Goal: Task Accomplishment & Management: Use online tool/utility

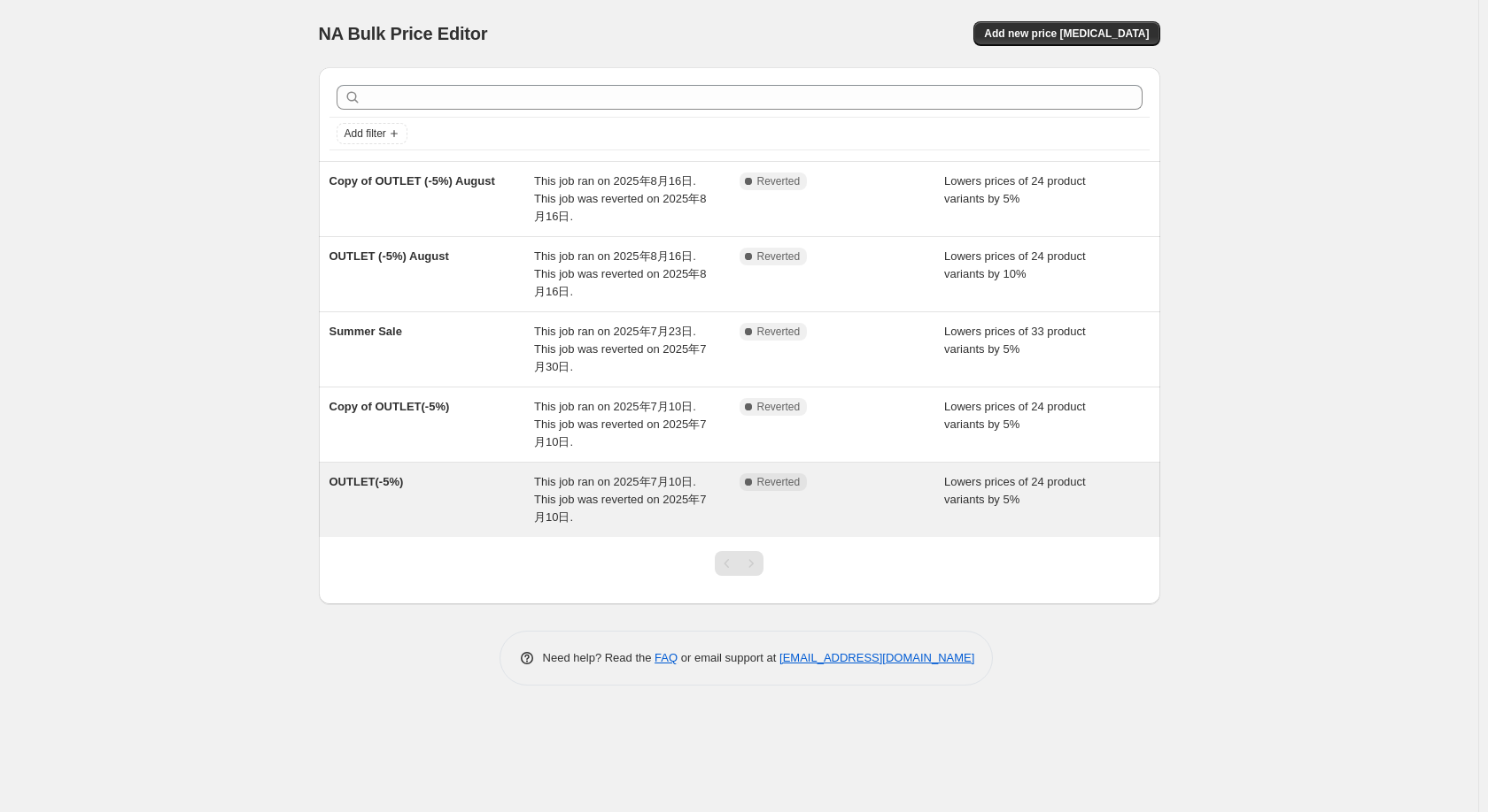
click at [589, 524] on div "This job ran on 2025年7月10日. This job was reverted on 2025年7月10日." at bounding box center [636, 500] width 206 height 53
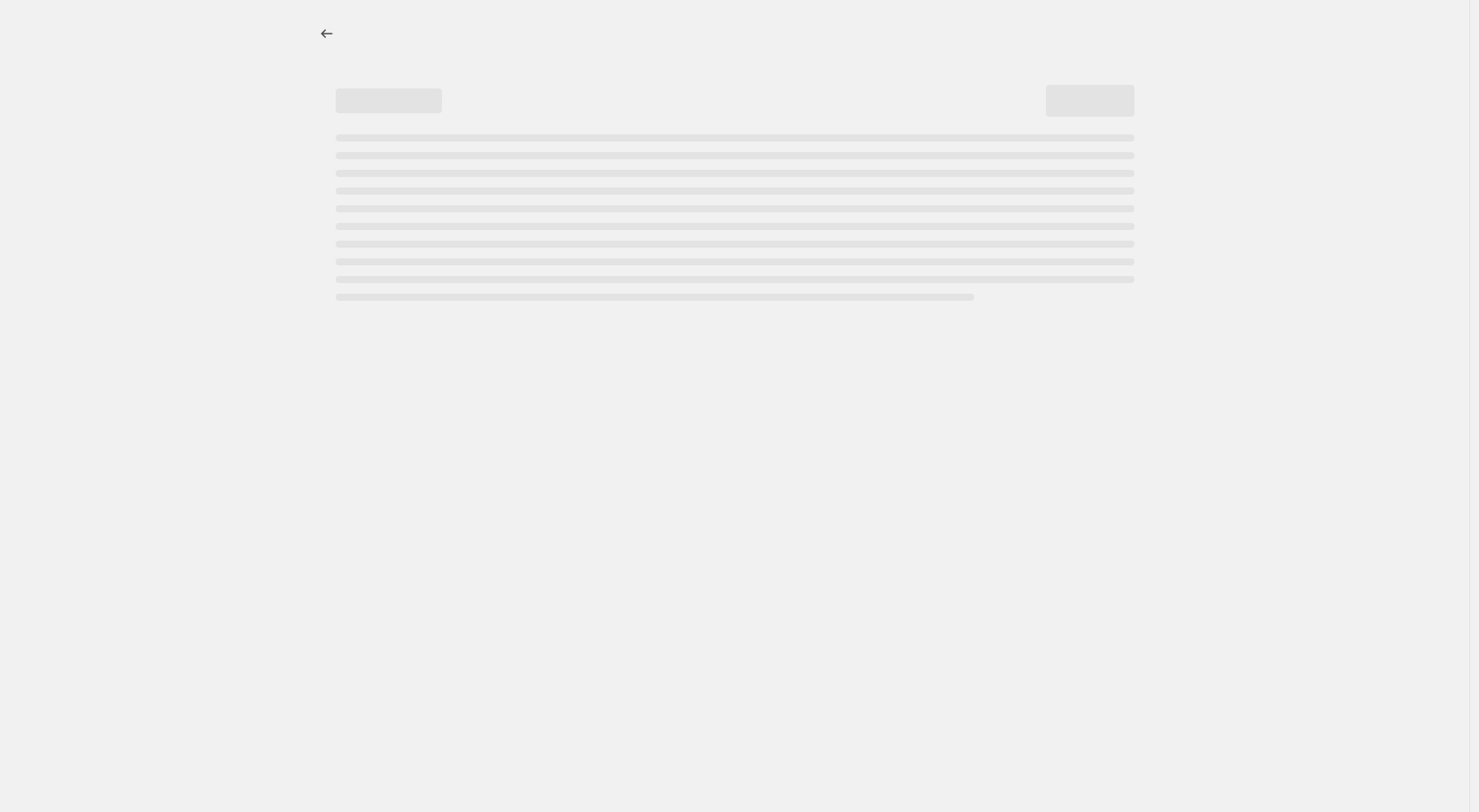
select select "percentage"
select select "collection"
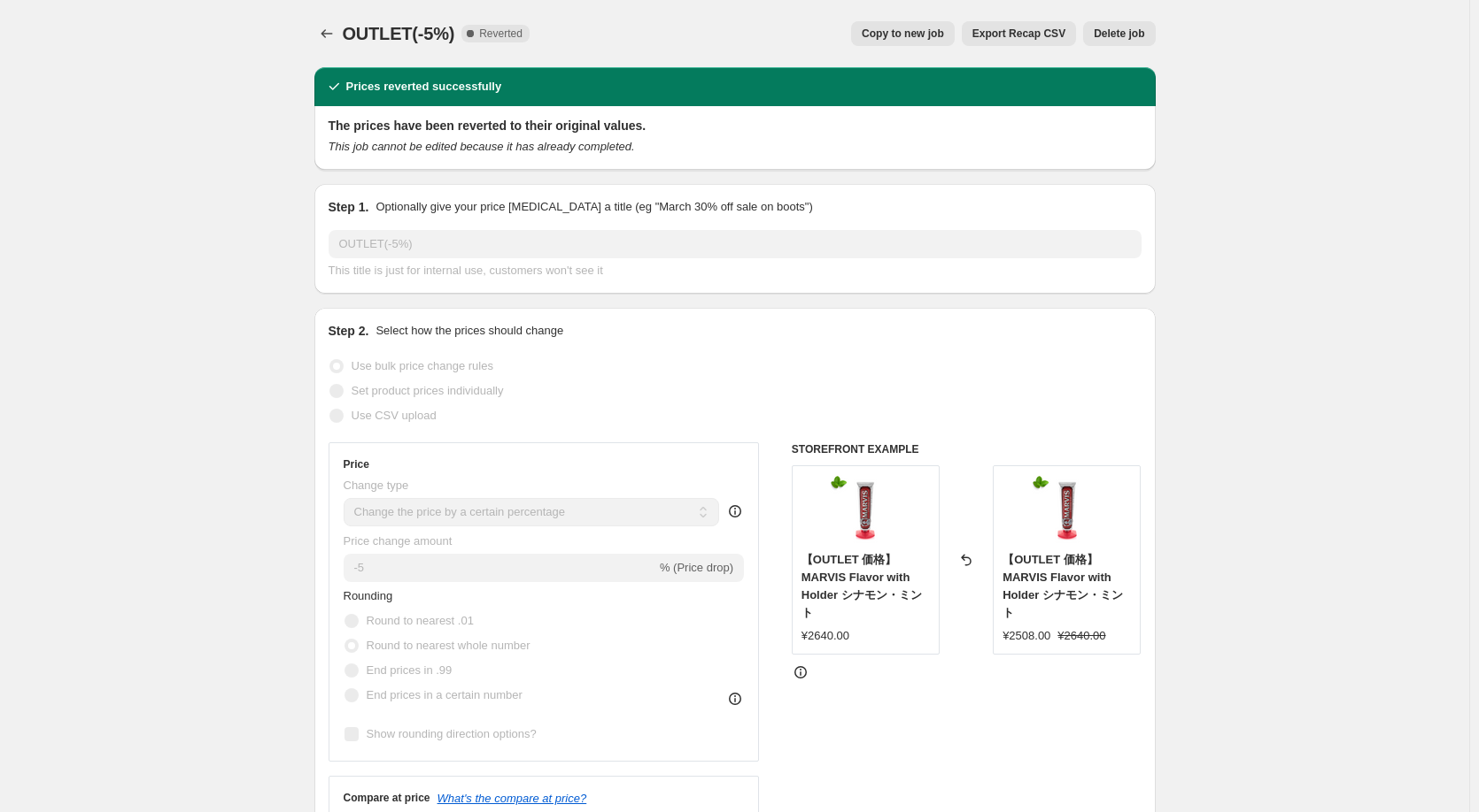
click at [944, 29] on span "Copy to new job" at bounding box center [903, 33] width 83 height 14
select select "percentage"
select select "collection"
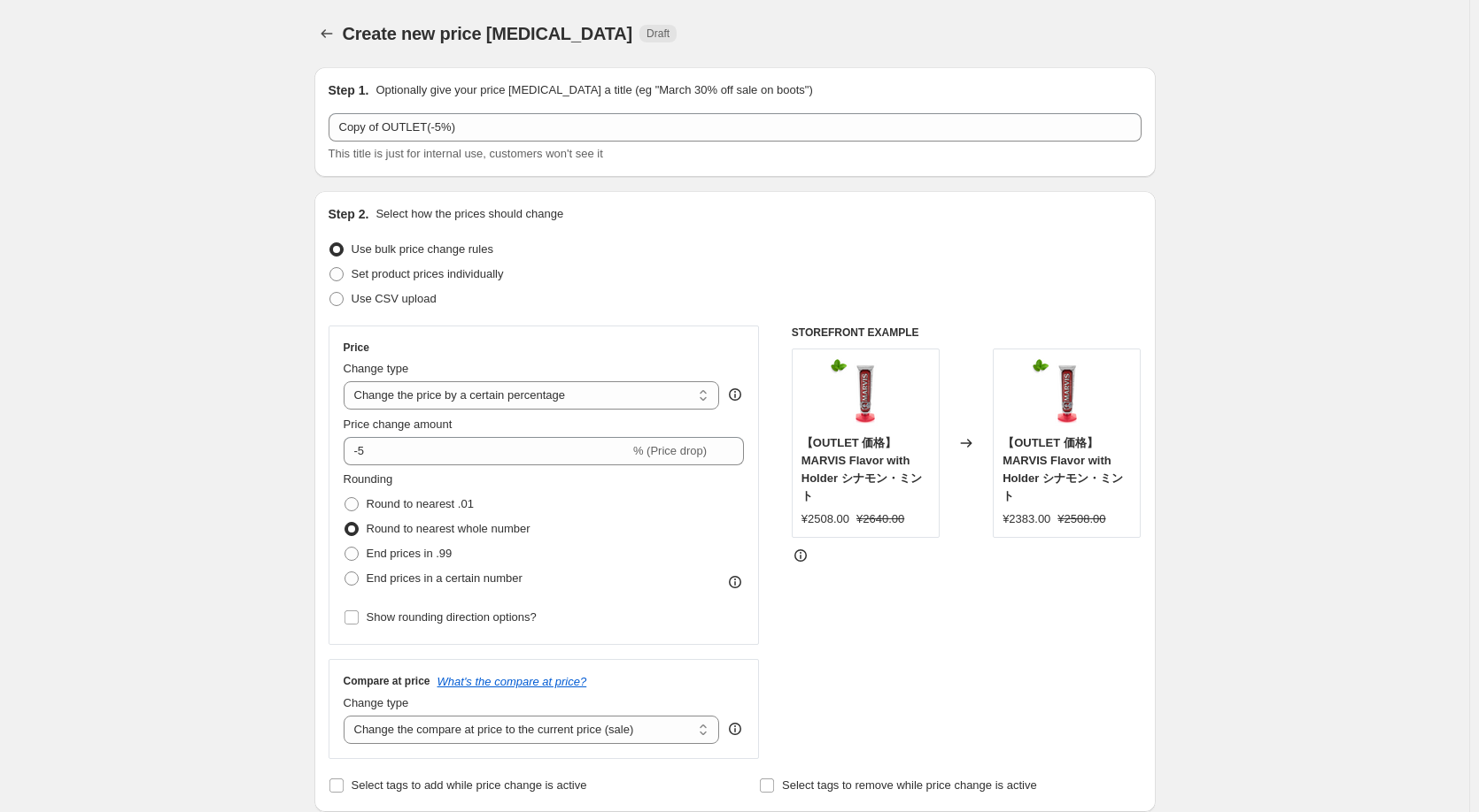
click at [322, 49] on div "Create new price [MEDICAL_DATA]. This page is ready Create new price [MEDICAL_D…" at bounding box center [735, 33] width 841 height 67
click at [331, 31] on icon "Price change jobs" at bounding box center [327, 33] width 18 height 18
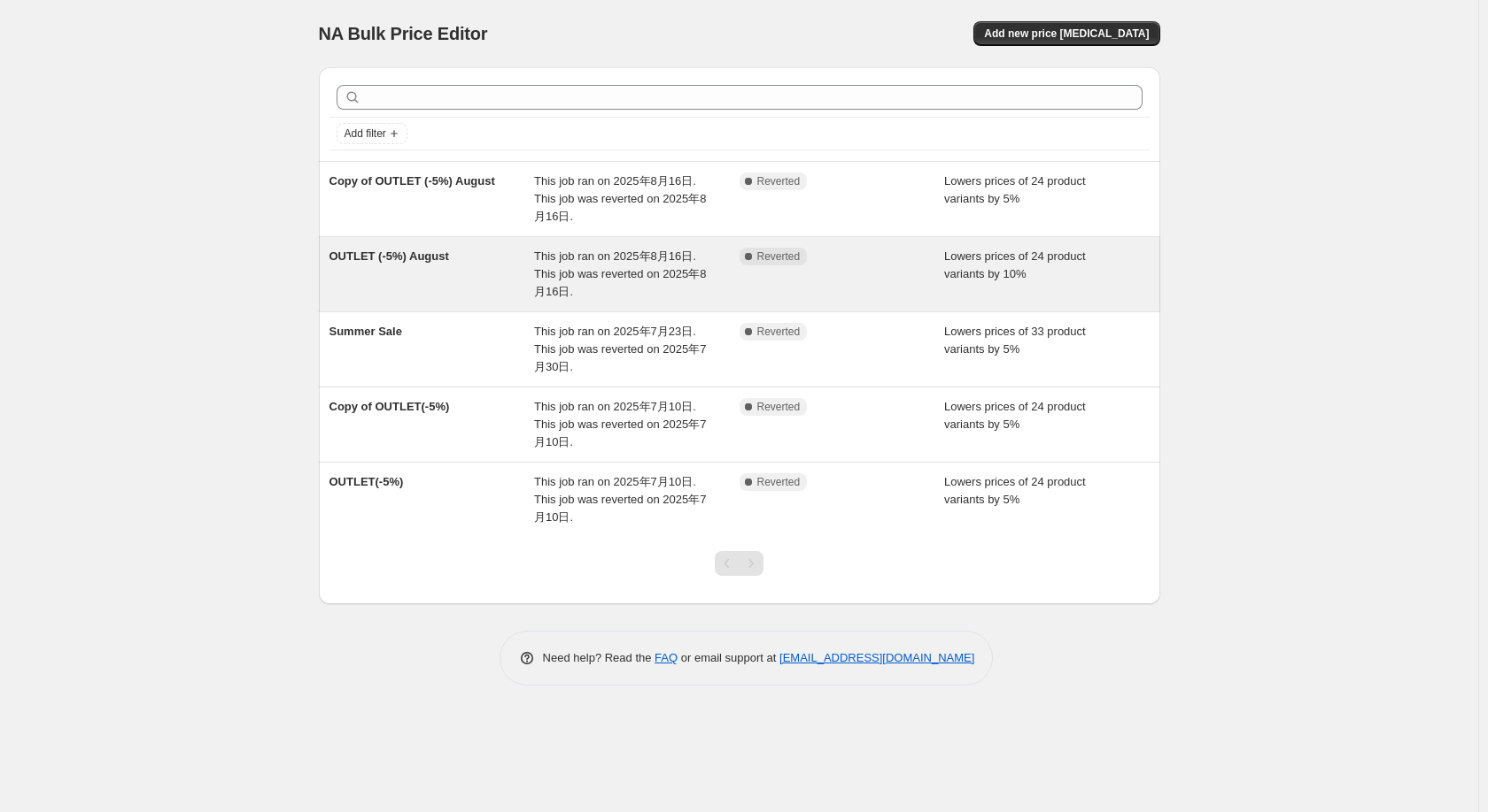
click at [669, 285] on div "This job ran on 2025年8月16日. This job was reverted on 2025年8月16日." at bounding box center [636, 275] width 206 height 53
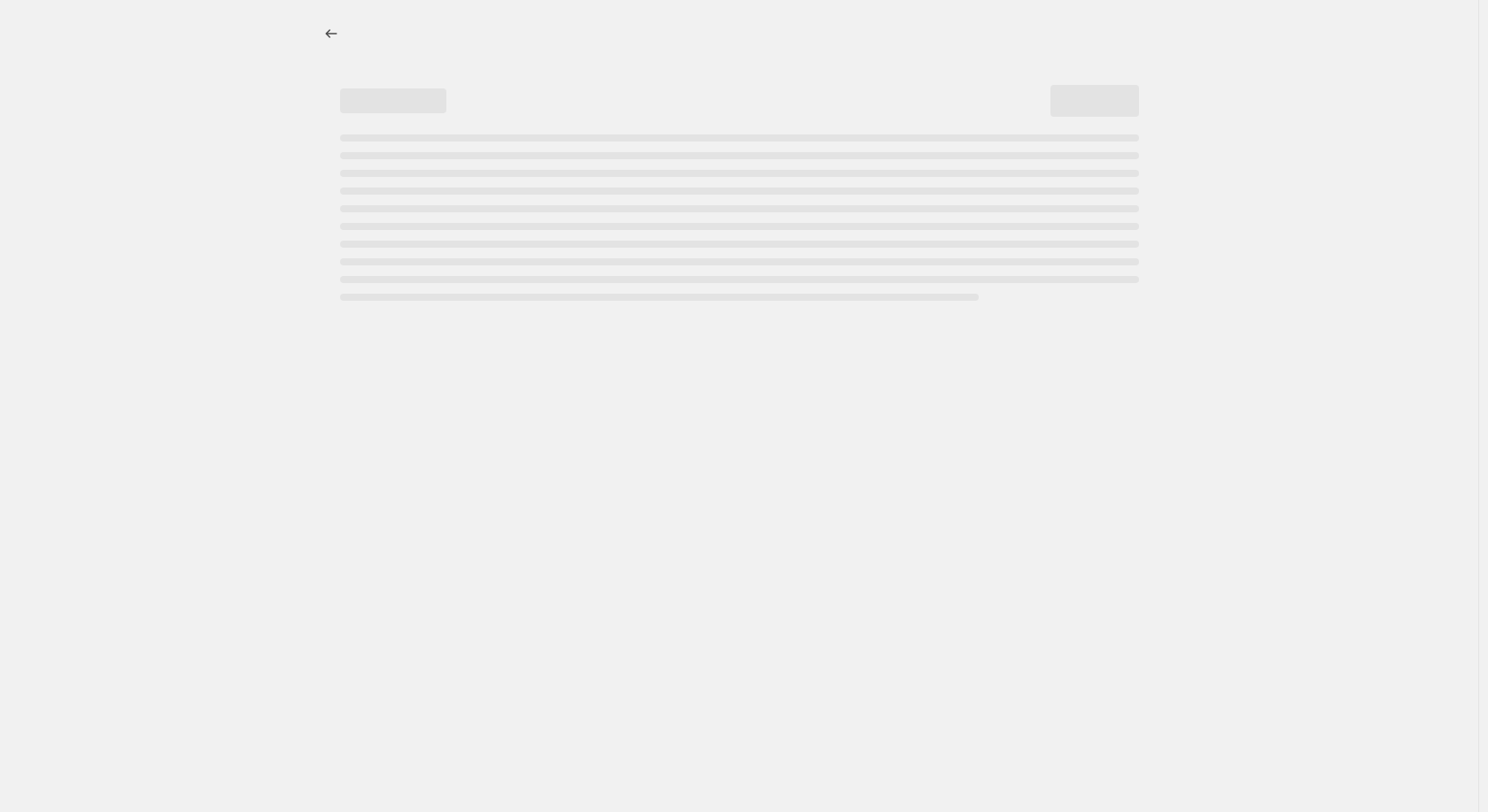
select select "percentage"
select select "collection"
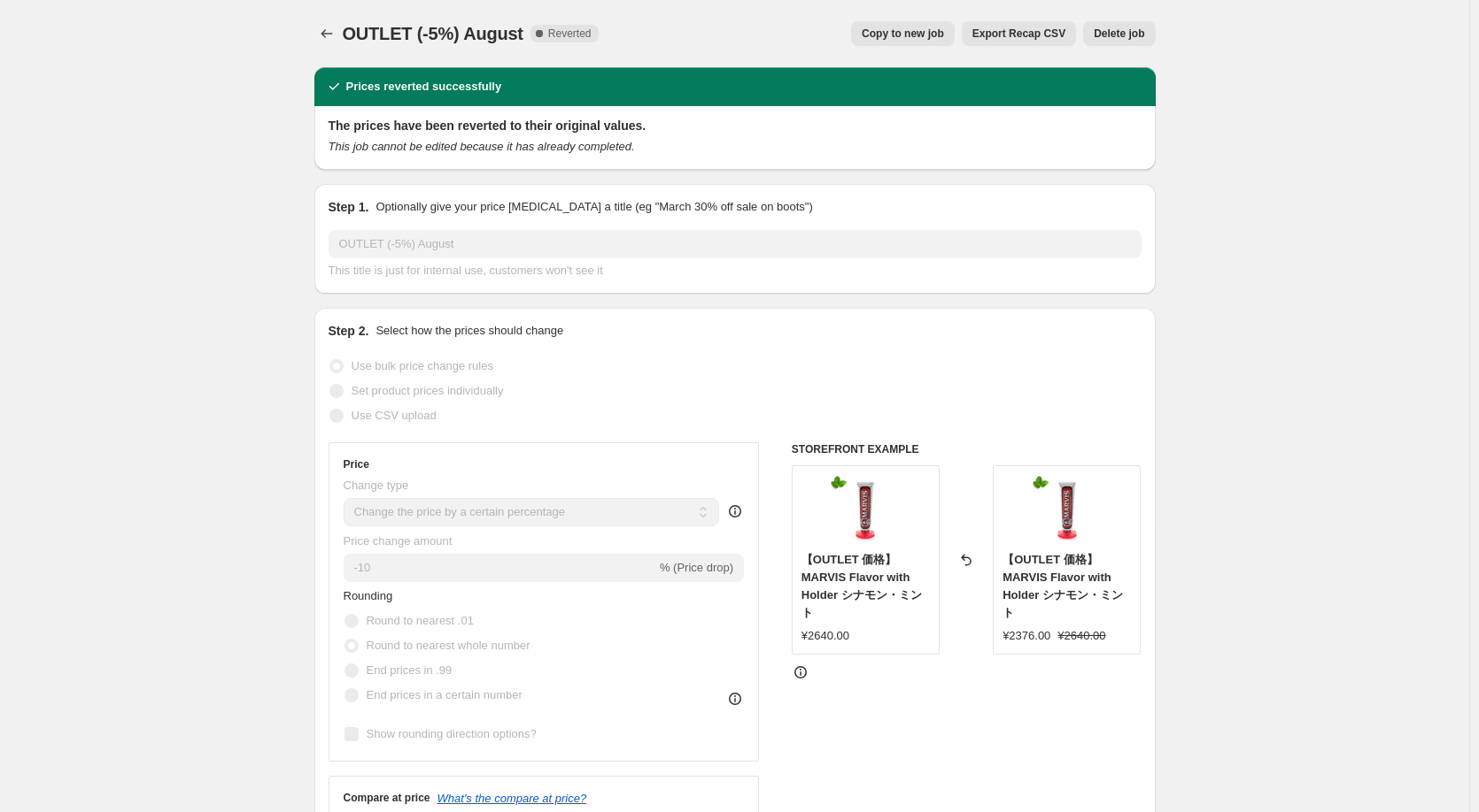
click at [901, 46] on div "OUTLET (-5%) August. This page is ready OUTLET (-5%) August Complete Reverted C…" at bounding box center [735, 33] width 841 height 67
click at [901, 33] on span "Copy to new job" at bounding box center [903, 33] width 83 height 14
select select "percentage"
select select "collection"
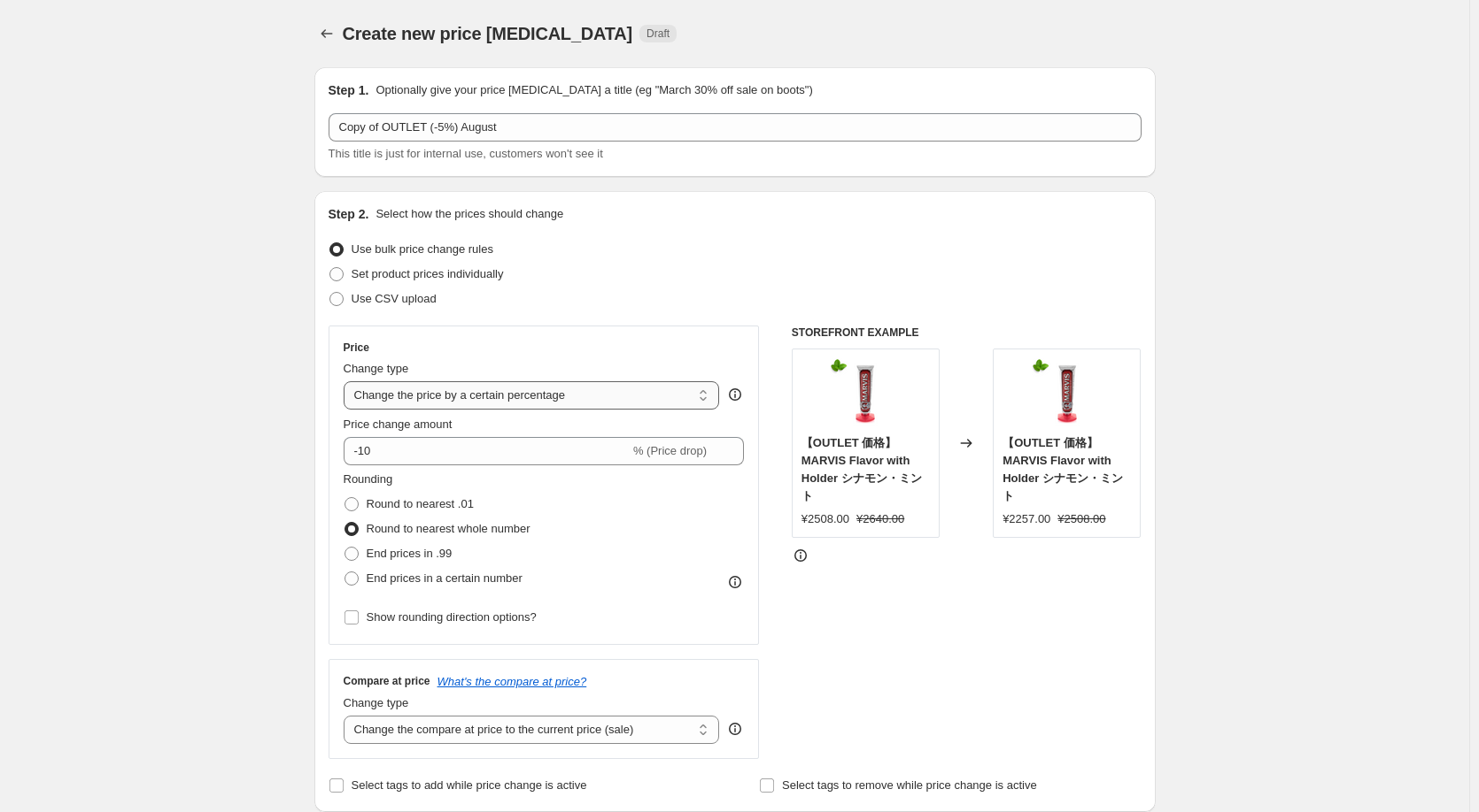
click at [347, 406] on select "Change the price to a certain amount Change the price by a certain amount Chang…" at bounding box center [532, 396] width 376 height 29
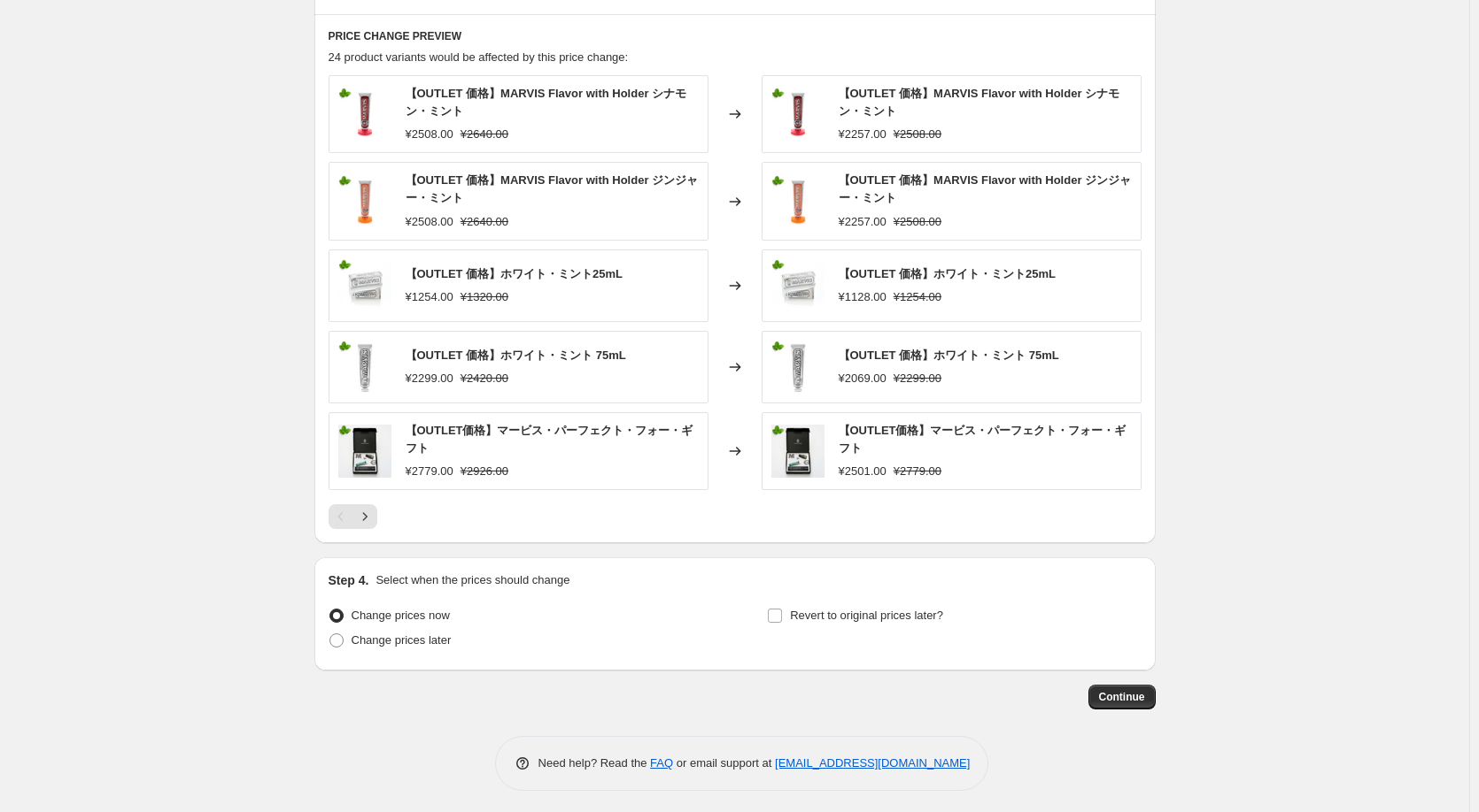
scroll to position [1173, 0]
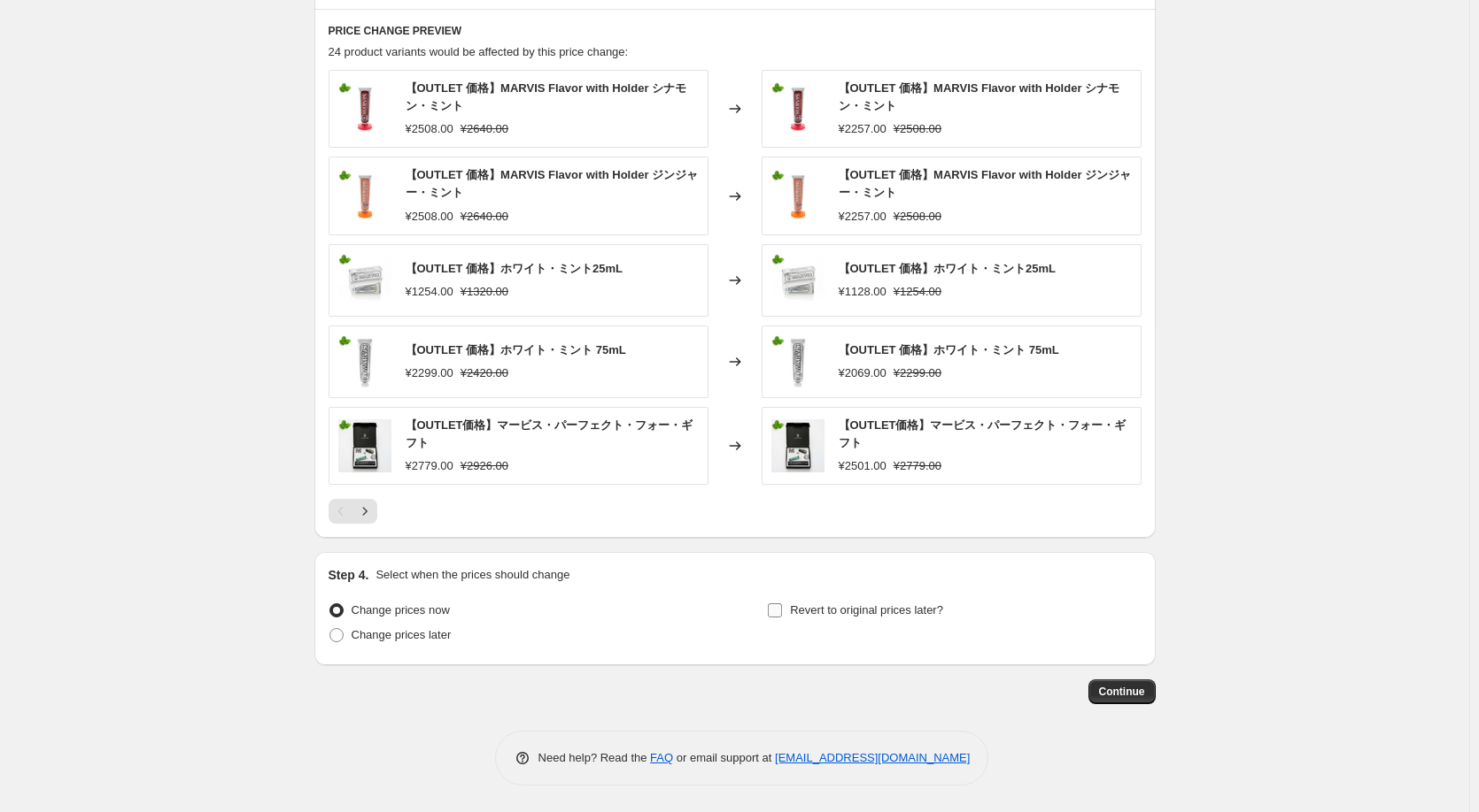
click at [777, 610] on input "Revert to original prices later?" at bounding box center [775, 610] width 14 height 14
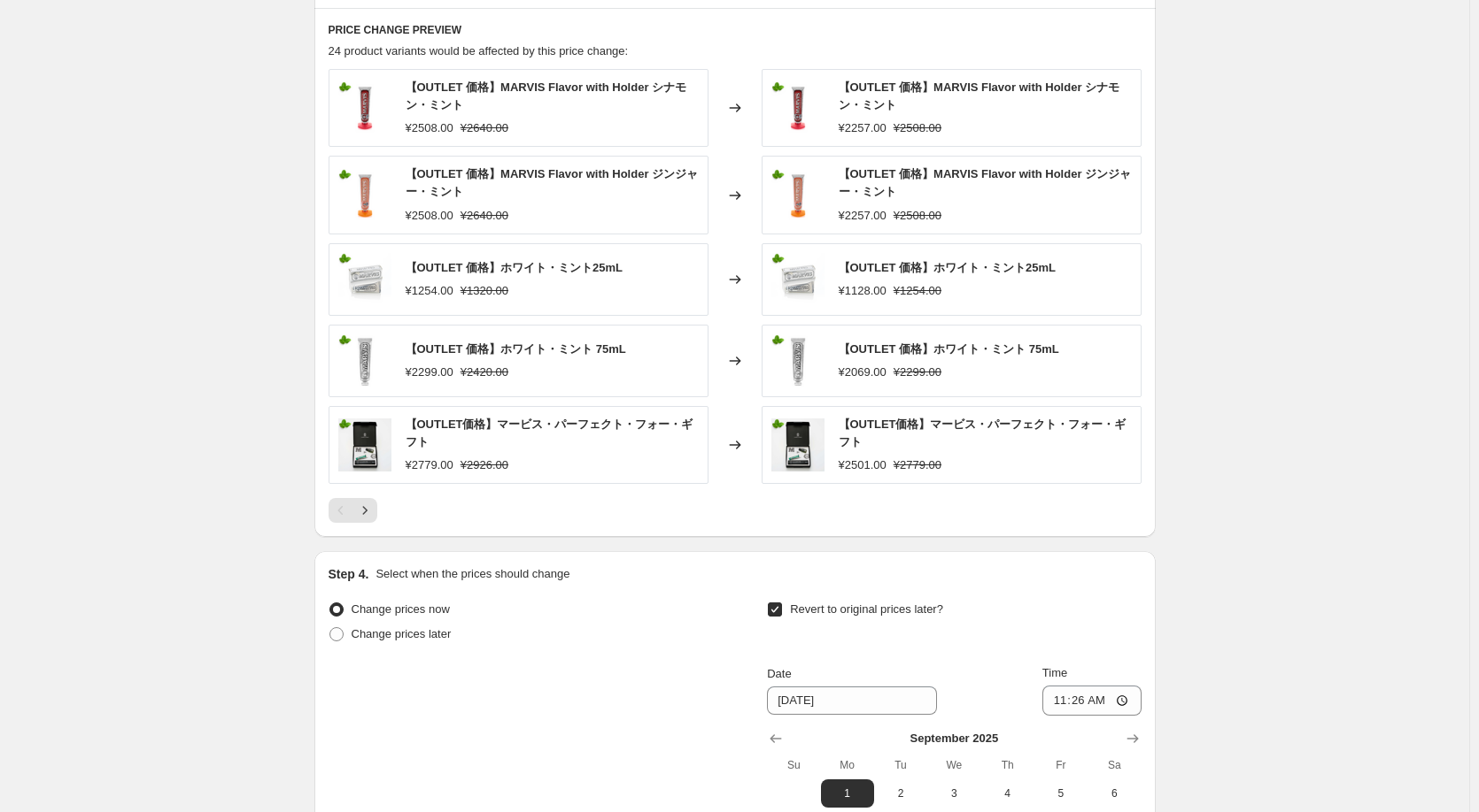
click at [780, 610] on input "Revert to original prices later?" at bounding box center [775, 609] width 14 height 14
checkbox input "false"
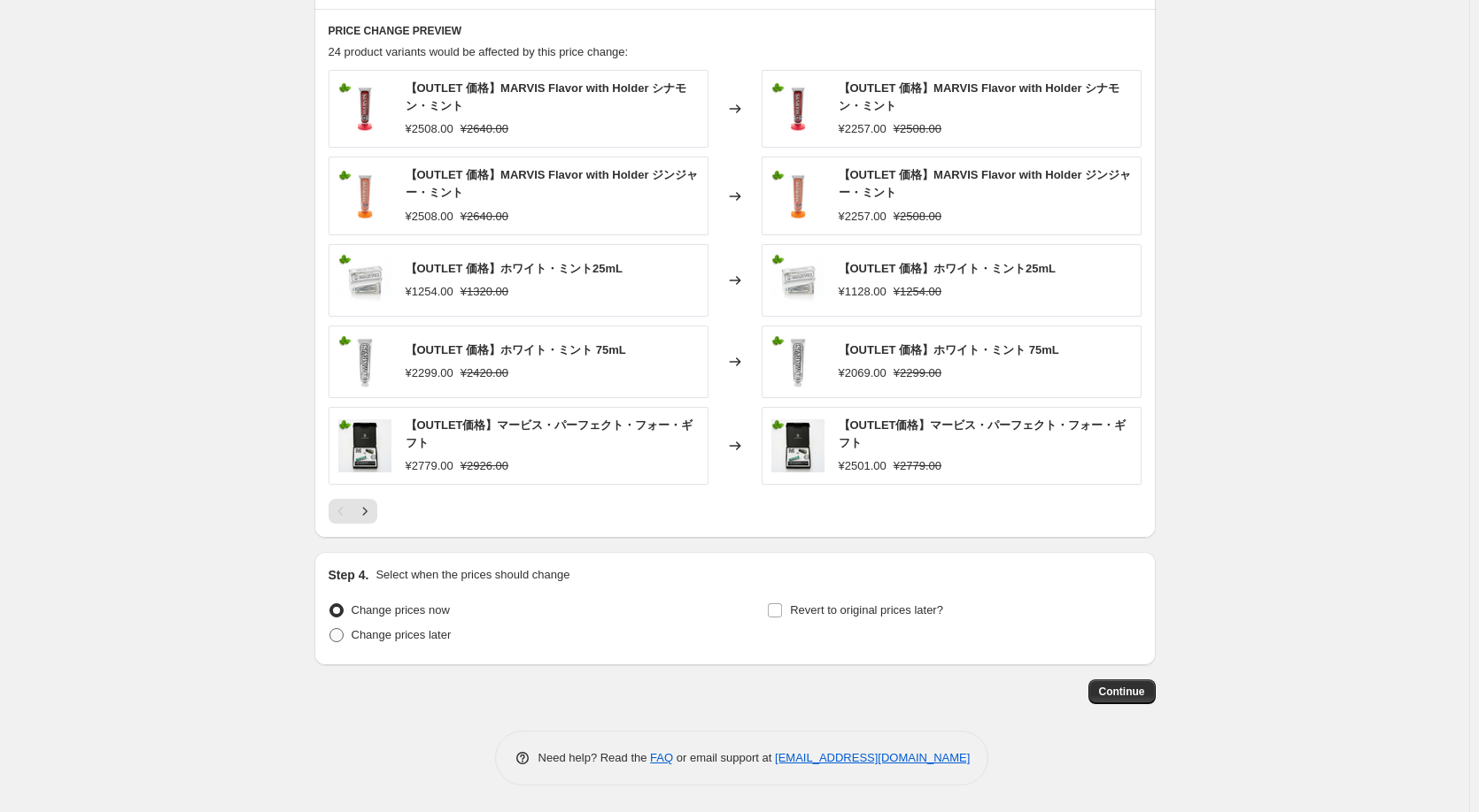
click at [412, 642] on span "Change prices later" at bounding box center [402, 634] width 100 height 13
click at [330, 629] on input "Change prices later" at bounding box center [329, 628] width 1 height 1
radio input "true"
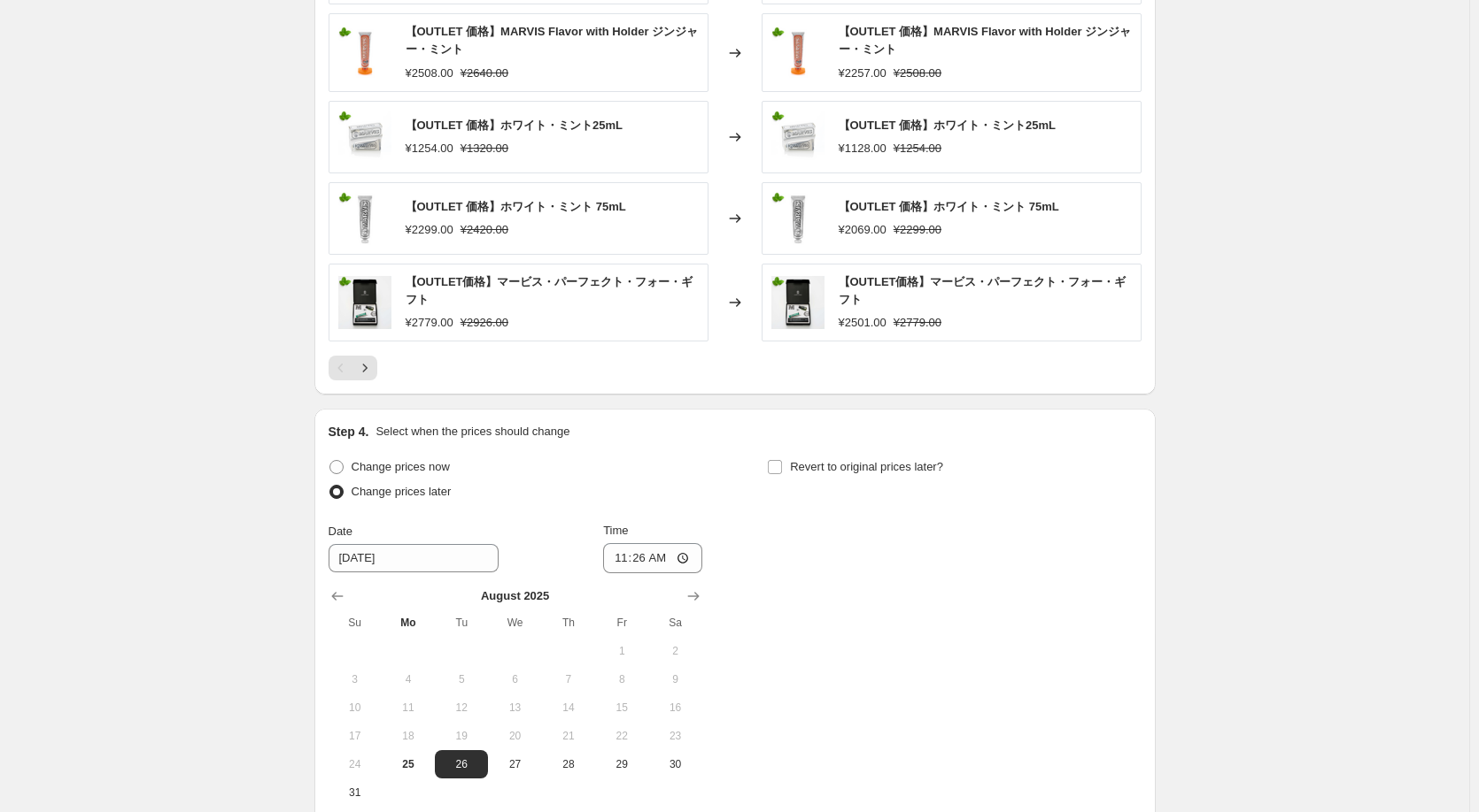
scroll to position [1445, 0]
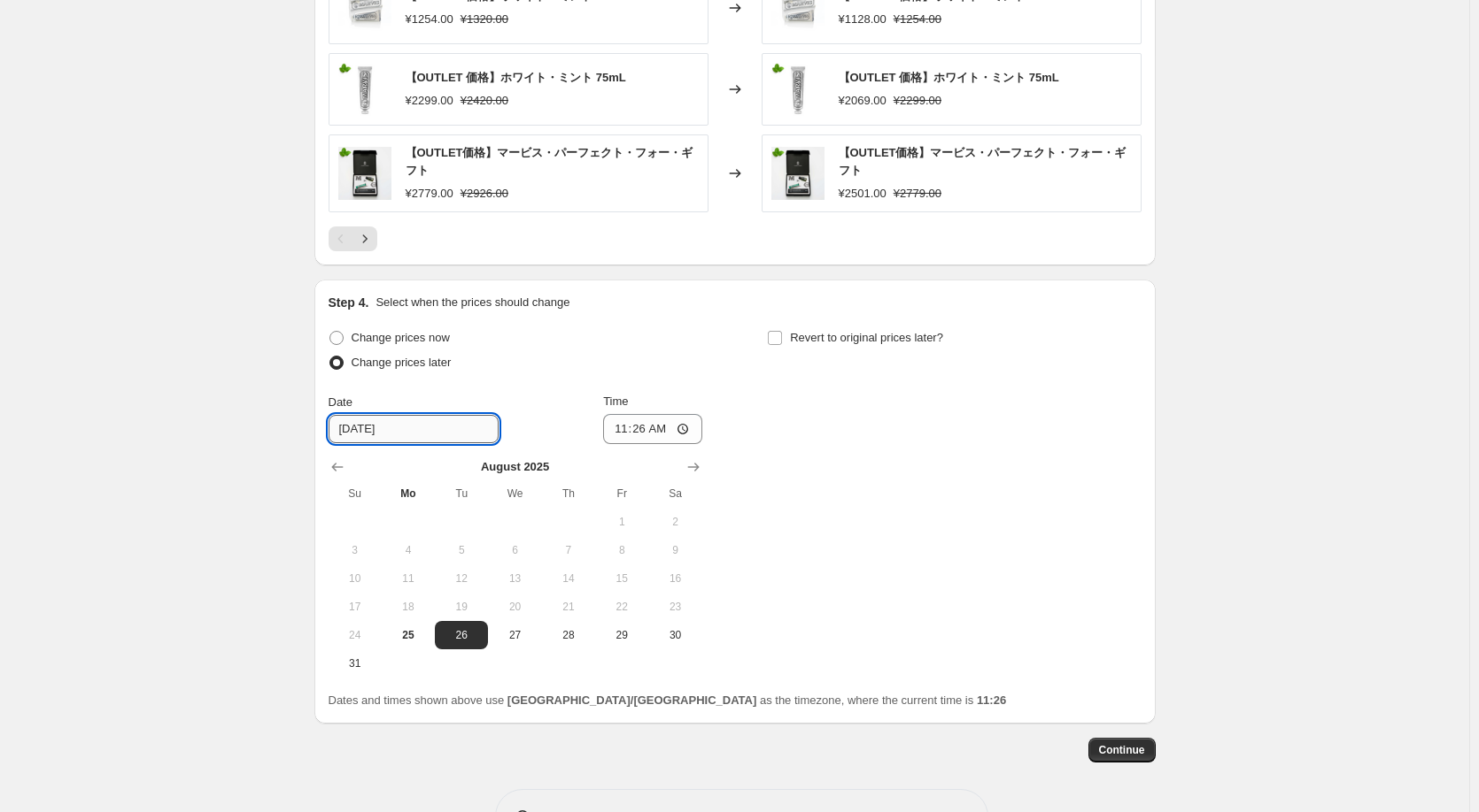
click at [364, 443] on input "[DATE]" at bounding box center [414, 429] width 170 height 29
click at [698, 468] on icon "Show next month, September 2025" at bounding box center [693, 467] width 12 height 9
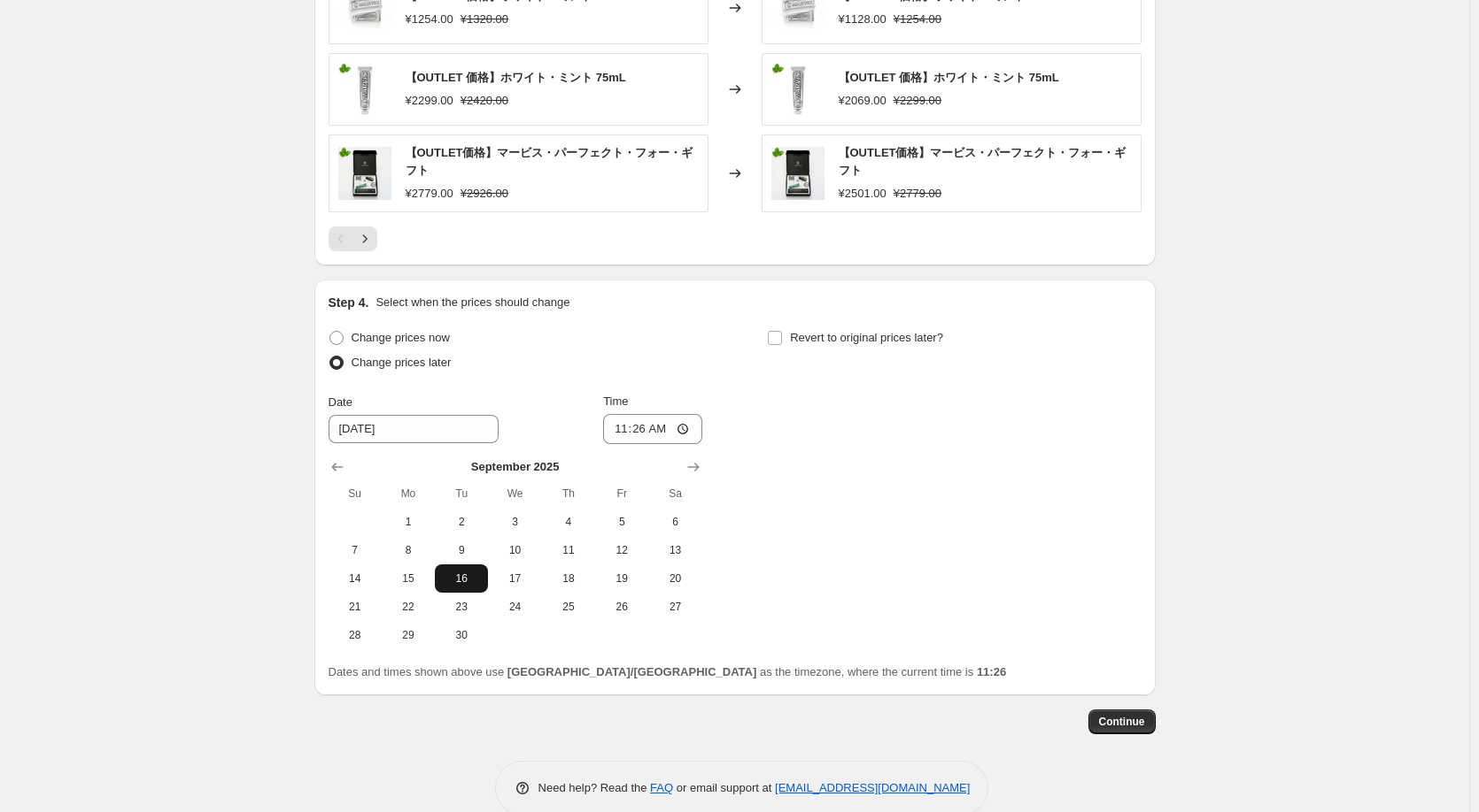
click at [461, 583] on span "16" at bounding box center [462, 579] width 39 height 14
type input "[DATE]"
click at [684, 434] on input "11:26" at bounding box center [652, 429] width 99 height 31
type input "00:00"
click at [771, 499] on div "Change prices now Change prices later Date [DATE] Time 00:00 [DATE] Su Mo Tu We…" at bounding box center [735, 487] width 812 height 324
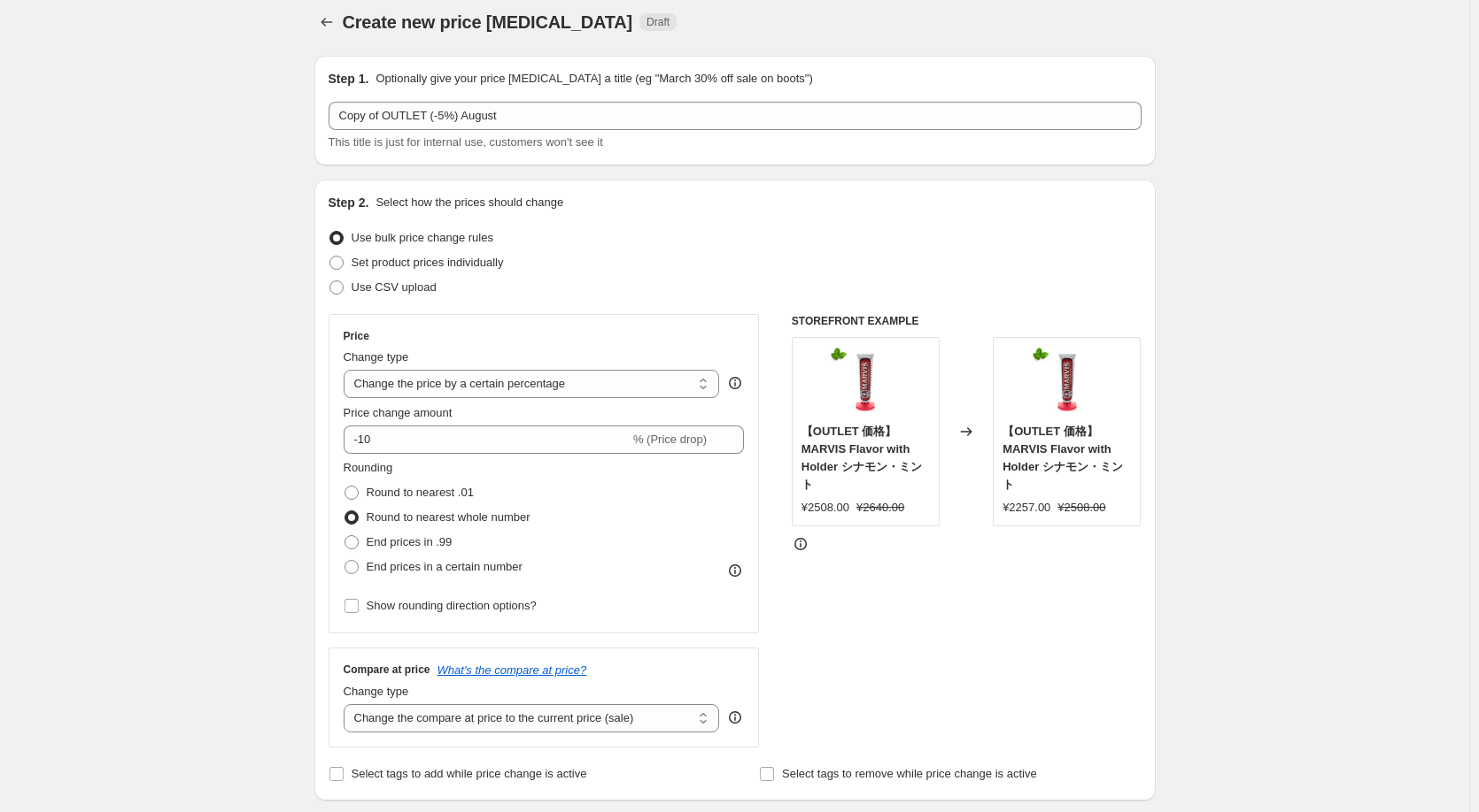
scroll to position [0, 0]
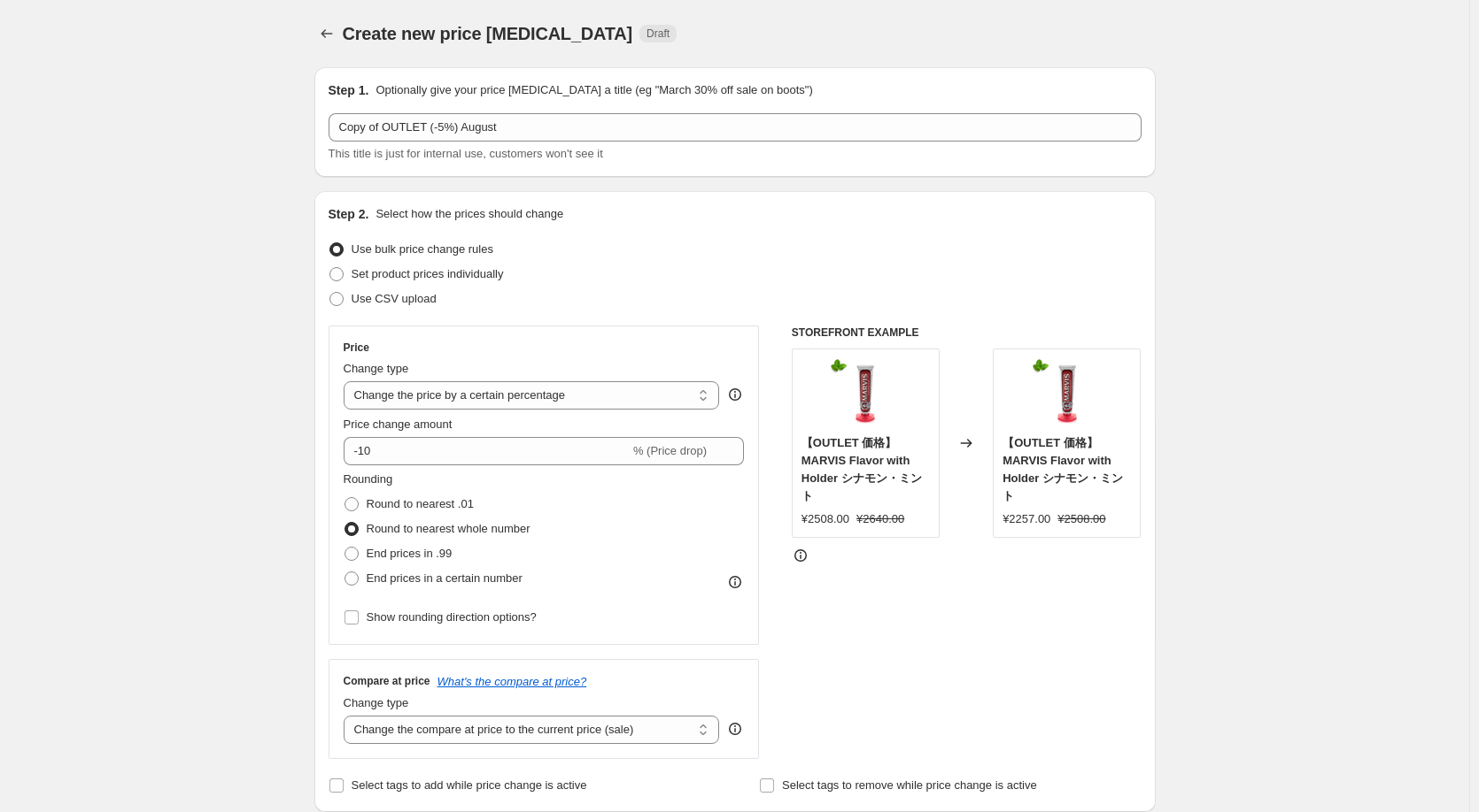
click at [808, 555] on icon at bounding box center [801, 556] width 18 height 18
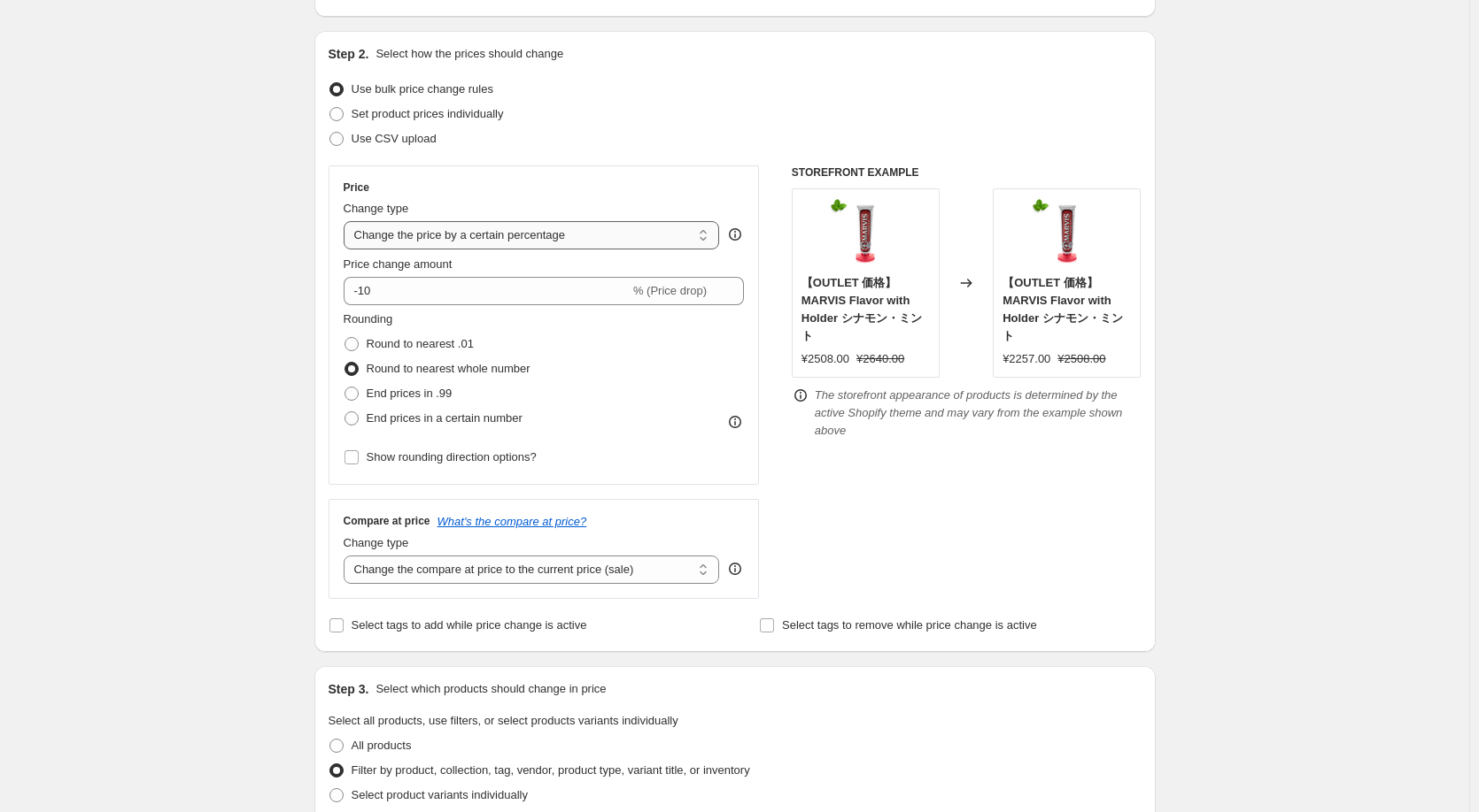
scroll to position [142, 0]
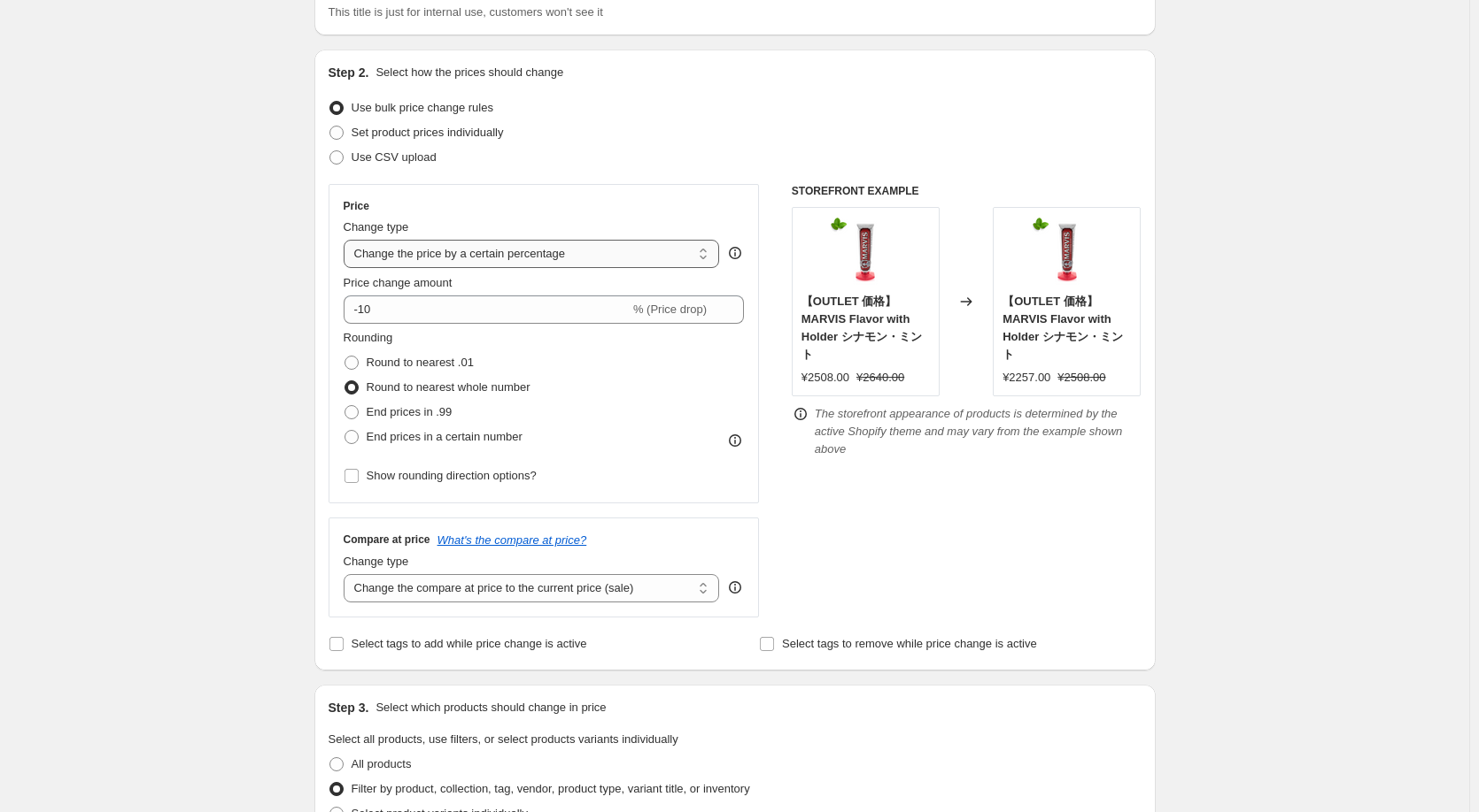
click at [514, 258] on select "Change the price to a certain amount Change the price by a certain amount Chang…" at bounding box center [532, 254] width 376 height 29
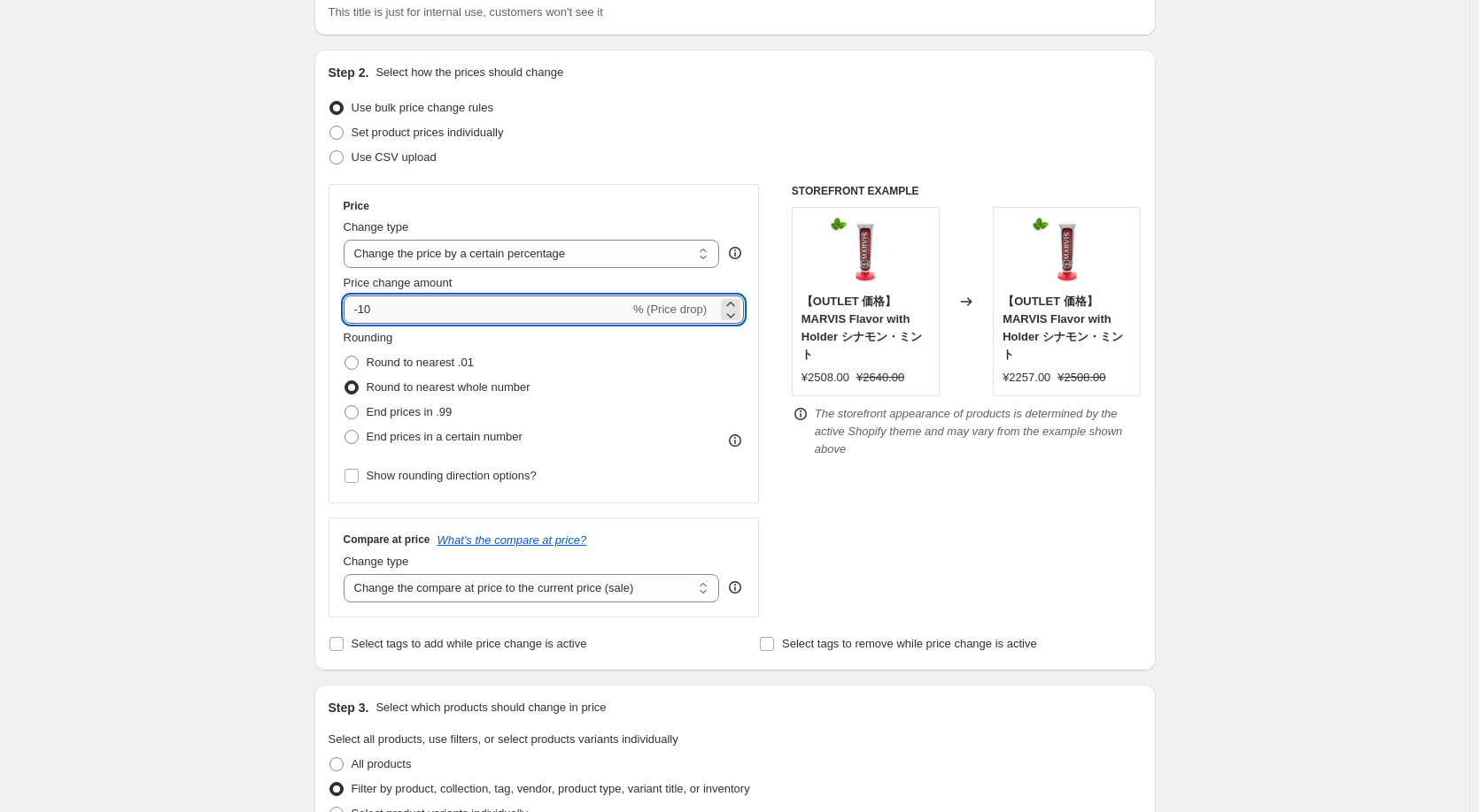
click at [452, 322] on input "-10" at bounding box center [486, 309] width 286 height 29
click at [740, 313] on icon at bounding box center [731, 315] width 18 height 18
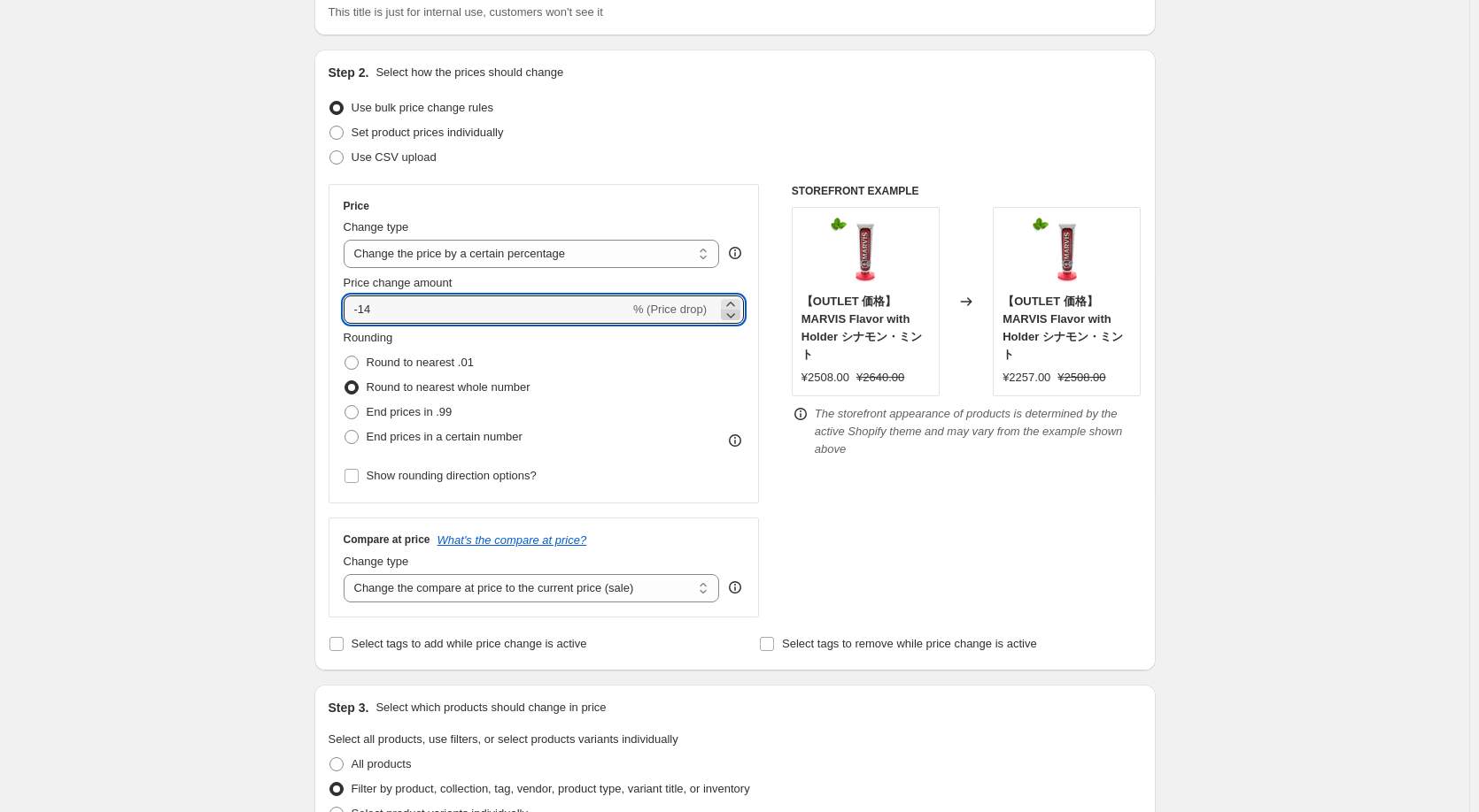
click at [732, 322] on icon at bounding box center [731, 315] width 18 height 18
click at [732, 304] on icon at bounding box center [731, 304] width 18 height 18
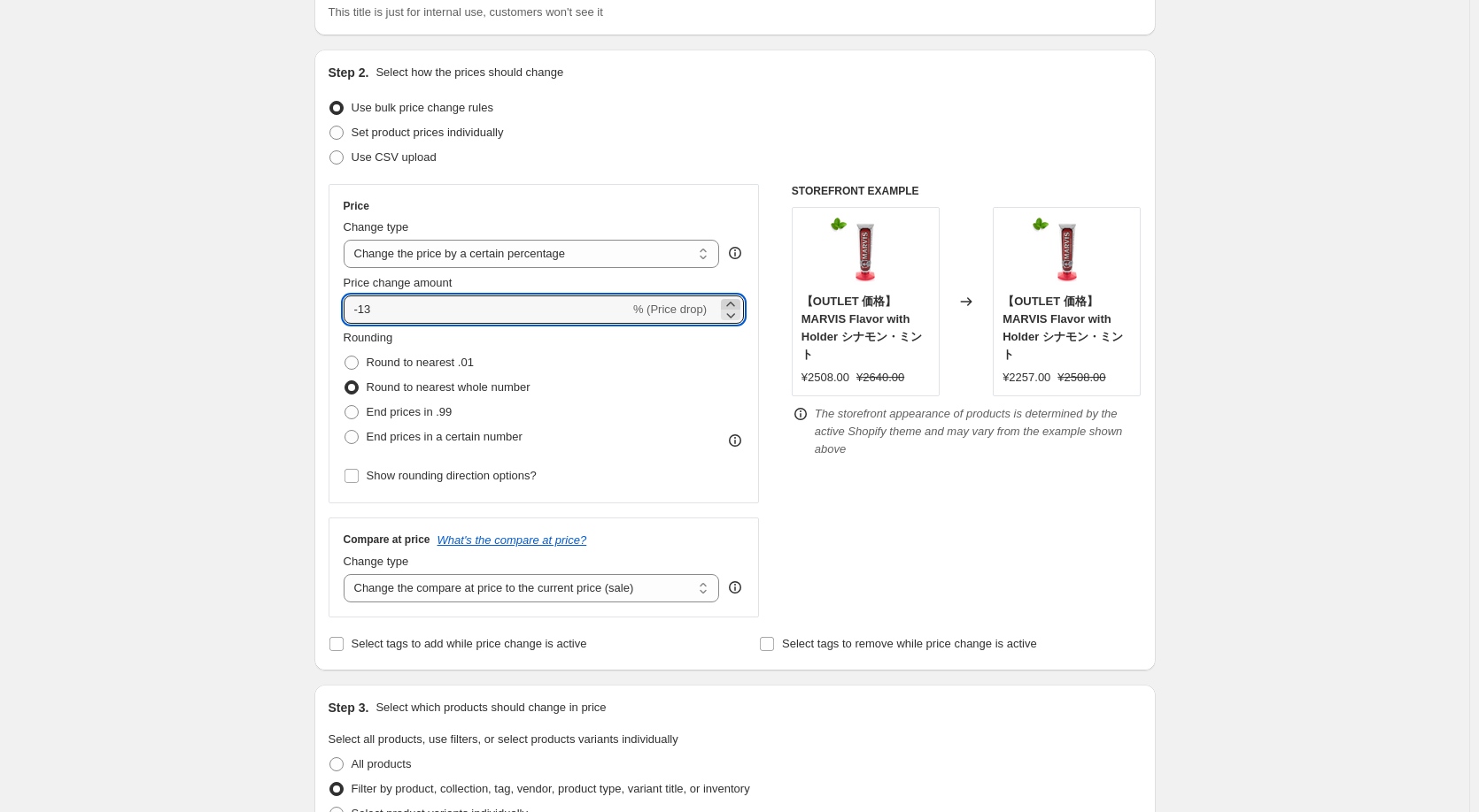
click at [732, 304] on icon at bounding box center [731, 304] width 18 height 18
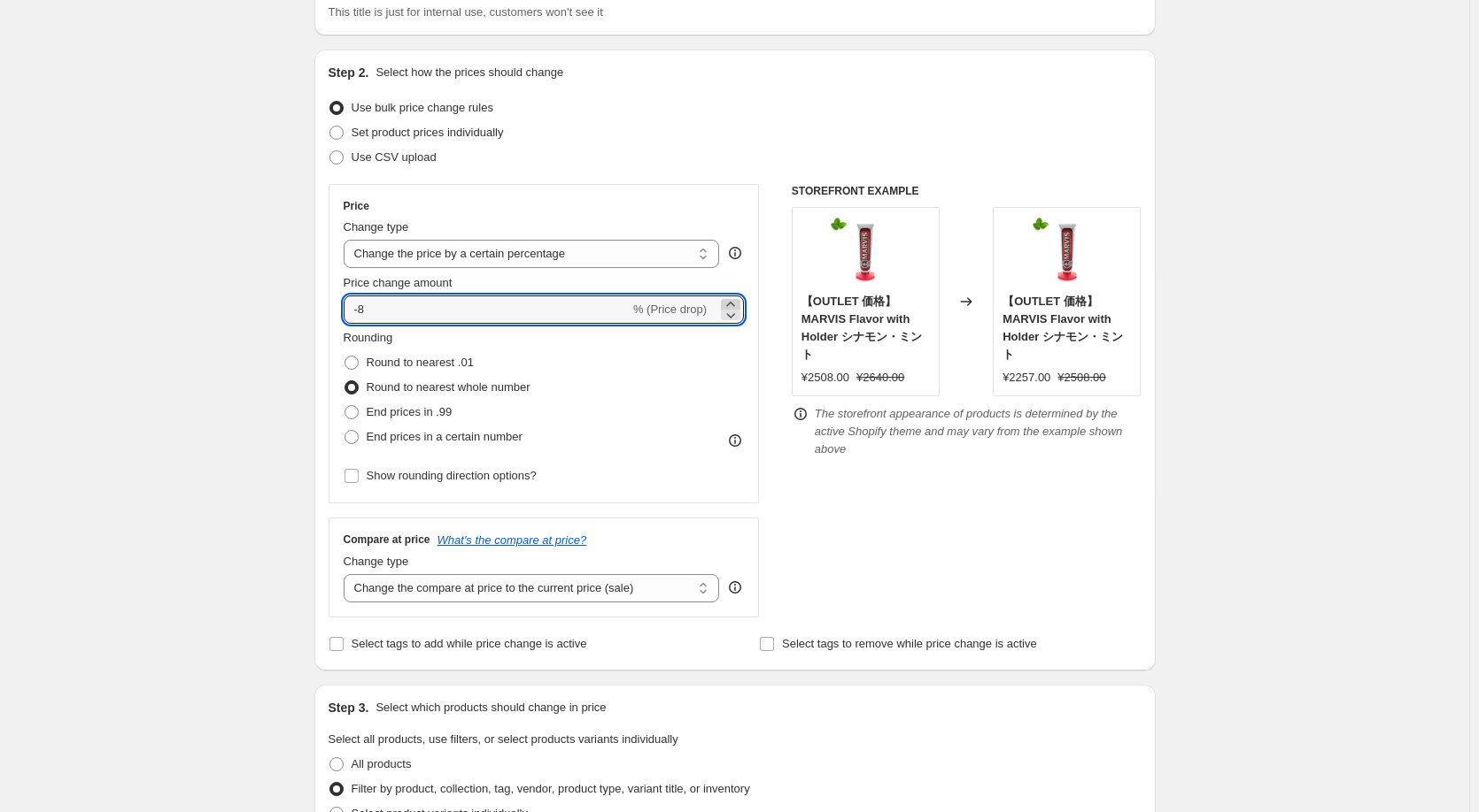
click at [732, 304] on icon at bounding box center [731, 304] width 18 height 18
type input "-5"
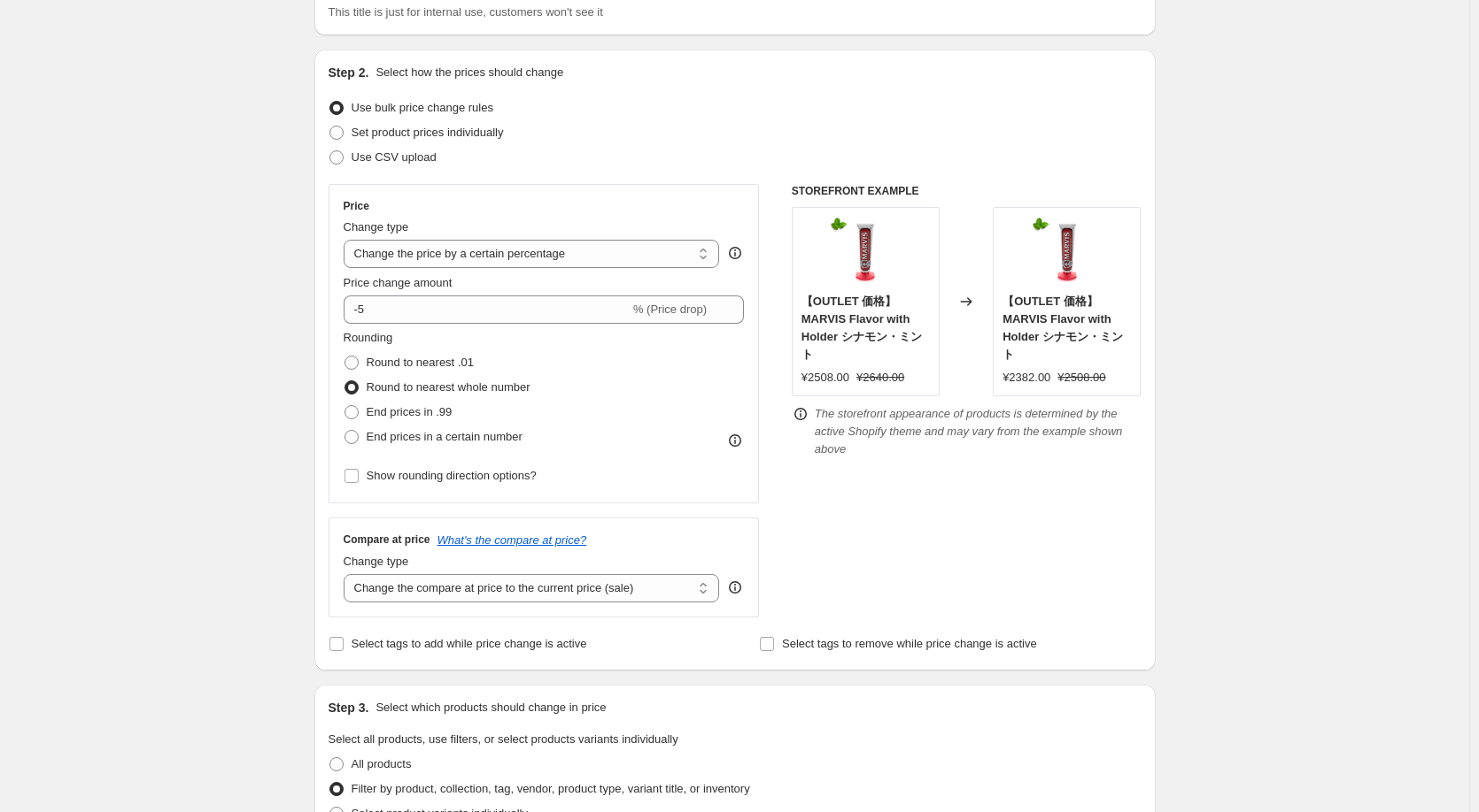
click at [839, 499] on div "STOREFRONT EXAMPLE 【OUTLET 価格】[PERSON_NAME] Flavor with Holder シナモン・ミント ¥2508.0…" at bounding box center [966, 401] width 350 height 434
click at [1053, 505] on div "STOREFRONT EXAMPLE 【OUTLET 価格】[PERSON_NAME] Flavor with Holder シナモン・ミント ¥2508.0…" at bounding box center [966, 401] width 350 height 434
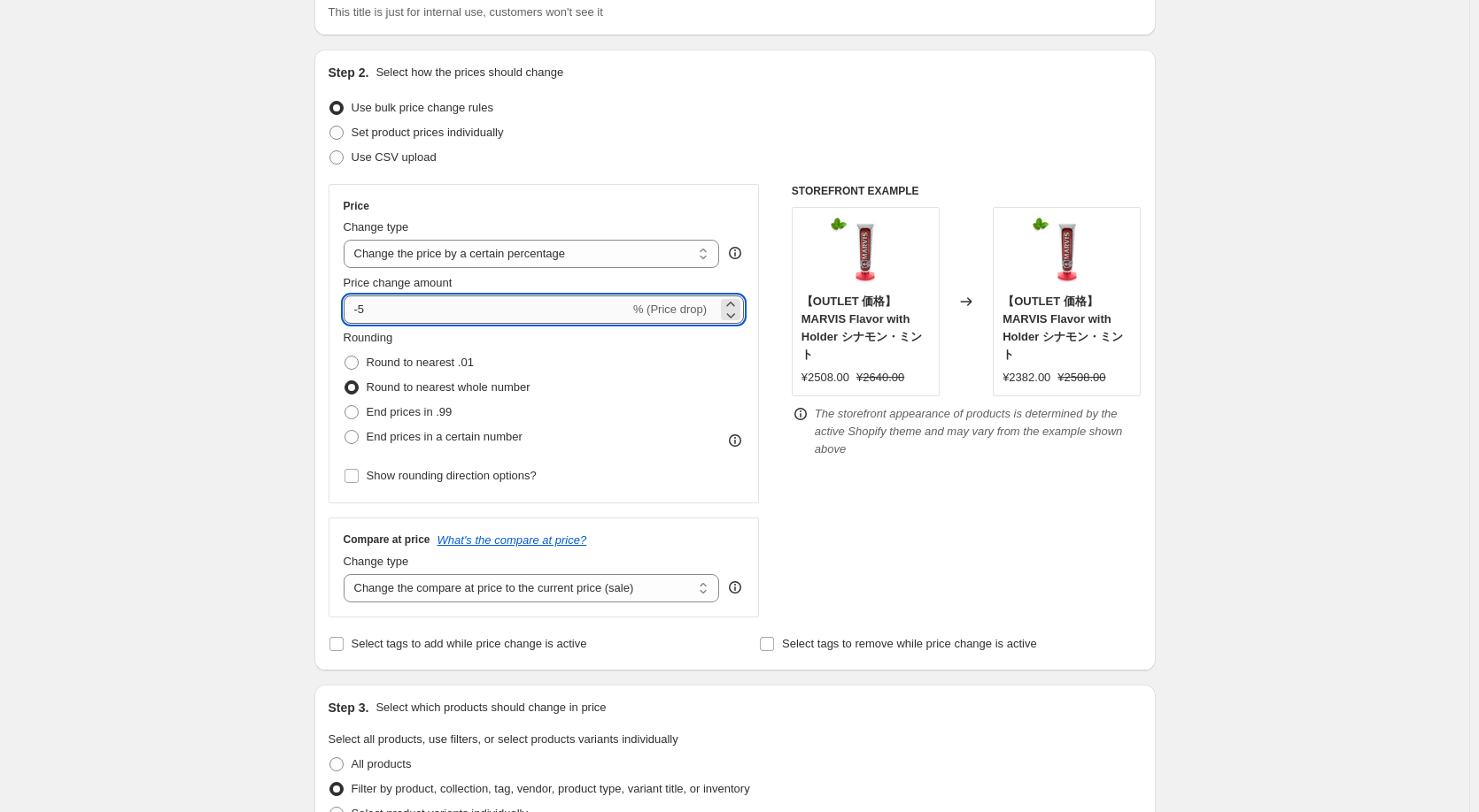
click at [424, 313] on input "-5" at bounding box center [486, 309] width 286 height 29
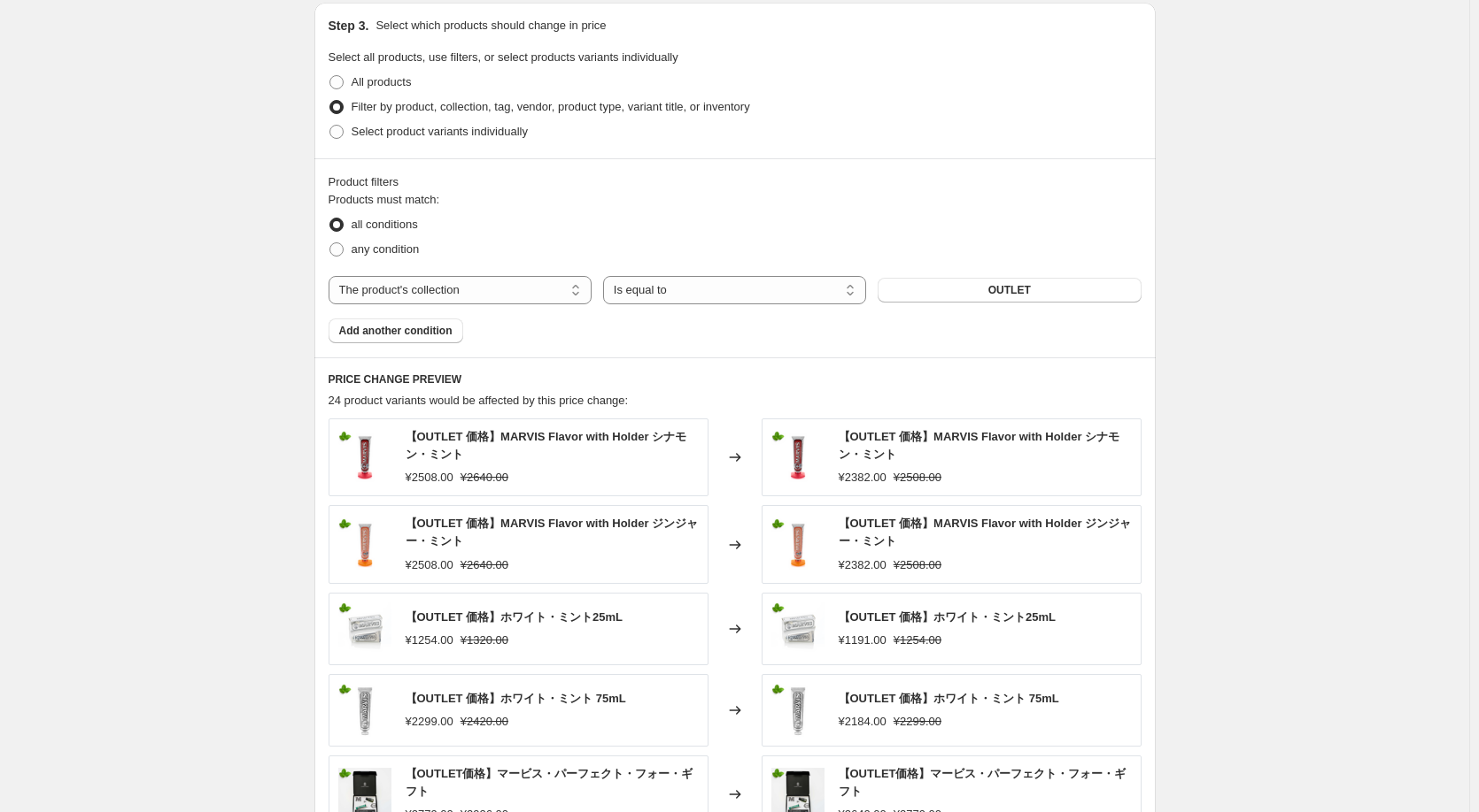
scroll to position [856, 0]
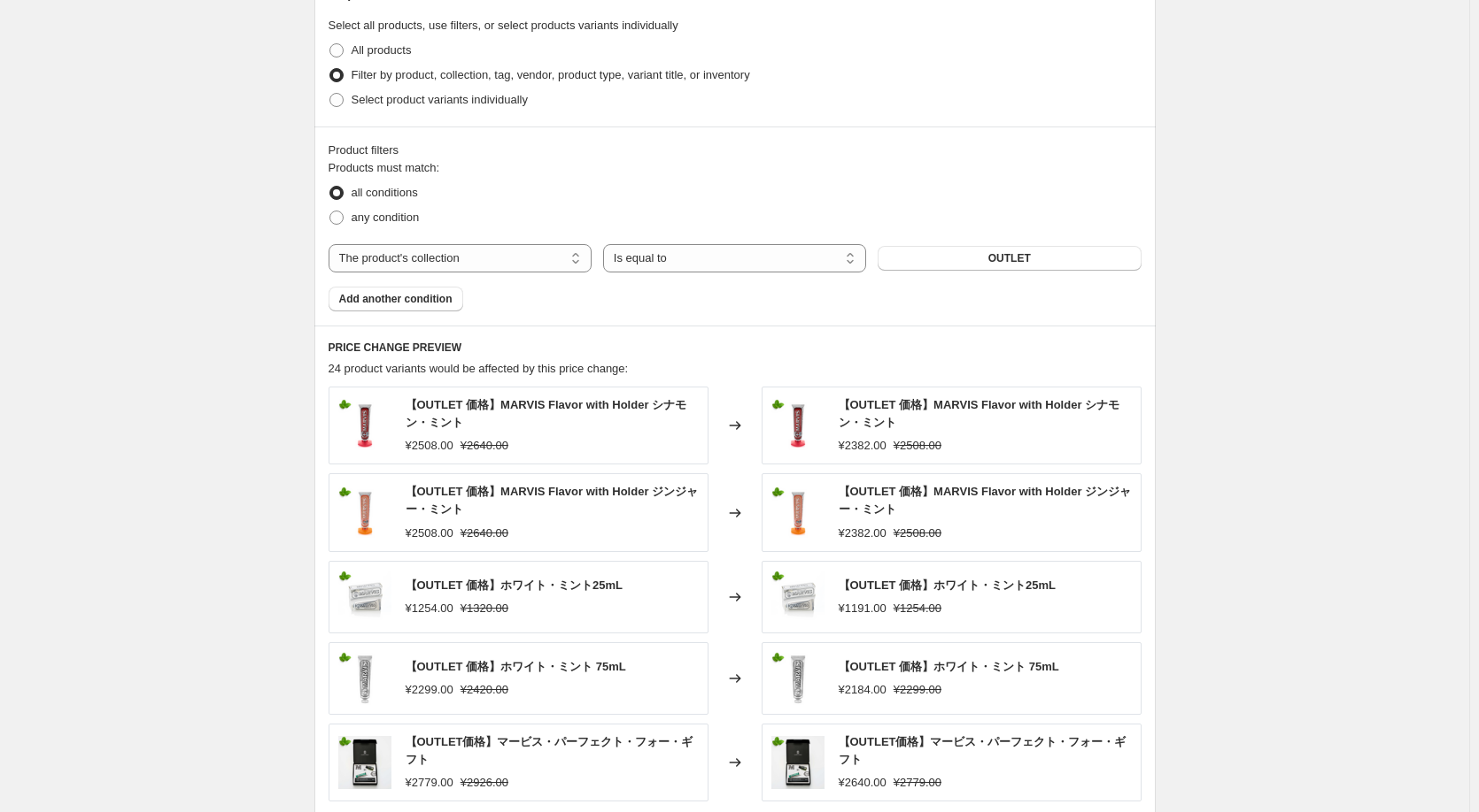
click at [244, 437] on div "Create new price [MEDICAL_DATA]. This page is ready Create new price [MEDICAL_D…" at bounding box center [735, 287] width 1469 height 2287
click at [941, 258] on button "OUTLET" at bounding box center [1008, 258] width 263 height 25
click at [1283, 614] on div "Create new price [MEDICAL_DATA]. This page is ready Create new price [MEDICAL_D…" at bounding box center [735, 287] width 1469 height 2287
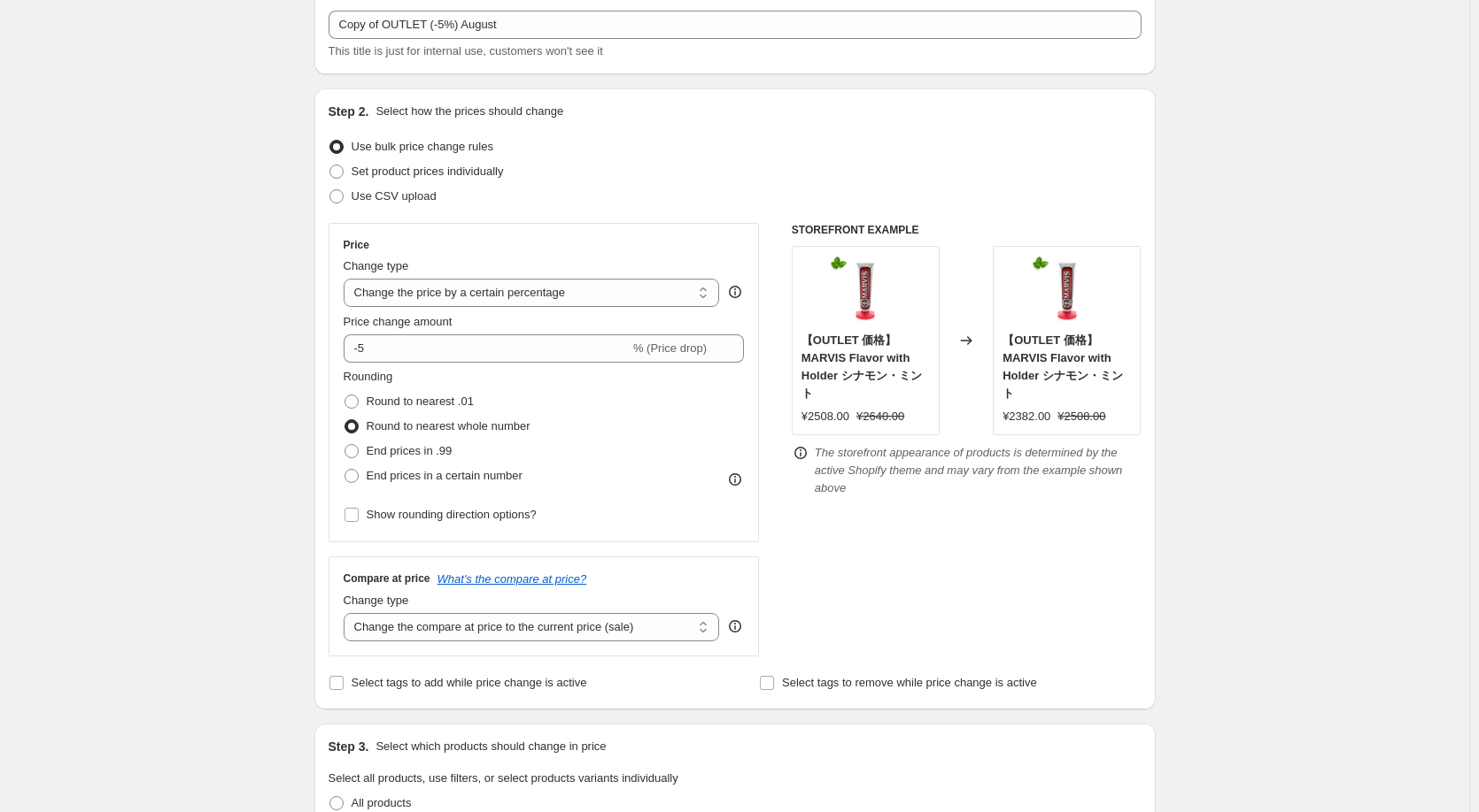
scroll to position [0, 0]
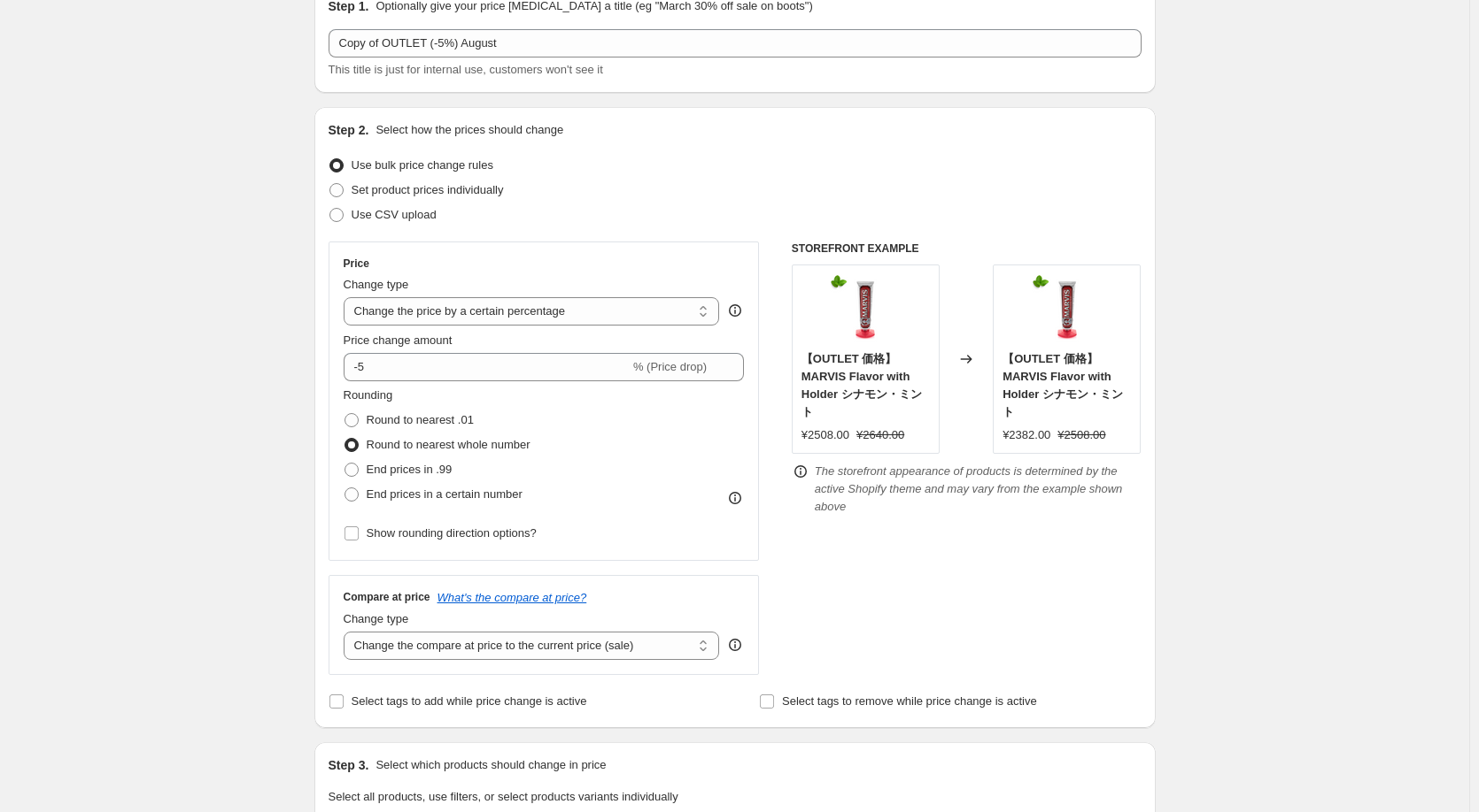
scroll to position [159, 0]
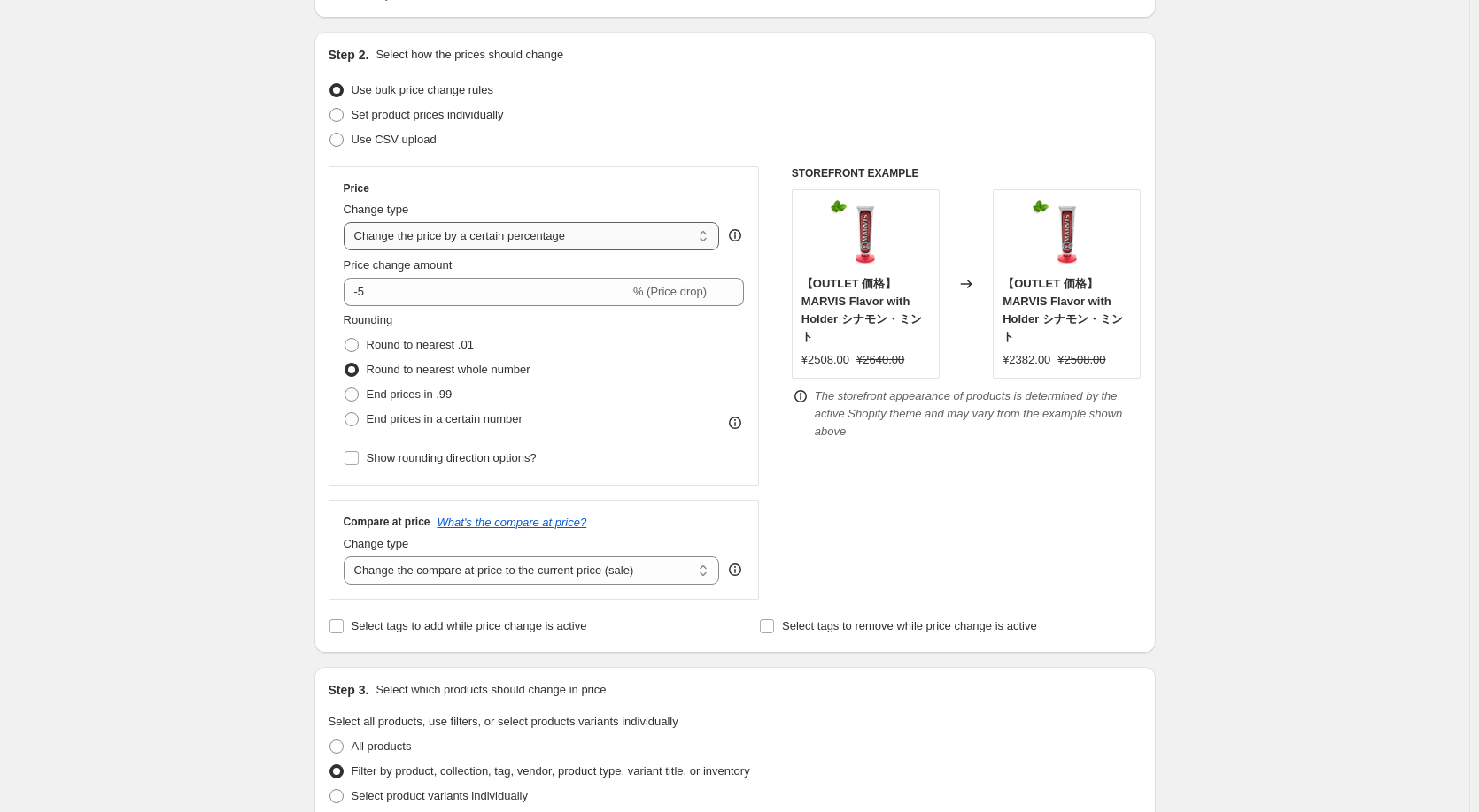
click at [699, 239] on select "Change the price to a certain amount Change the price by a certain amount Chang…" at bounding box center [532, 236] width 376 height 29
click at [347, 222] on select "Change the price to a certain amount Change the price by a certain amount Chang…" at bounding box center [532, 236] width 376 height 29
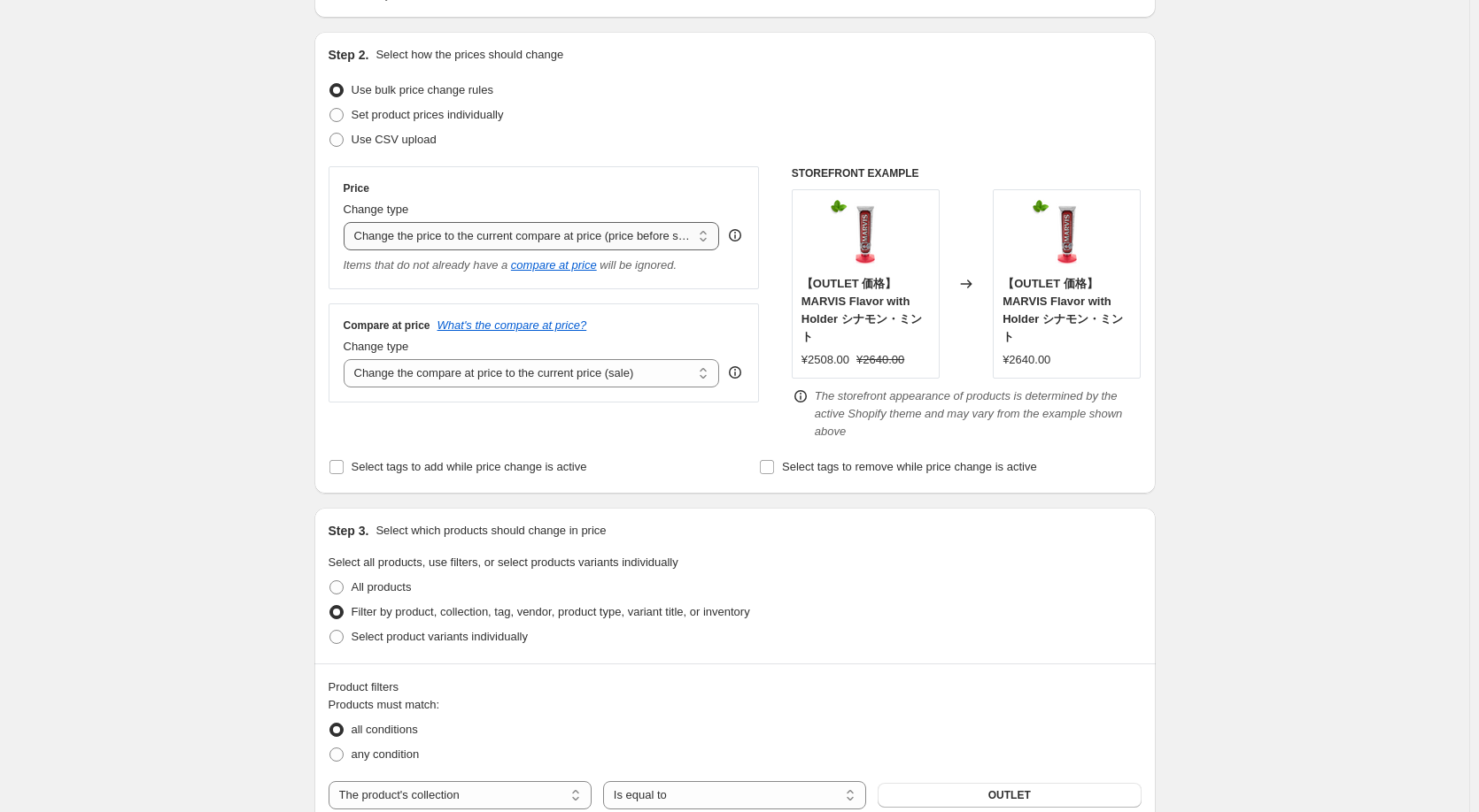
click at [616, 236] on select "Change the price to a certain amount Change the price by a certain amount Chang…" at bounding box center [532, 236] width 376 height 29
click at [347, 222] on select "Change the price to a certain amount Change the price by a certain amount Chang…" at bounding box center [532, 236] width 376 height 29
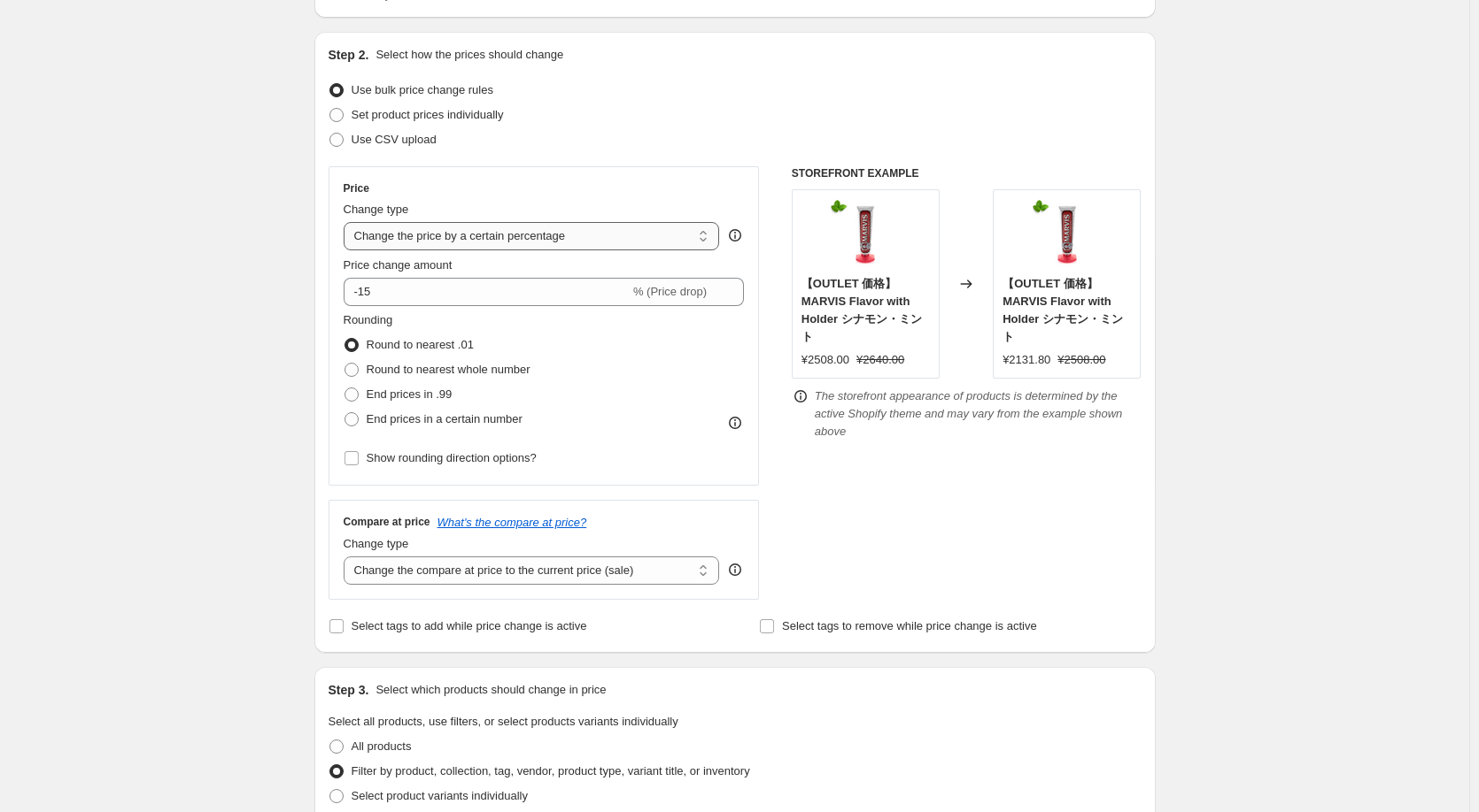
click at [585, 239] on select "Change the price to a certain amount Change the price by a certain amount Chang…" at bounding box center [532, 236] width 376 height 29
click at [347, 222] on select "Change the price to a certain amount Change the price by a certain amount Chang…" at bounding box center [532, 236] width 376 height 29
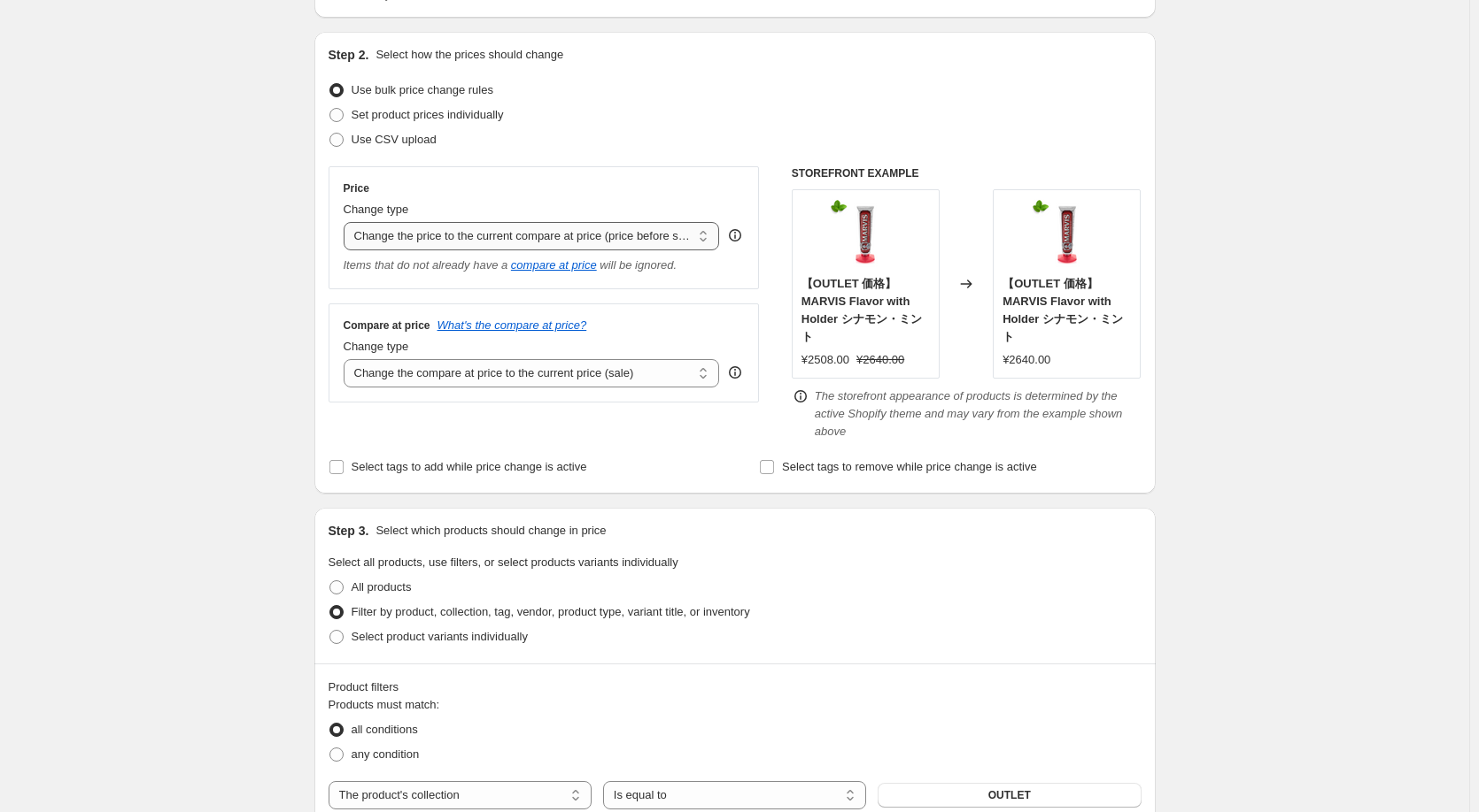
click at [622, 239] on select "Change the price to a certain amount Change the price by a certain amount Chang…" at bounding box center [532, 236] width 376 height 29
select select "percentage"
click at [347, 222] on select "Change the price to a certain amount Change the price by a certain amount Chang…" at bounding box center [532, 236] width 376 height 29
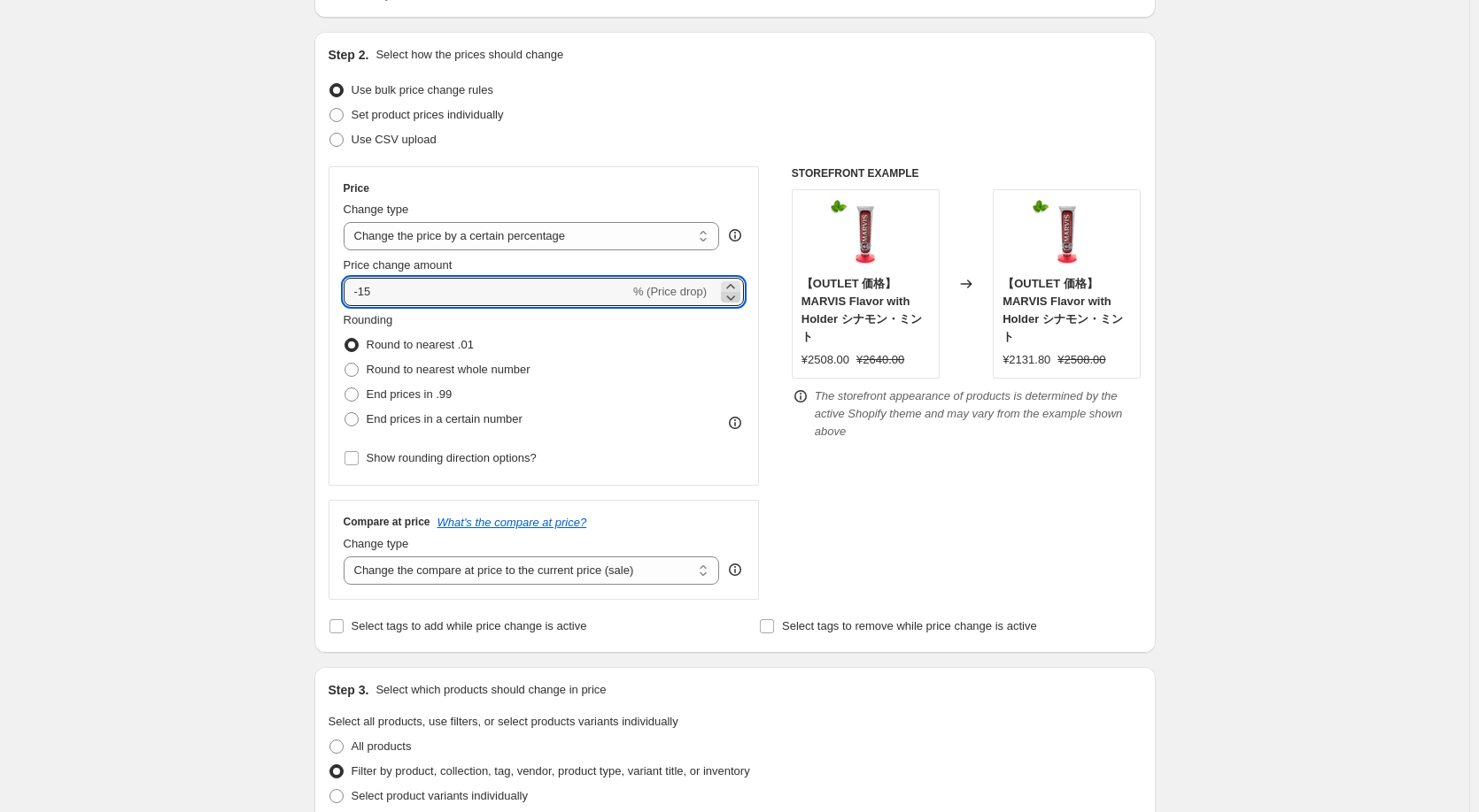
click at [734, 288] on icon at bounding box center [731, 297] width 18 height 18
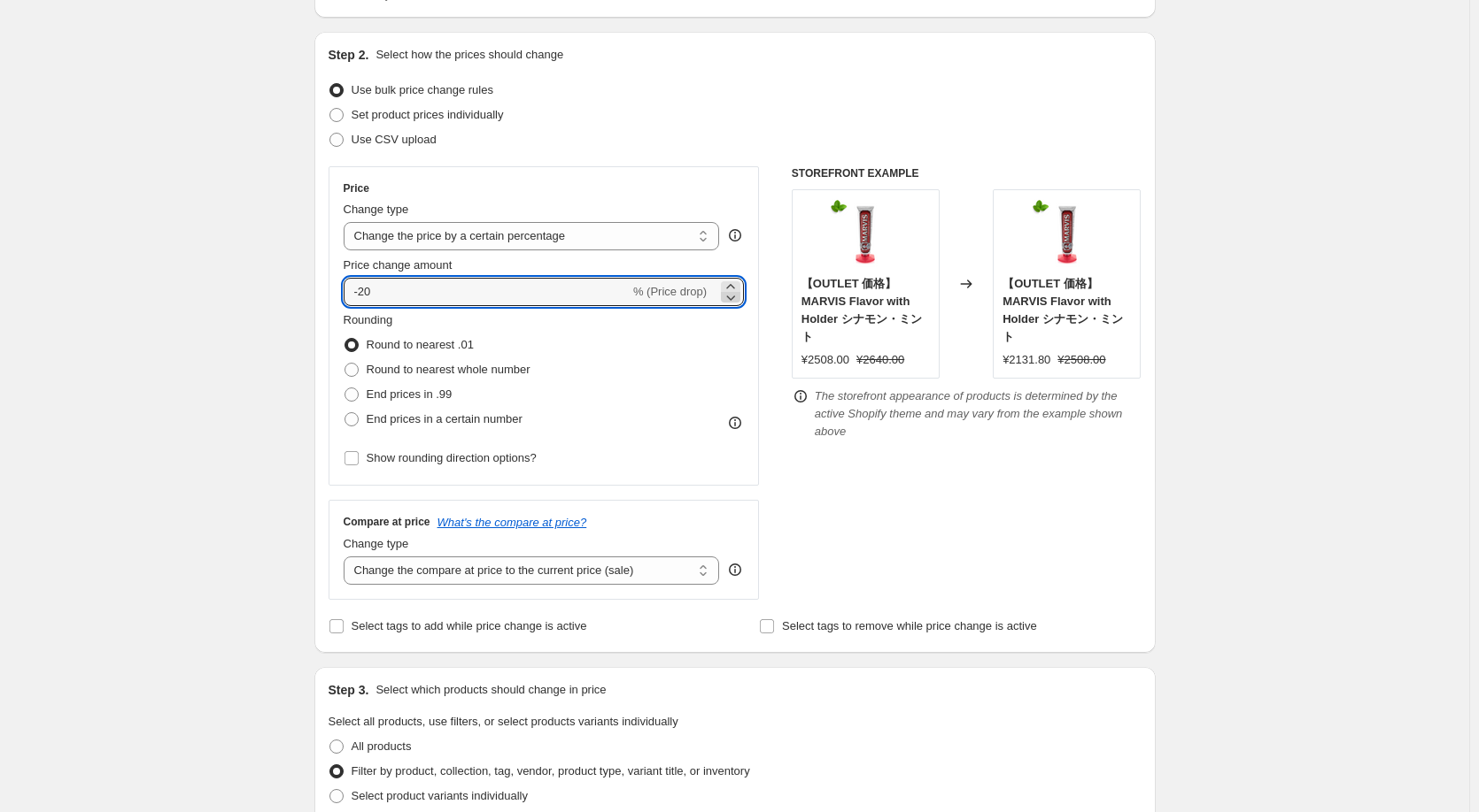
click at [732, 303] on icon at bounding box center [731, 297] width 18 height 18
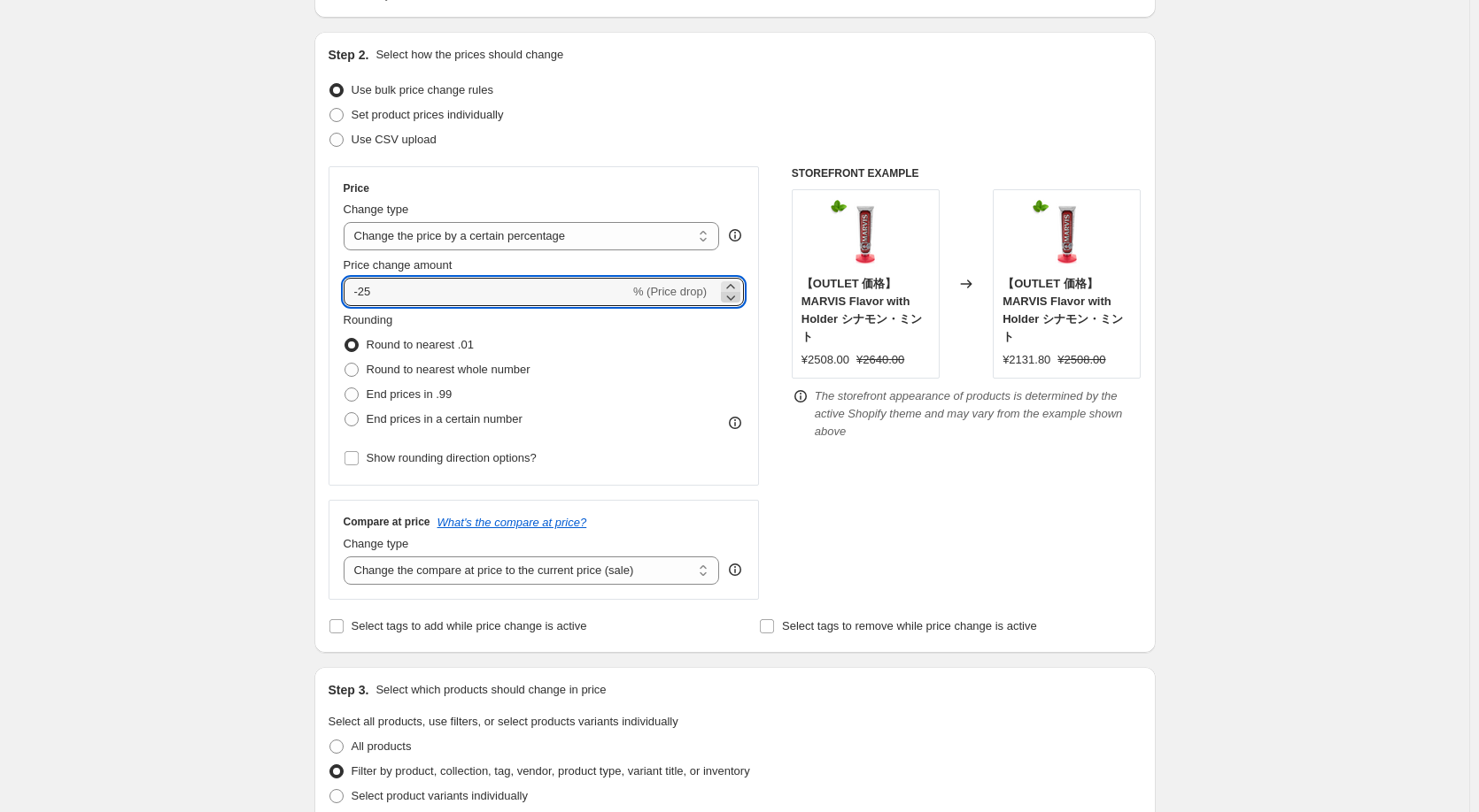
click at [732, 303] on icon at bounding box center [731, 297] width 18 height 18
click at [734, 285] on icon at bounding box center [730, 286] width 8 height 4
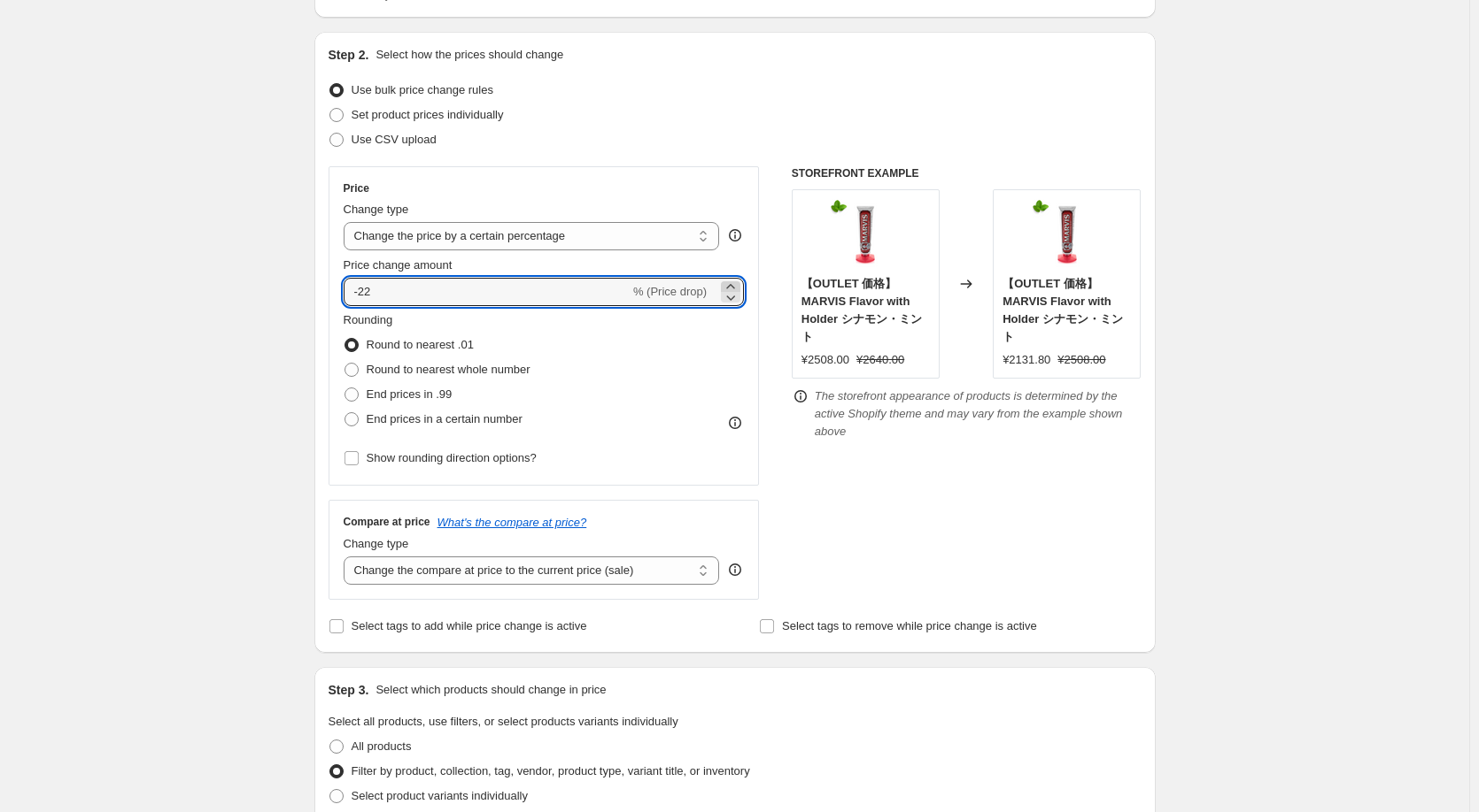
click at [734, 285] on icon at bounding box center [730, 286] width 8 height 4
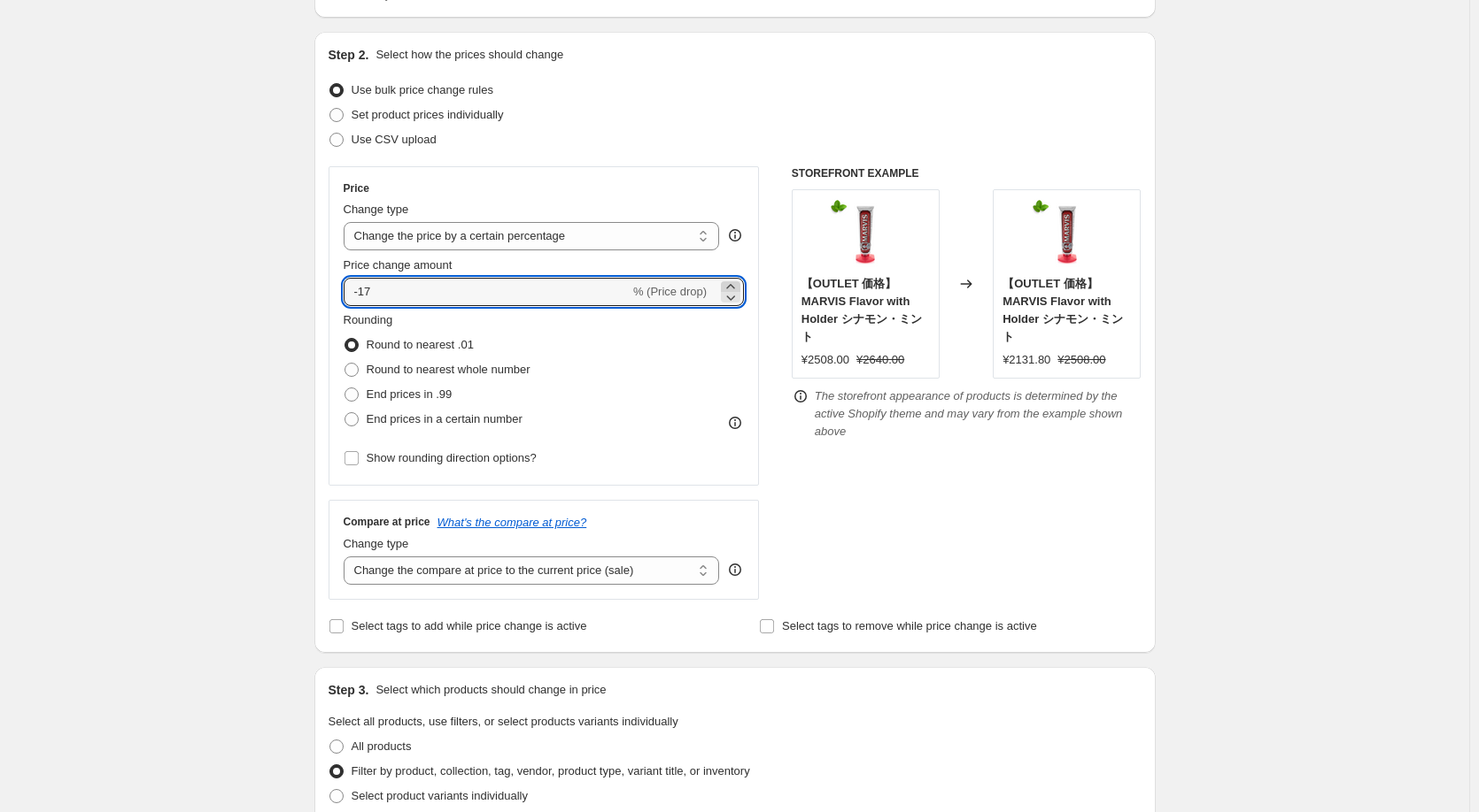
click at [734, 285] on icon at bounding box center [730, 286] width 8 height 4
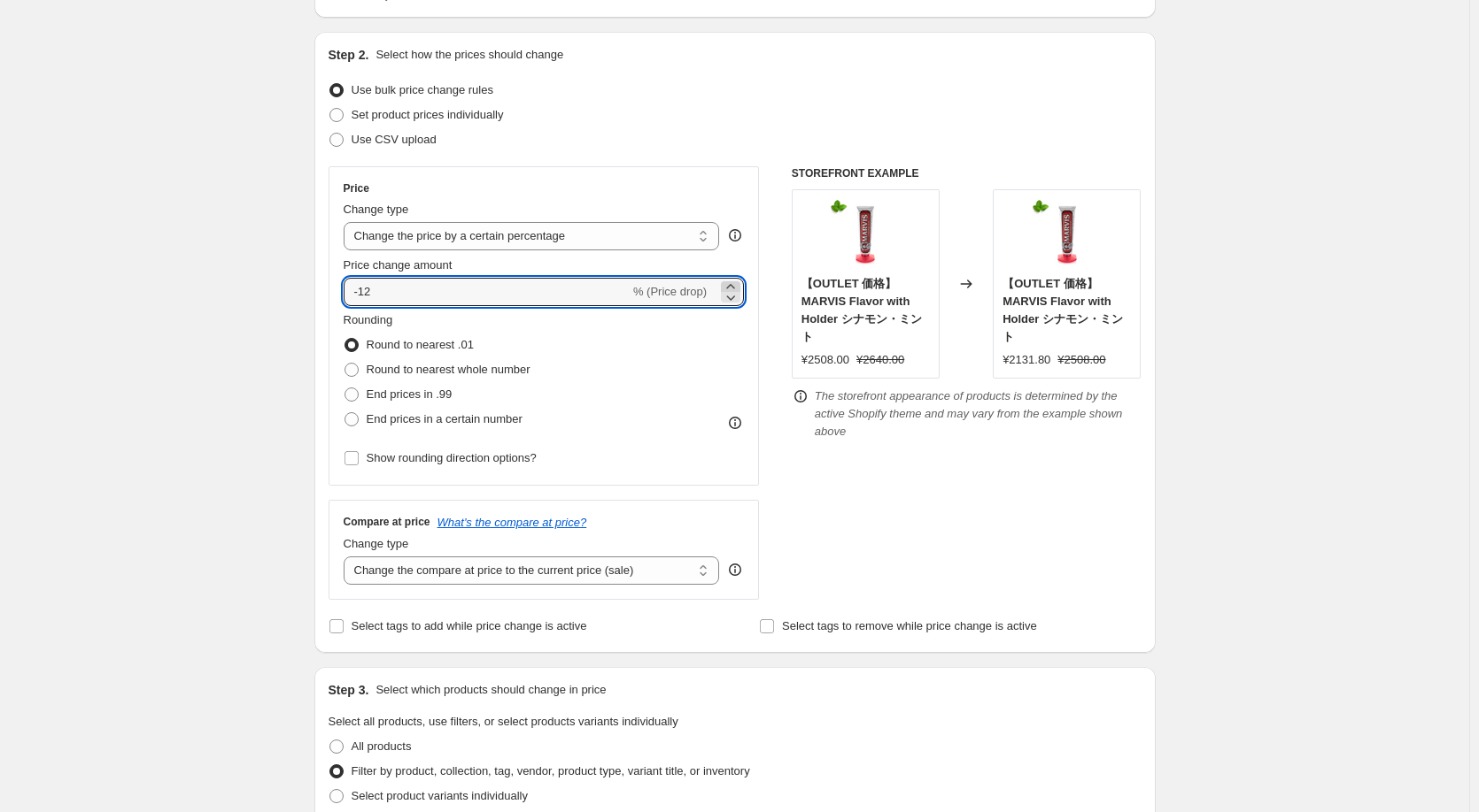
click at [734, 285] on icon at bounding box center [730, 286] width 8 height 4
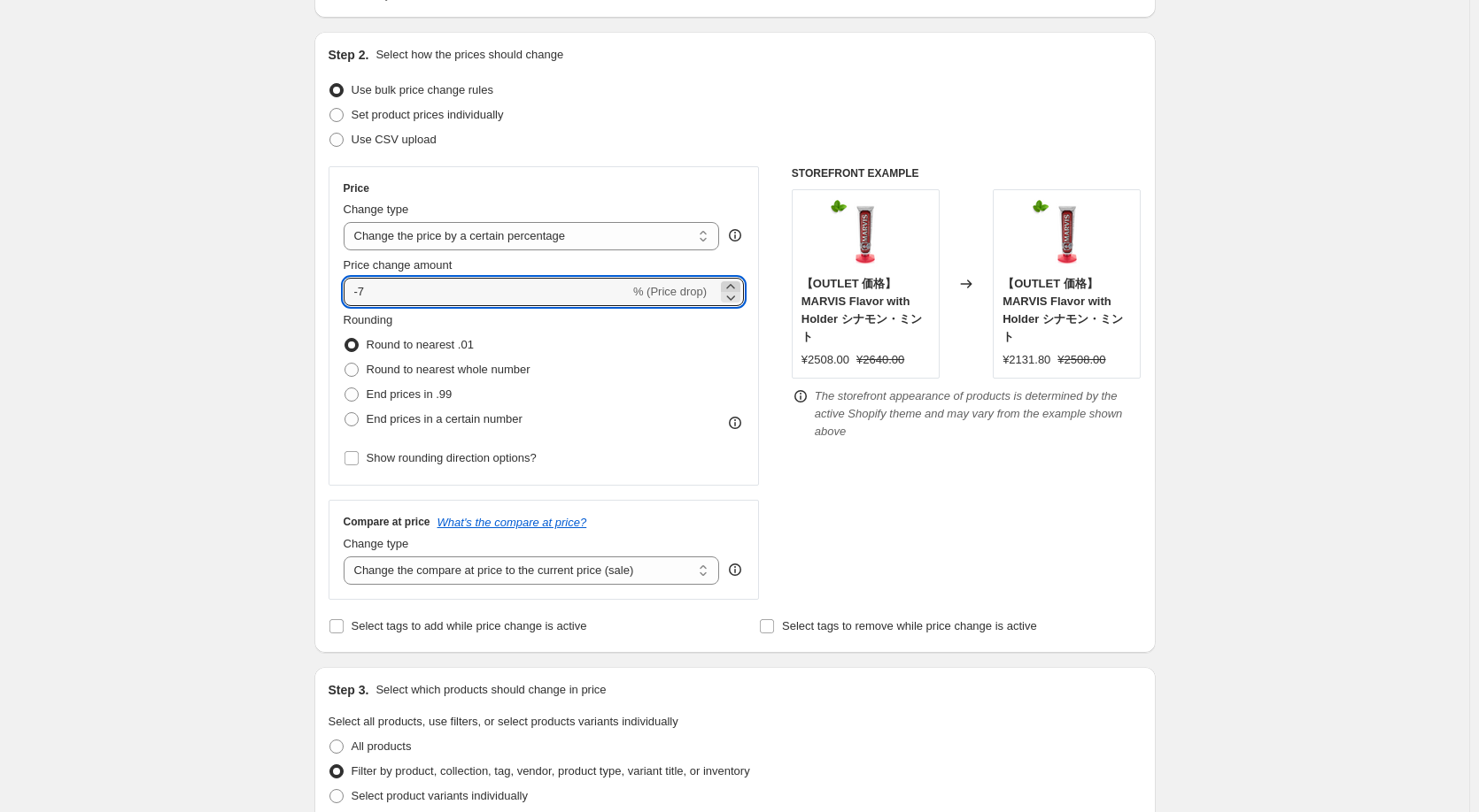
click at [734, 285] on icon at bounding box center [730, 286] width 8 height 4
type input "-5"
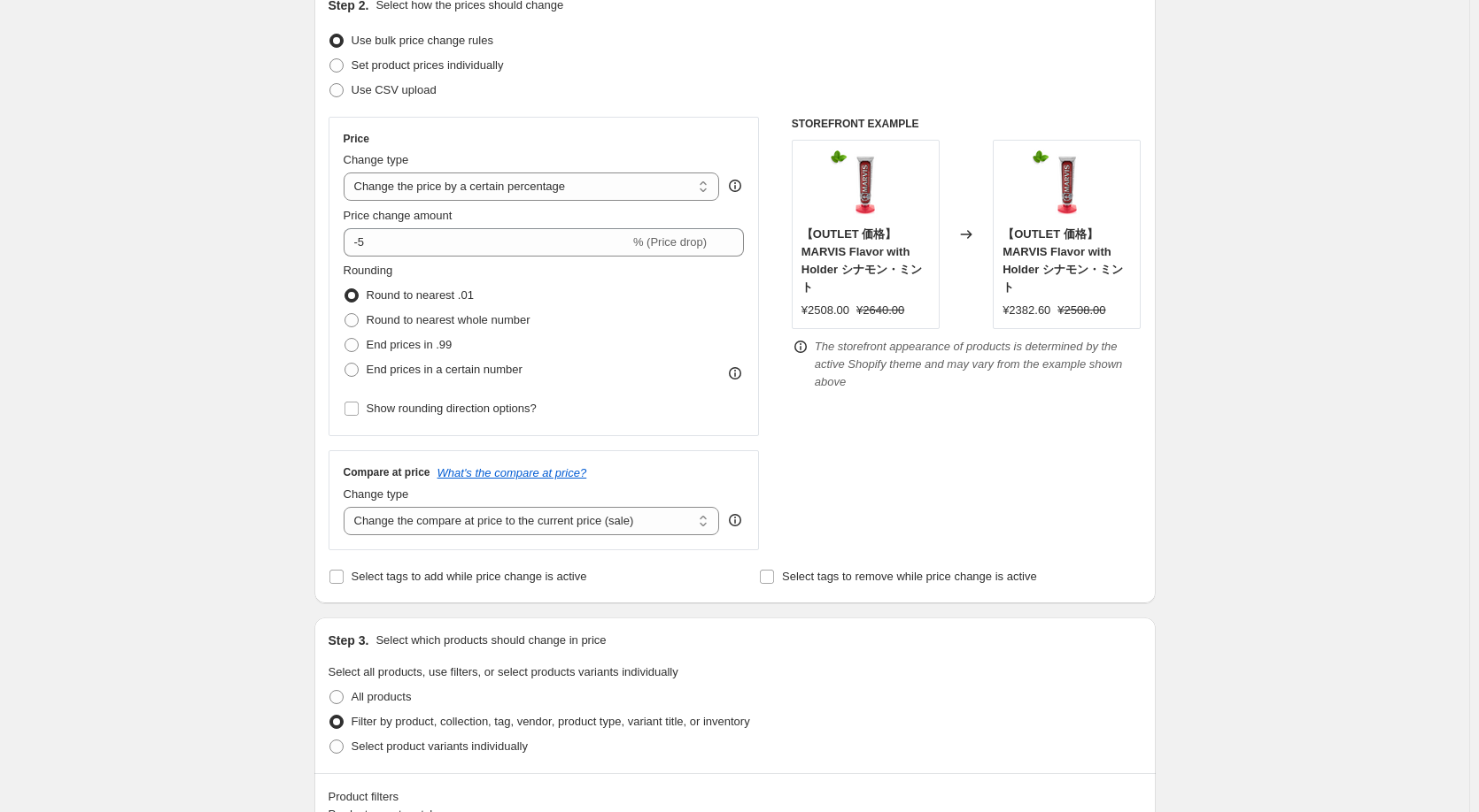
scroll to position [207, 0]
click at [378, 193] on select "Change the price to a certain amount Change the price by a certain amount Chang…" at bounding box center [532, 189] width 376 height 29
select select "to"
click at [347, 175] on select "Change the price to a certain amount Change the price by a certain amount Chang…" at bounding box center [532, 189] width 376 height 29
type input "80.00"
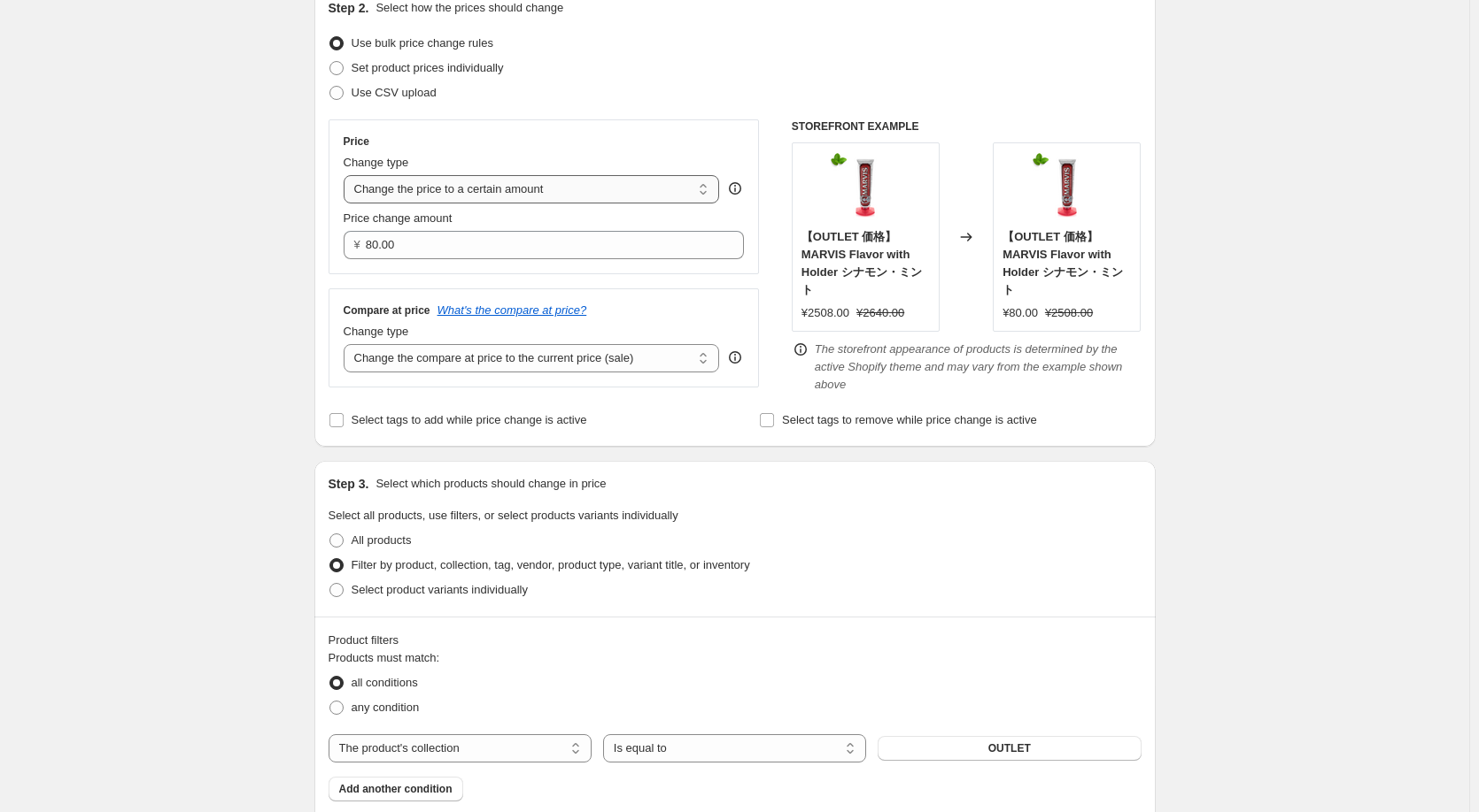
click at [505, 183] on select "Change the price to a certain amount Change the price by a certain amount Chang…" at bounding box center [532, 189] width 376 height 29
select select "percentage"
click at [347, 175] on select "Change the price to a certain amount Change the price by a certain amount Chang…" at bounding box center [532, 189] width 376 height 29
type input "-15"
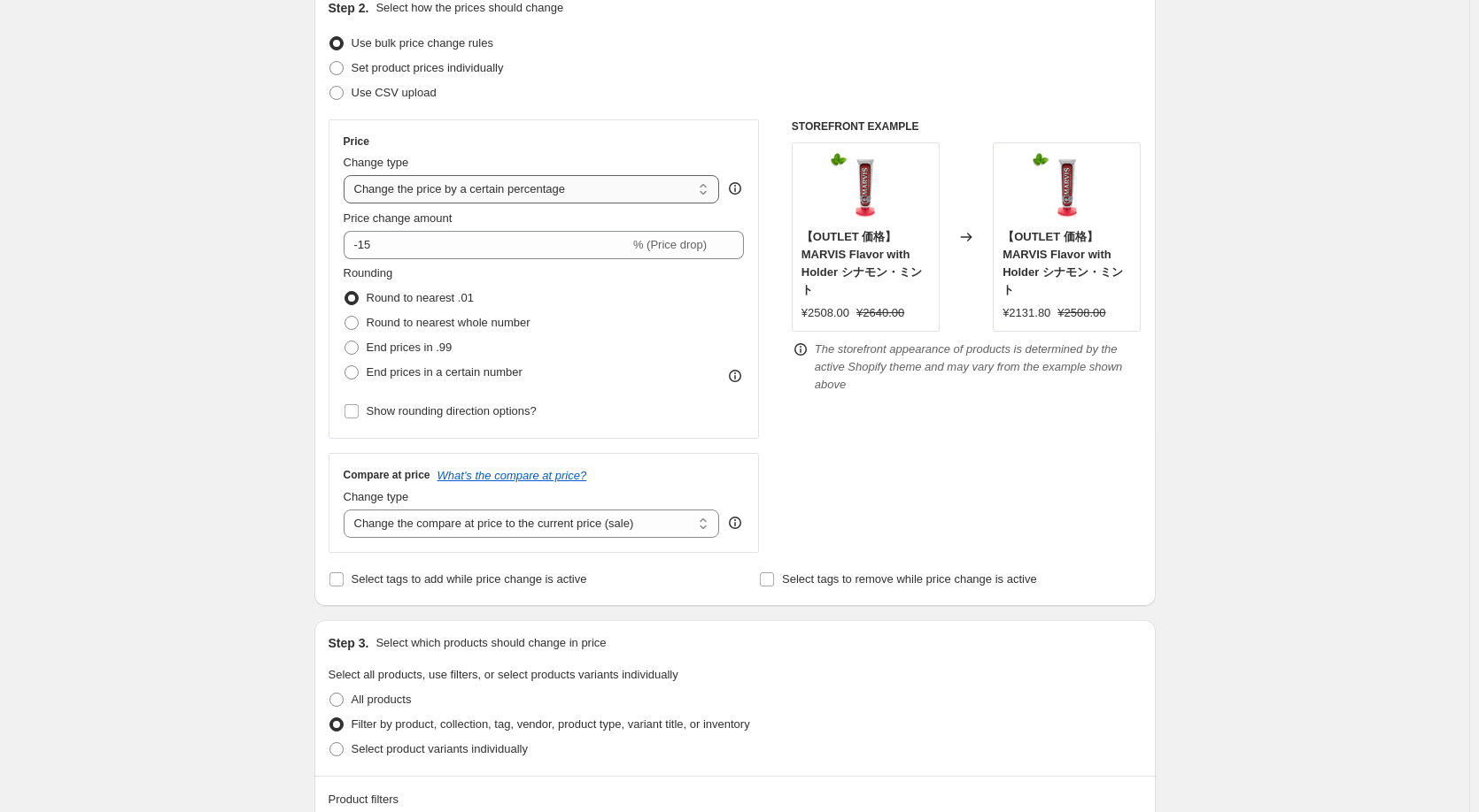
click at [486, 187] on select "Change the price to a certain amount Change the price by a certain amount Chang…" at bounding box center [532, 189] width 376 height 29
select select "pcap"
click at [347, 175] on select "Change the price to a certain amount Change the price by a certain amount Chang…" at bounding box center [532, 189] width 376 height 29
type input "-20"
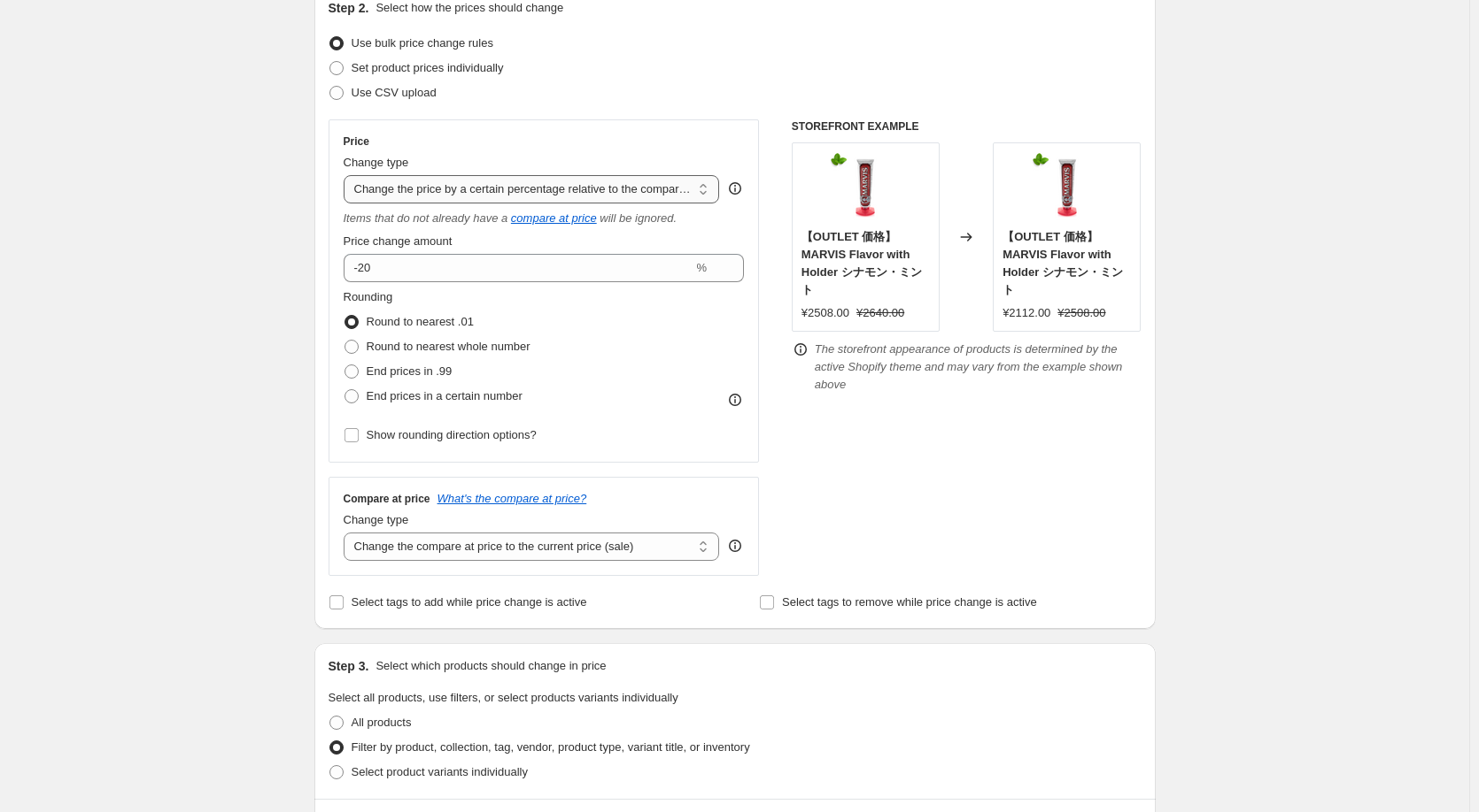
click at [557, 189] on select "Change the price to a certain amount Change the price by a certain amount Chang…" at bounding box center [532, 189] width 376 height 29
select select "bcap"
click at [347, 175] on select "Change the price to a certain amount Change the price by a certain amount Chang…" at bounding box center [532, 189] width 376 height 29
type input "-12.00"
click at [598, 183] on select "Change the price to a certain amount Change the price by a certain amount Chang…" at bounding box center [532, 189] width 376 height 29
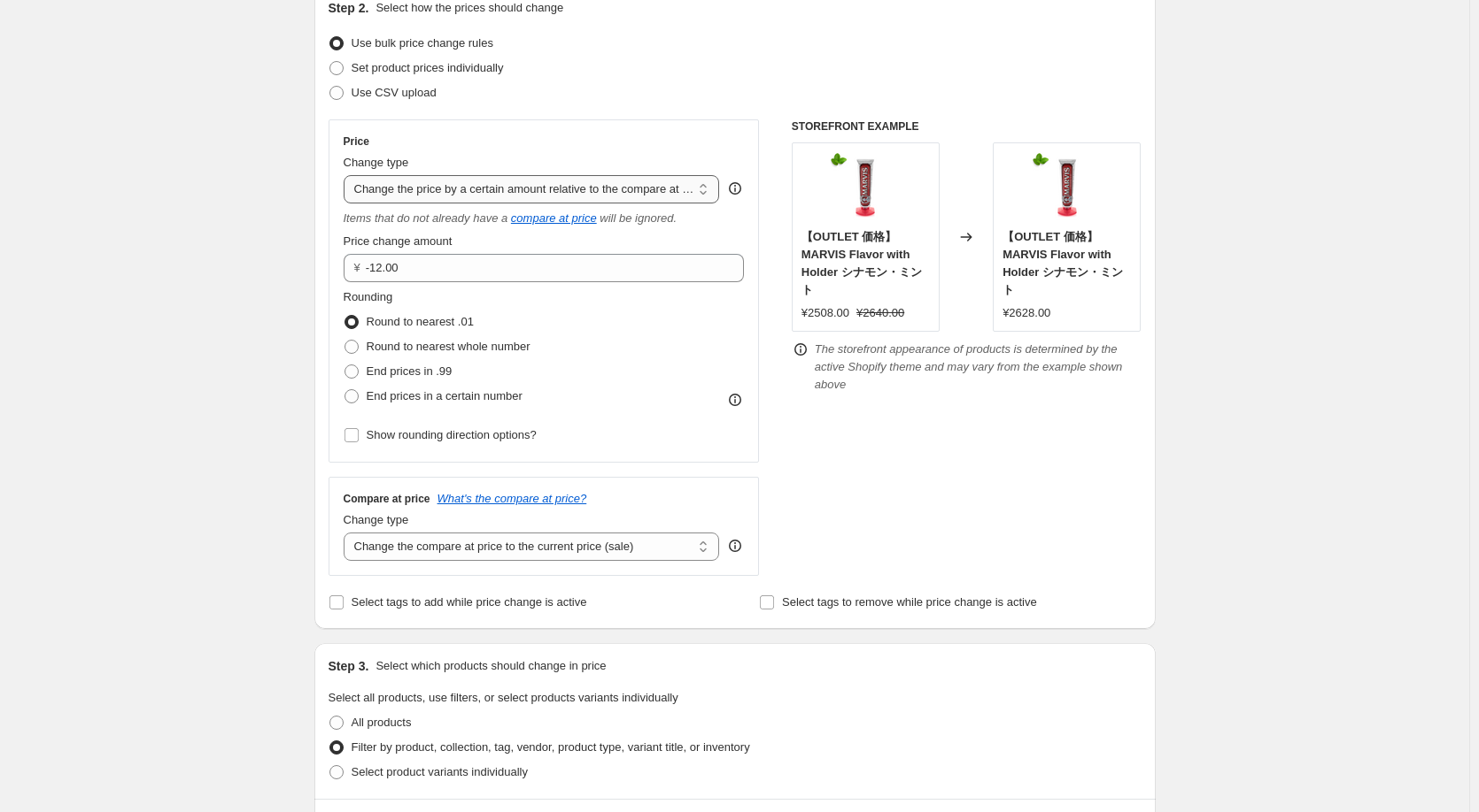
click at [347, 175] on select "Change the price to a certain amount Change the price by a certain amount Chang…" at bounding box center [532, 189] width 376 height 29
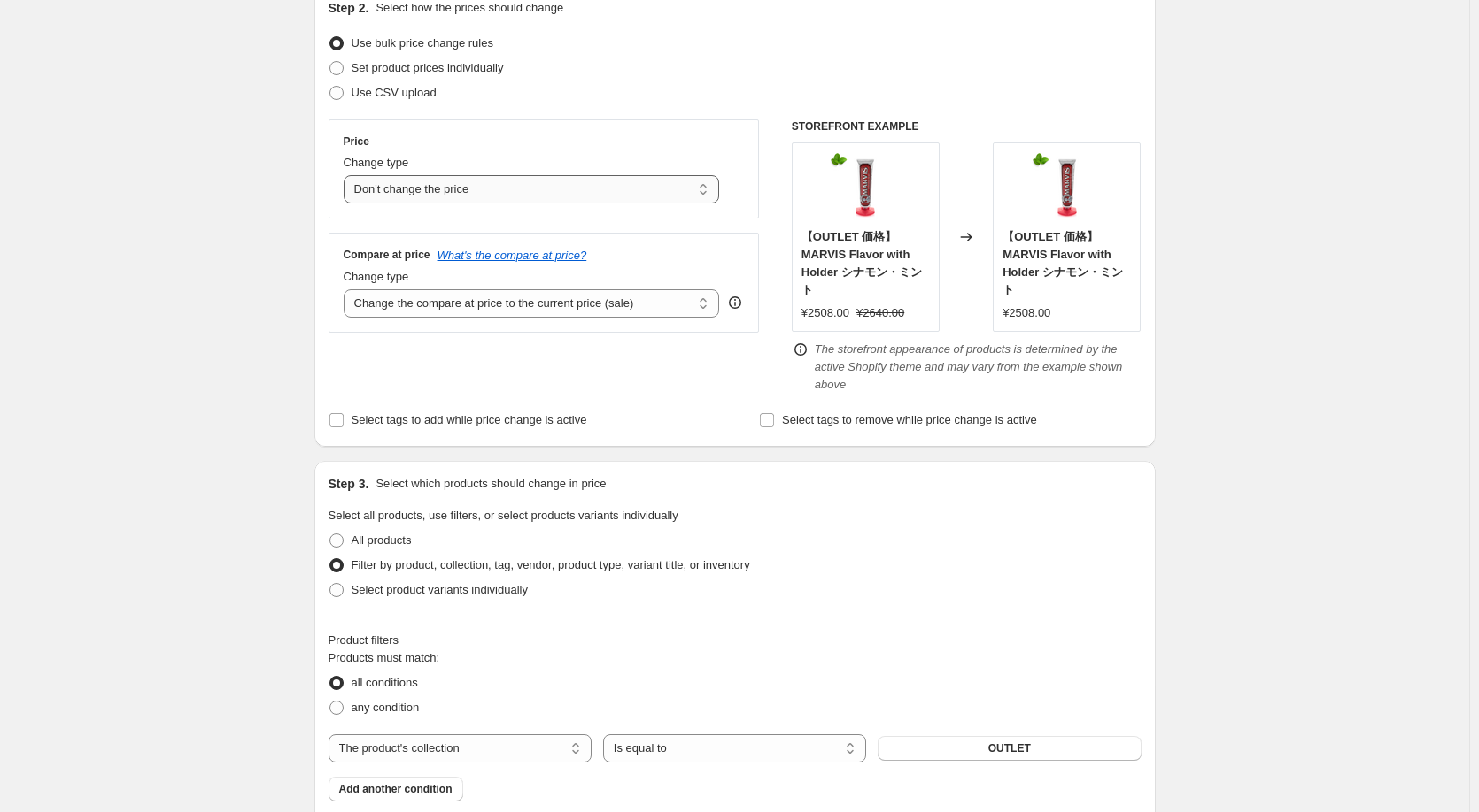
click at [560, 202] on select "Change the price to a certain amount Change the price by a certain amount Chang…" at bounding box center [532, 189] width 376 height 29
click at [347, 175] on select "Change the price to a certain amount Change the price by a certain amount Chang…" at bounding box center [532, 189] width 376 height 29
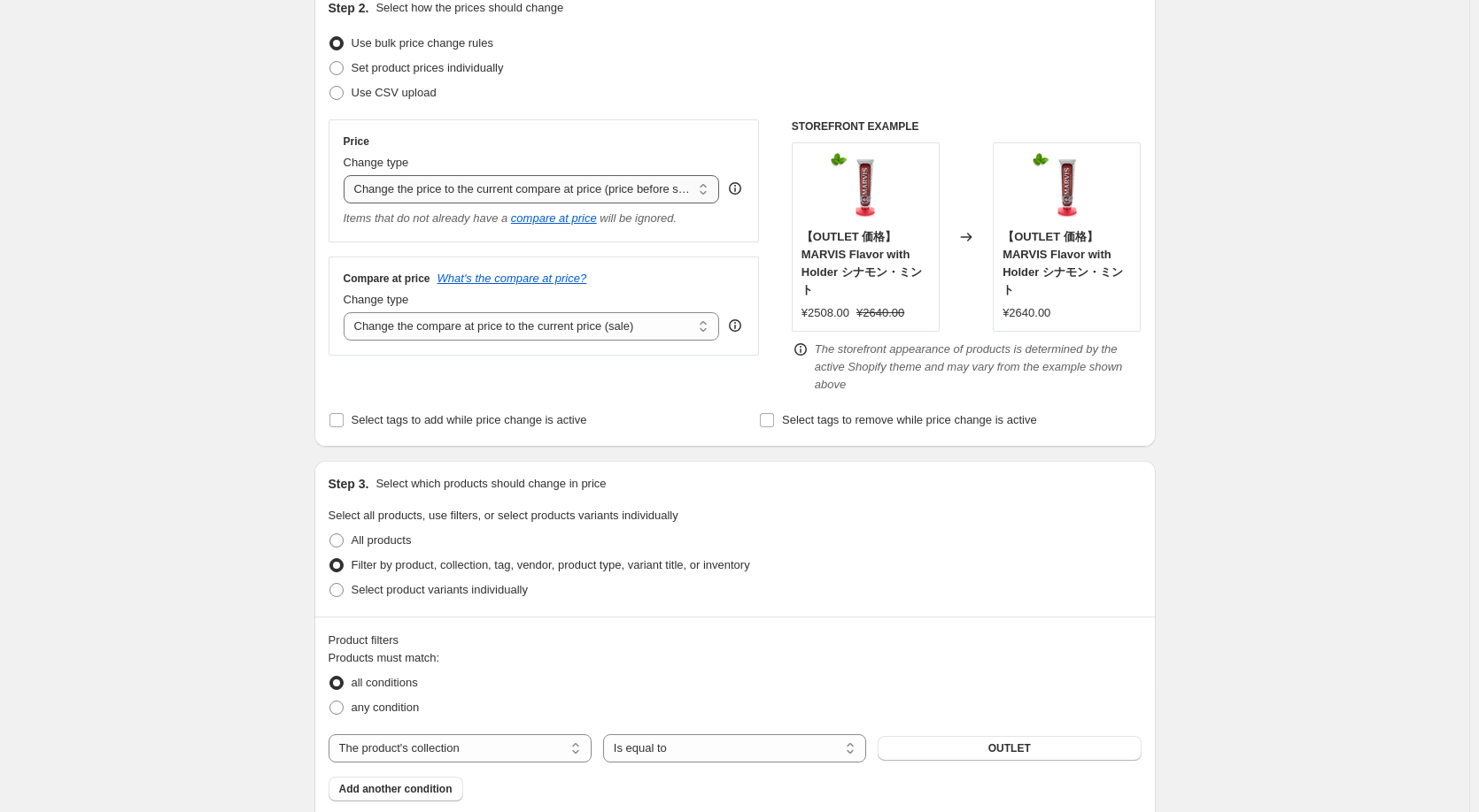
click at [697, 202] on select "Change the price to a certain amount Change the price by a certain amount Chang…" at bounding box center [532, 189] width 376 height 29
select select "percentage"
click at [347, 175] on select "Change the price to a certain amount Change the price by a certain amount Chang…" at bounding box center [532, 189] width 376 height 29
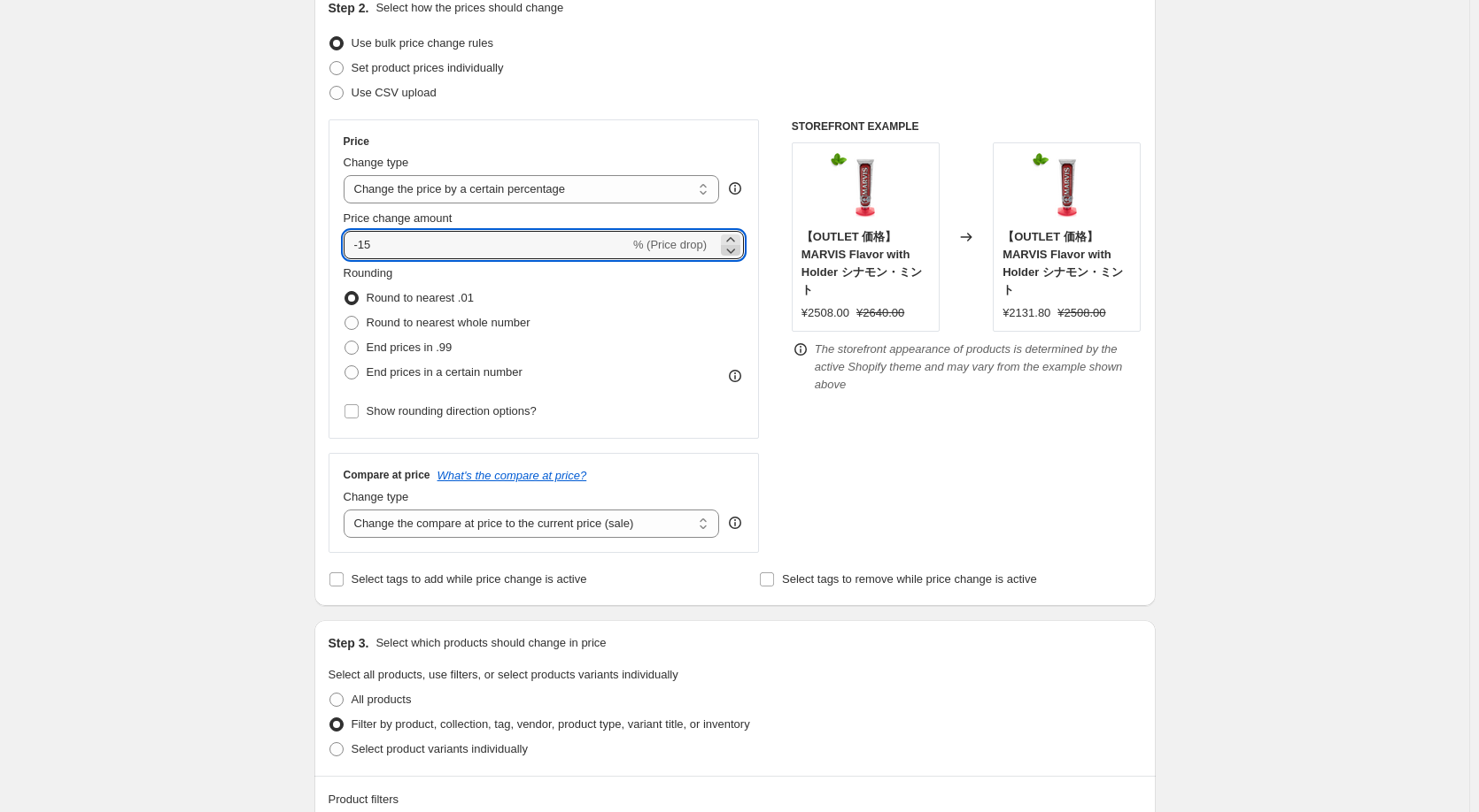
click at [731, 249] on icon at bounding box center [731, 250] width 18 height 18
click at [734, 239] on icon at bounding box center [730, 239] width 8 height 4
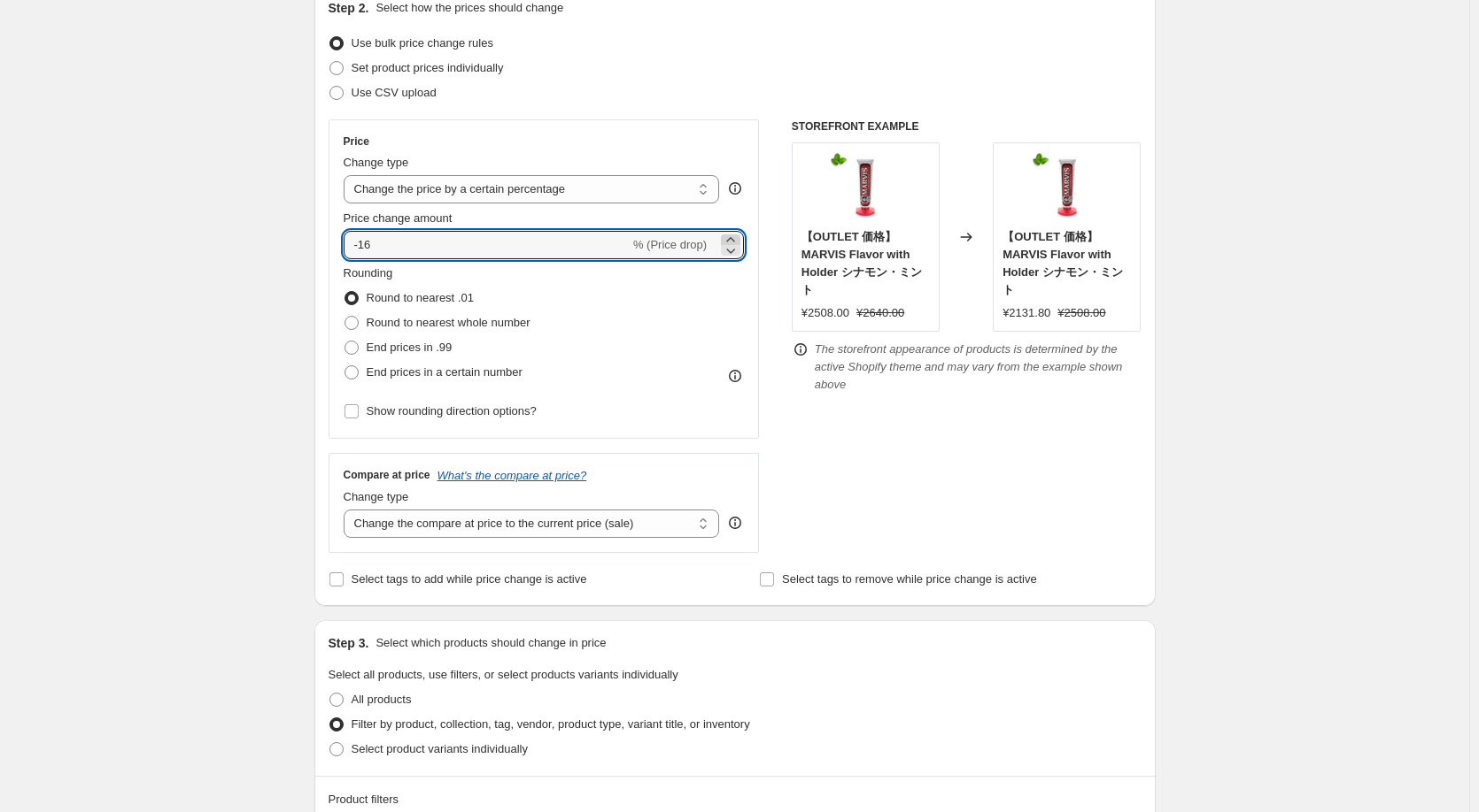
click at [734, 239] on icon at bounding box center [730, 239] width 8 height 4
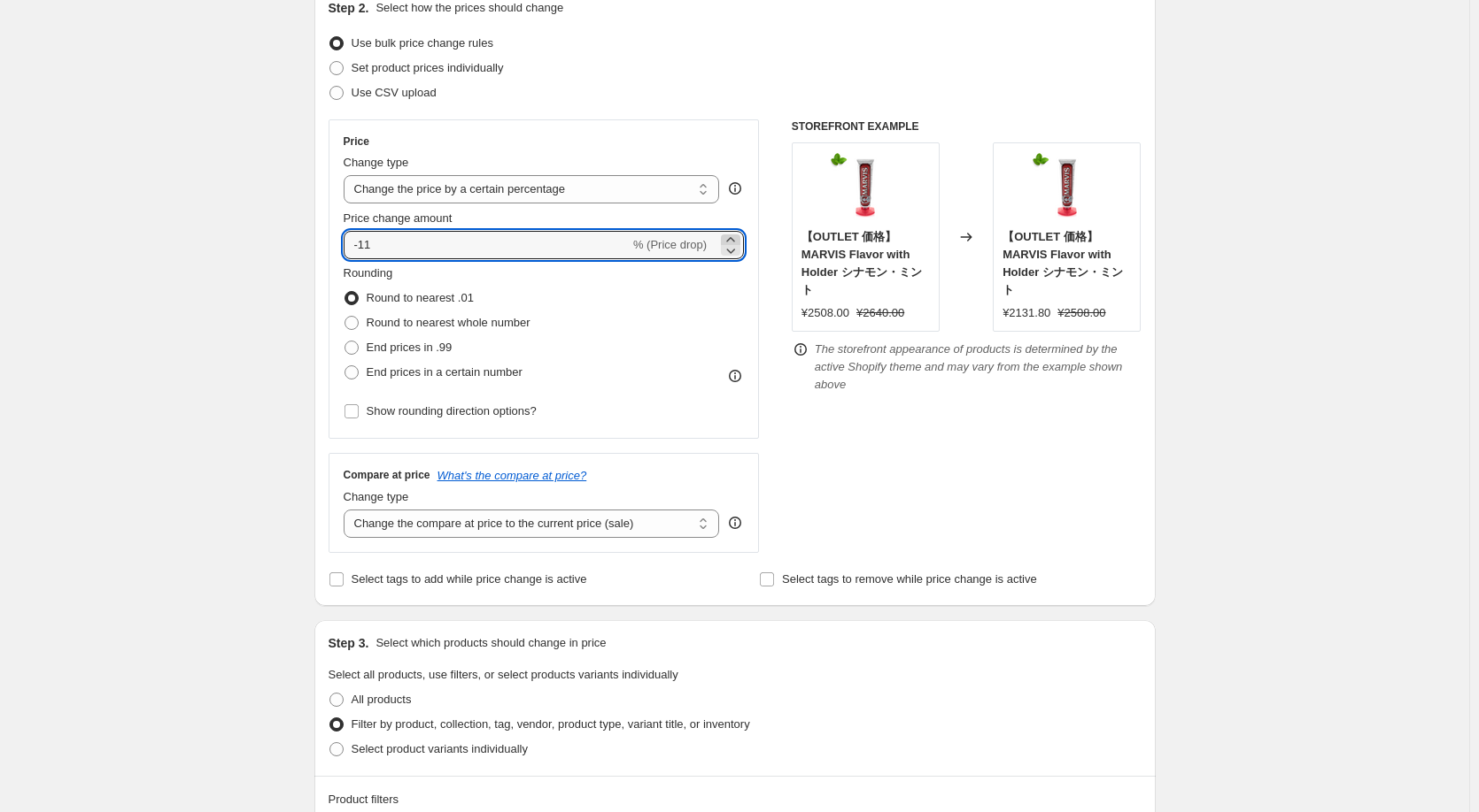
click at [734, 239] on icon at bounding box center [730, 239] width 8 height 4
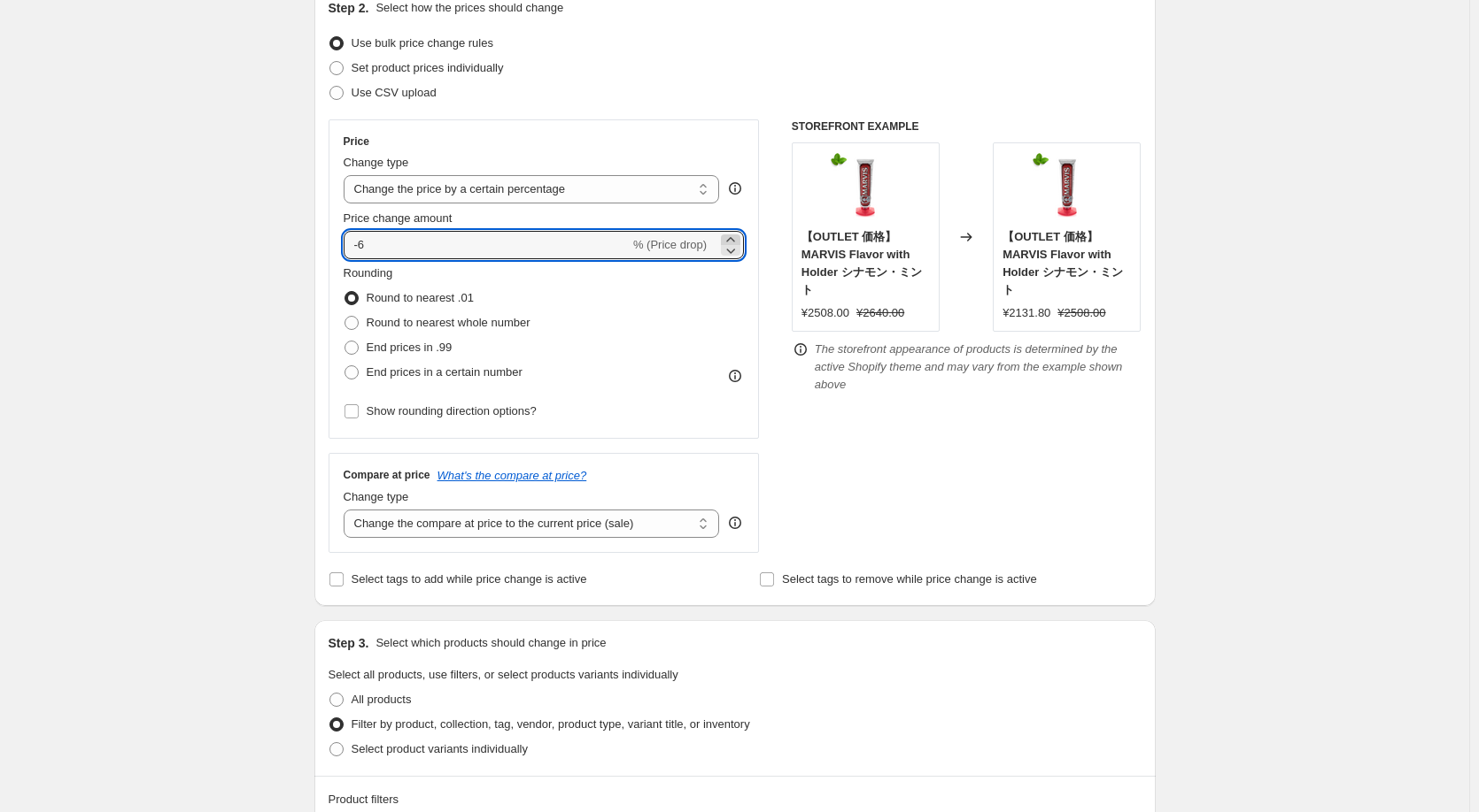
click at [734, 239] on icon at bounding box center [730, 239] width 8 height 4
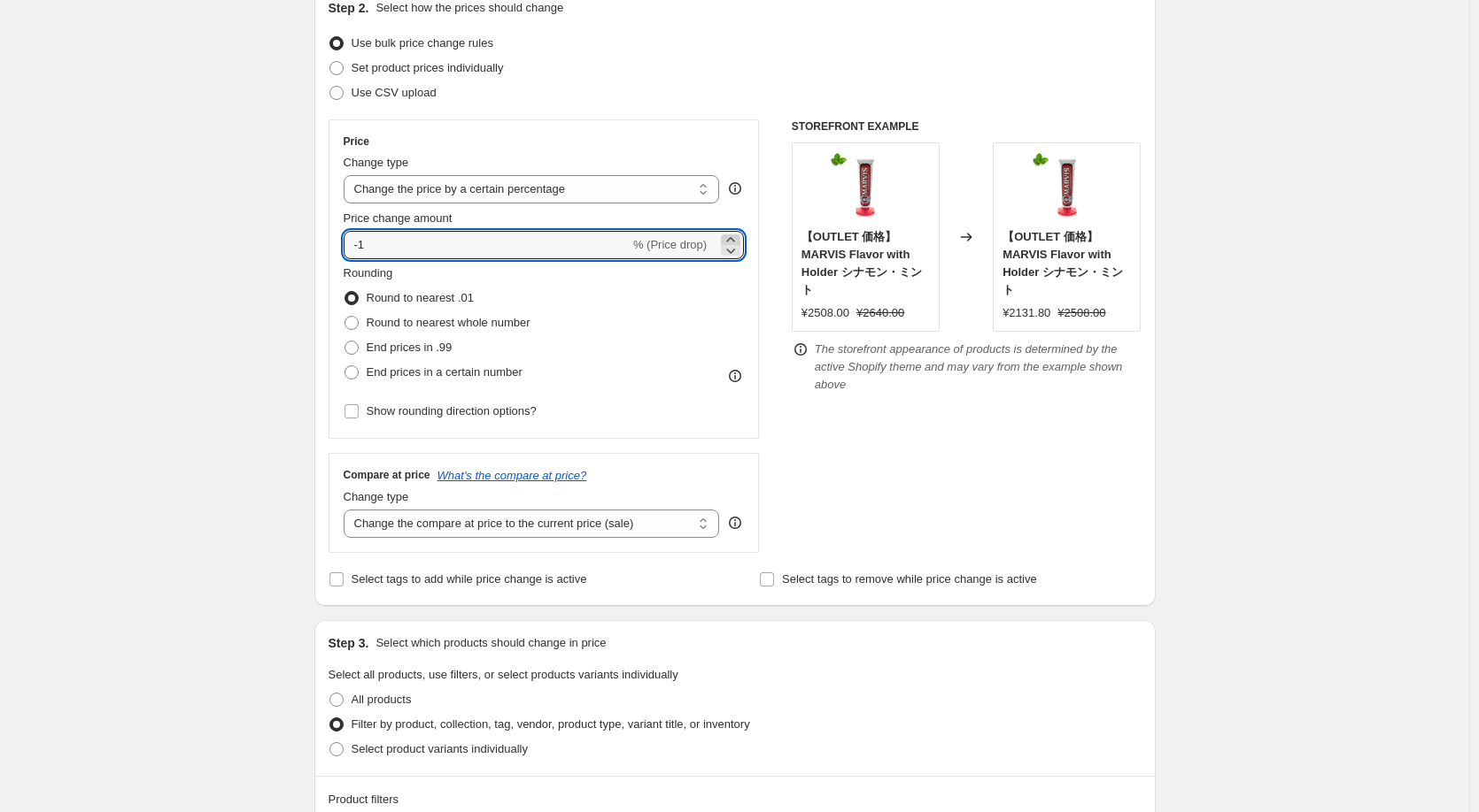
click at [734, 239] on icon at bounding box center [730, 239] width 8 height 4
click at [738, 236] on icon at bounding box center [731, 240] width 18 height 18
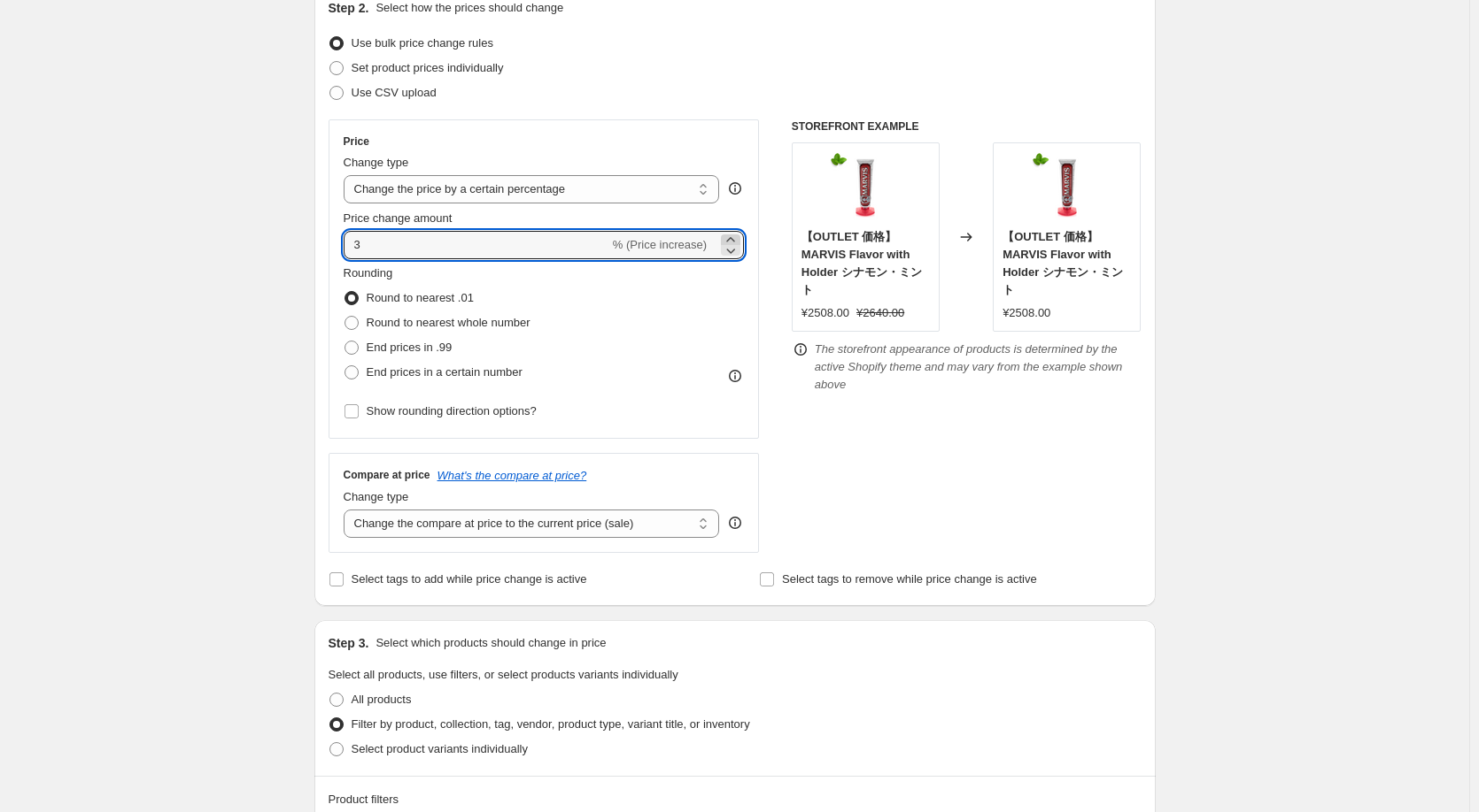
click at [738, 236] on icon at bounding box center [731, 240] width 18 height 18
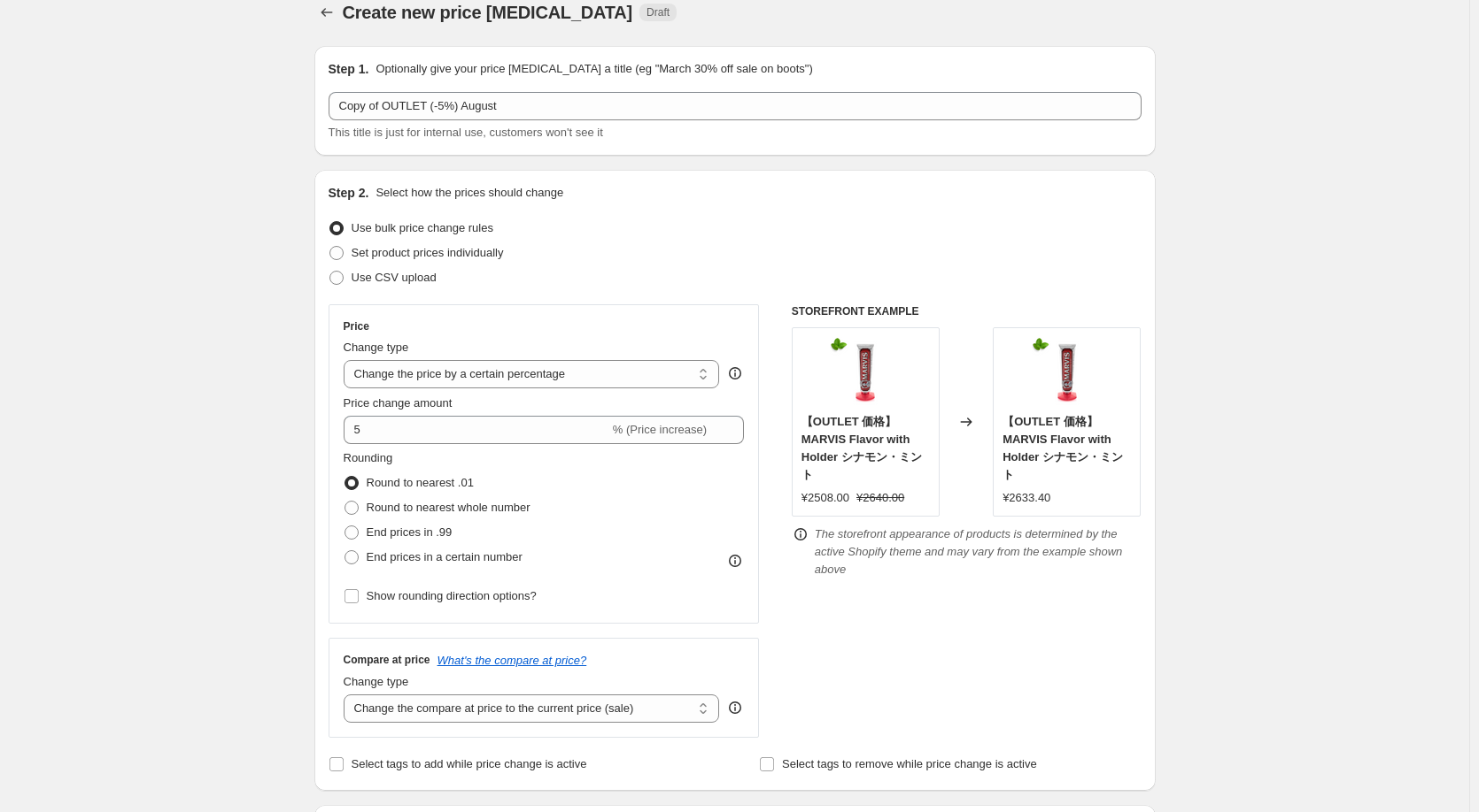
scroll to position [0, 0]
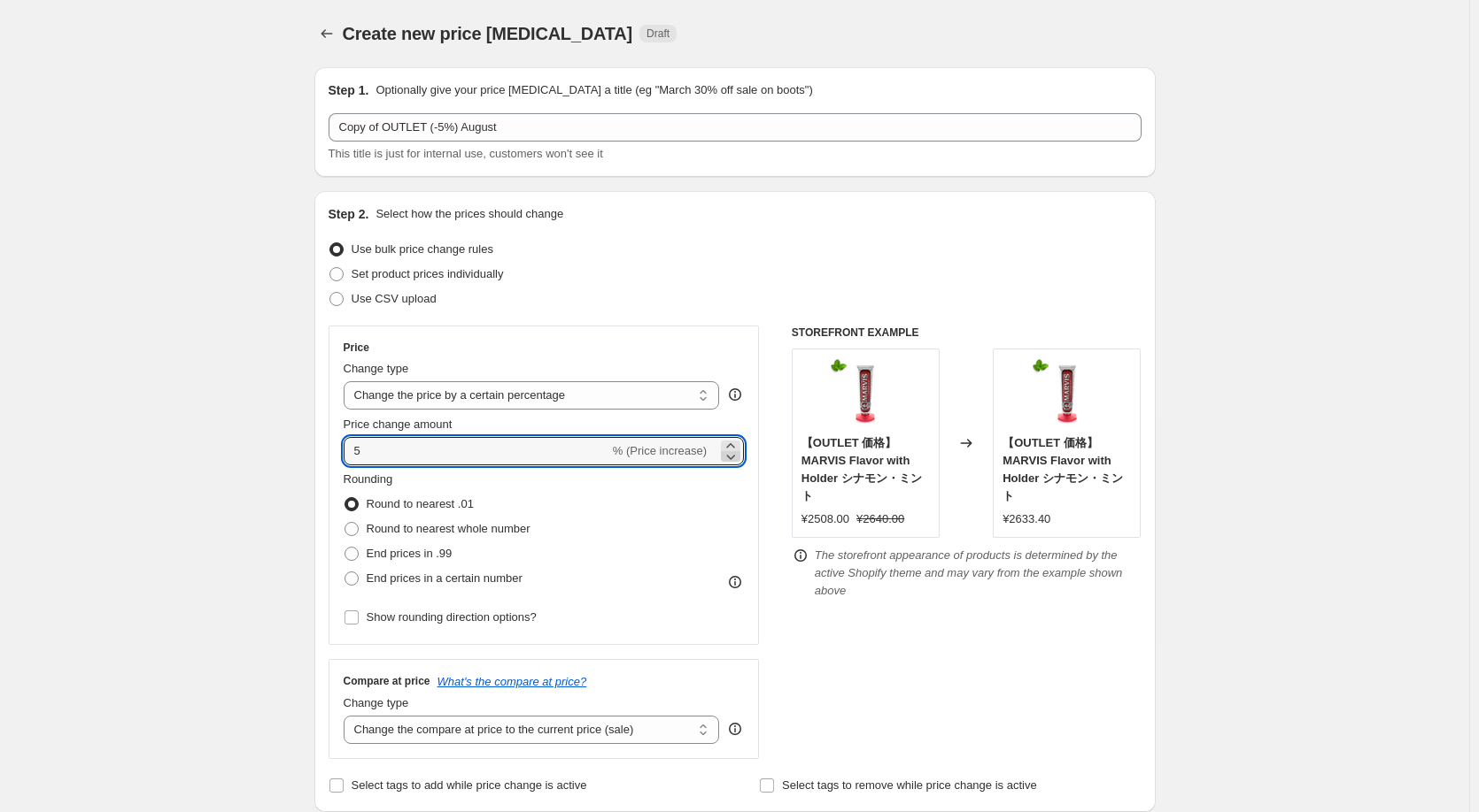
click at [738, 450] on icon at bounding box center [731, 457] width 18 height 18
click at [734, 441] on icon at bounding box center [731, 446] width 18 height 18
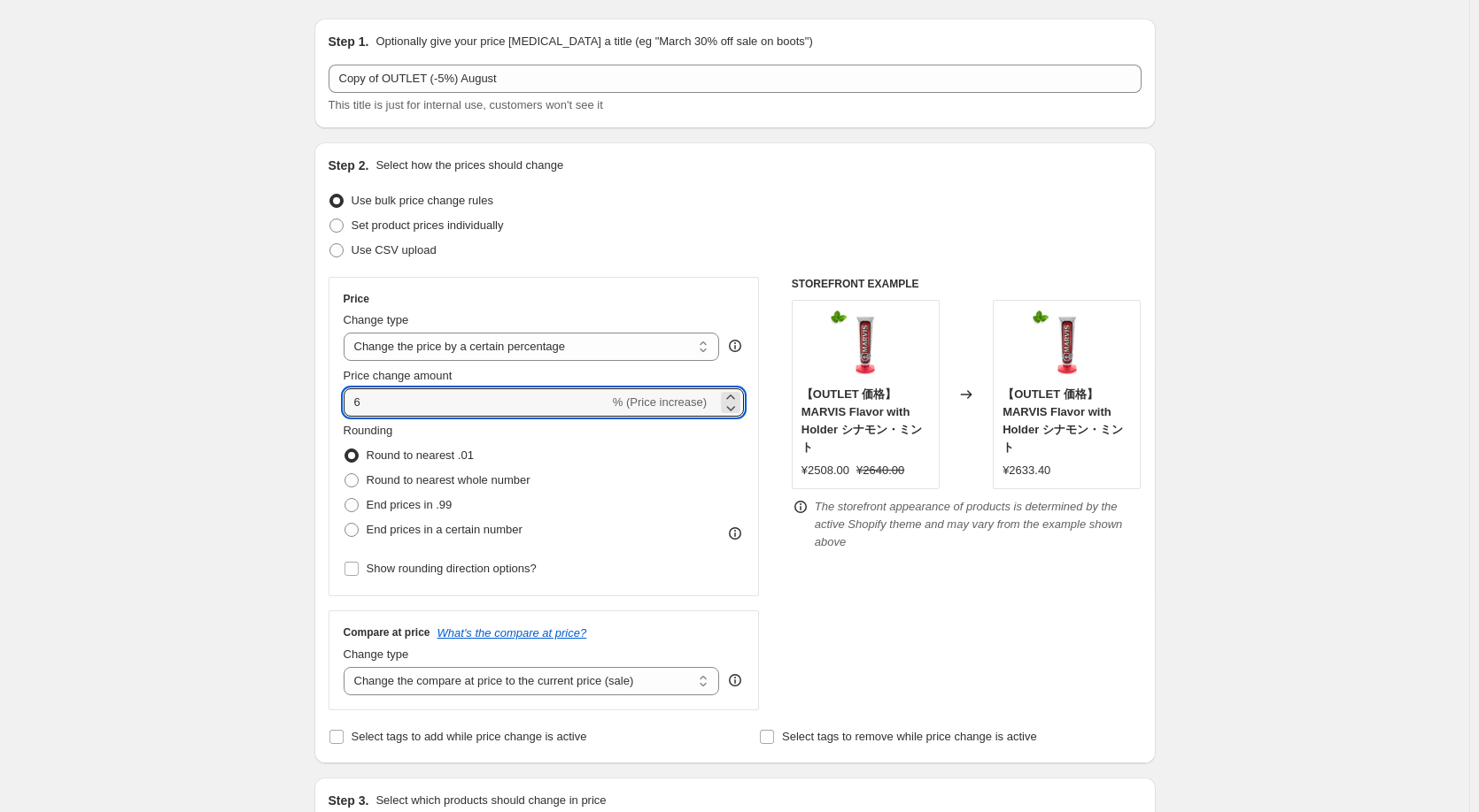
scroll to position [53, 0]
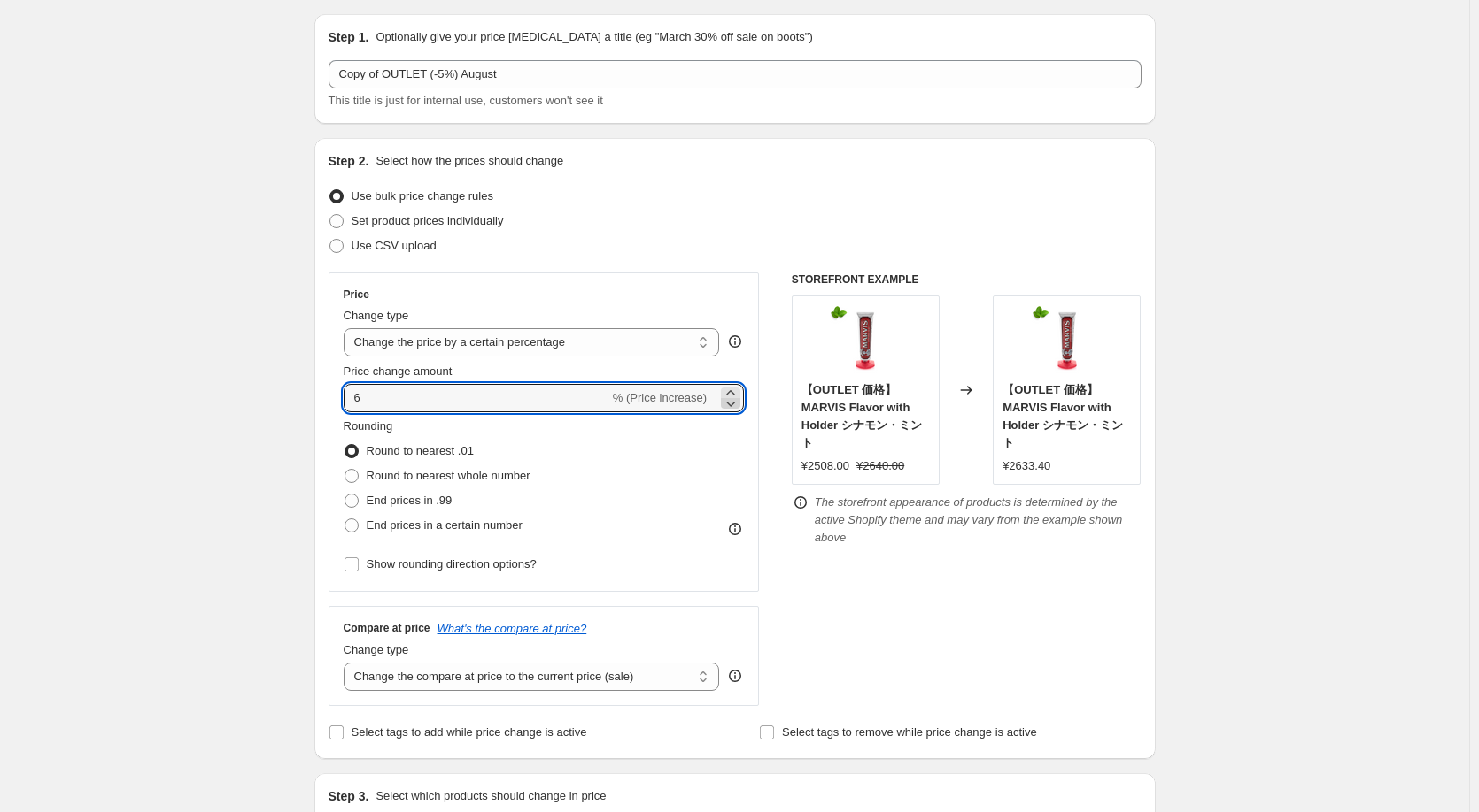
click at [740, 404] on icon at bounding box center [731, 404] width 18 height 18
type input "5"
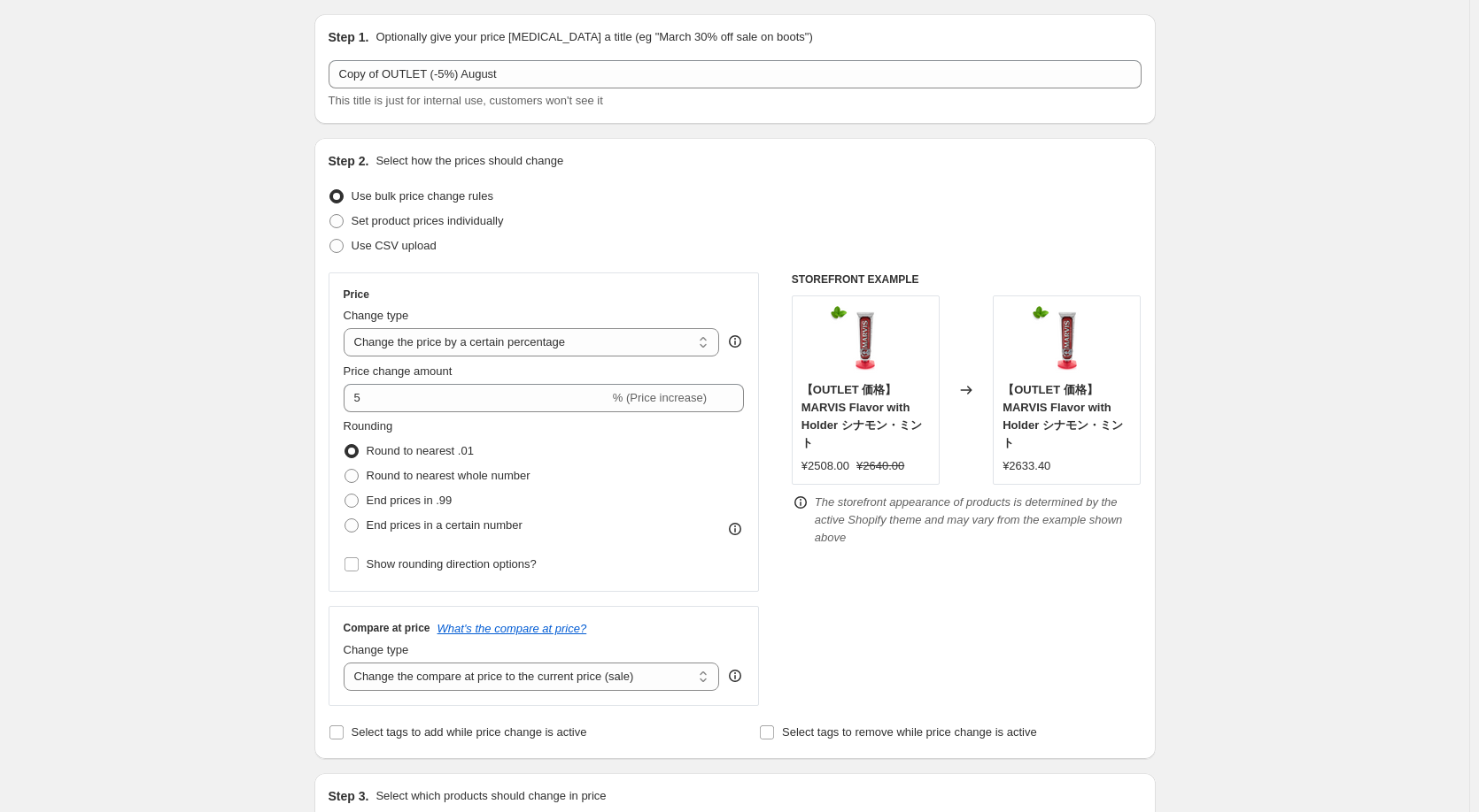
click at [997, 654] on div "STOREFRONT EXAMPLE 【OUTLET 価格】[PERSON_NAME] Flavor with Holder シナモン・ミント ¥2508.0…" at bounding box center [966, 489] width 350 height 434
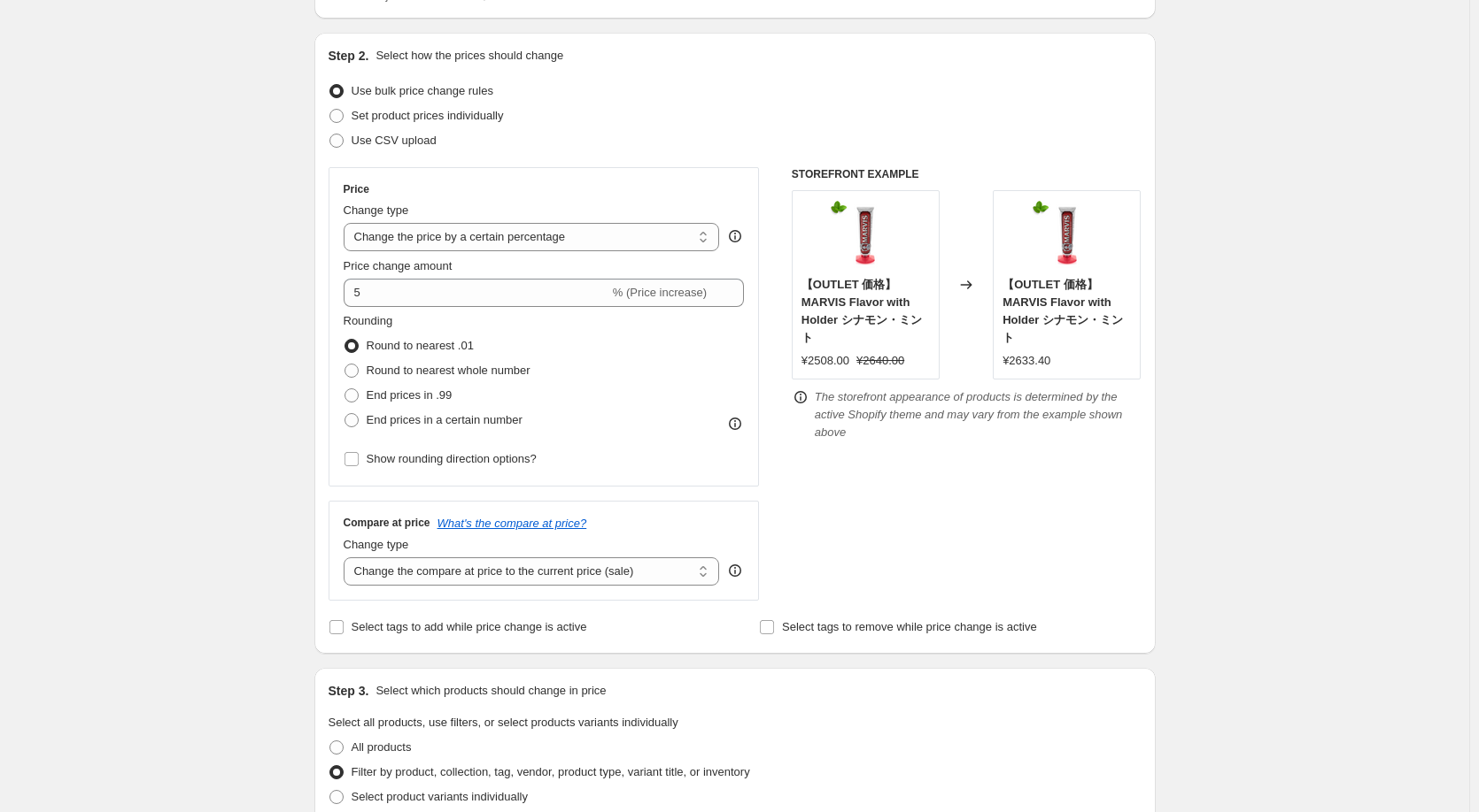
scroll to position [159, 0]
click at [703, 571] on select "Change the compare at price to the current price (sale) Change the compare at p…" at bounding box center [532, 571] width 376 height 29
click at [347, 557] on select "Change the compare at price to the current price (sale) Change the compare at p…" at bounding box center [532, 571] width 376 height 29
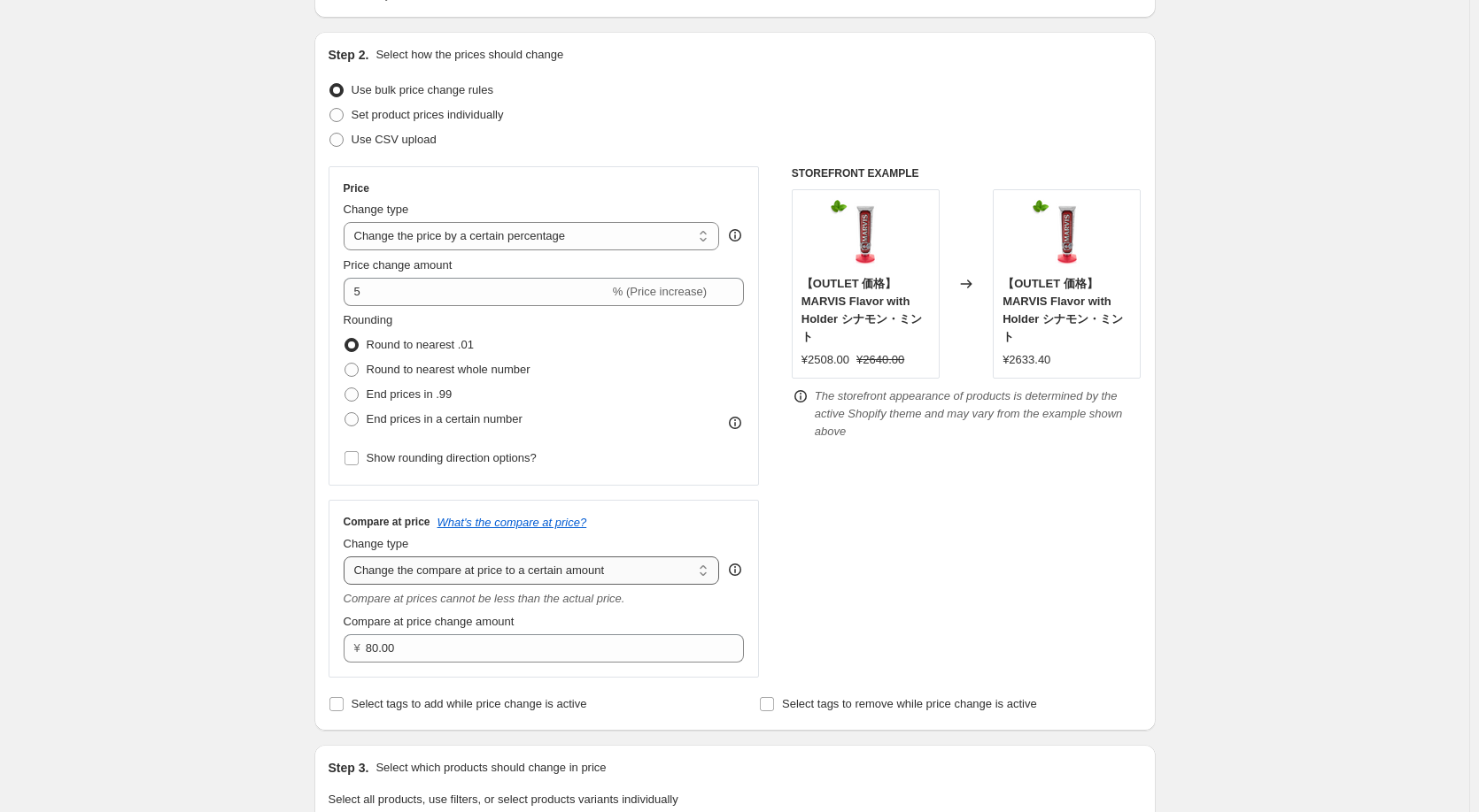
click at [626, 584] on select "Change the compare at price to the current price (sale) Change the compare at p…" at bounding box center [532, 571] width 376 height 29
select select "percentage"
click at [347, 557] on select "Change the compare at price to the current price (sale) Change the compare at p…" at bounding box center [532, 571] width 376 height 29
type input "-15"
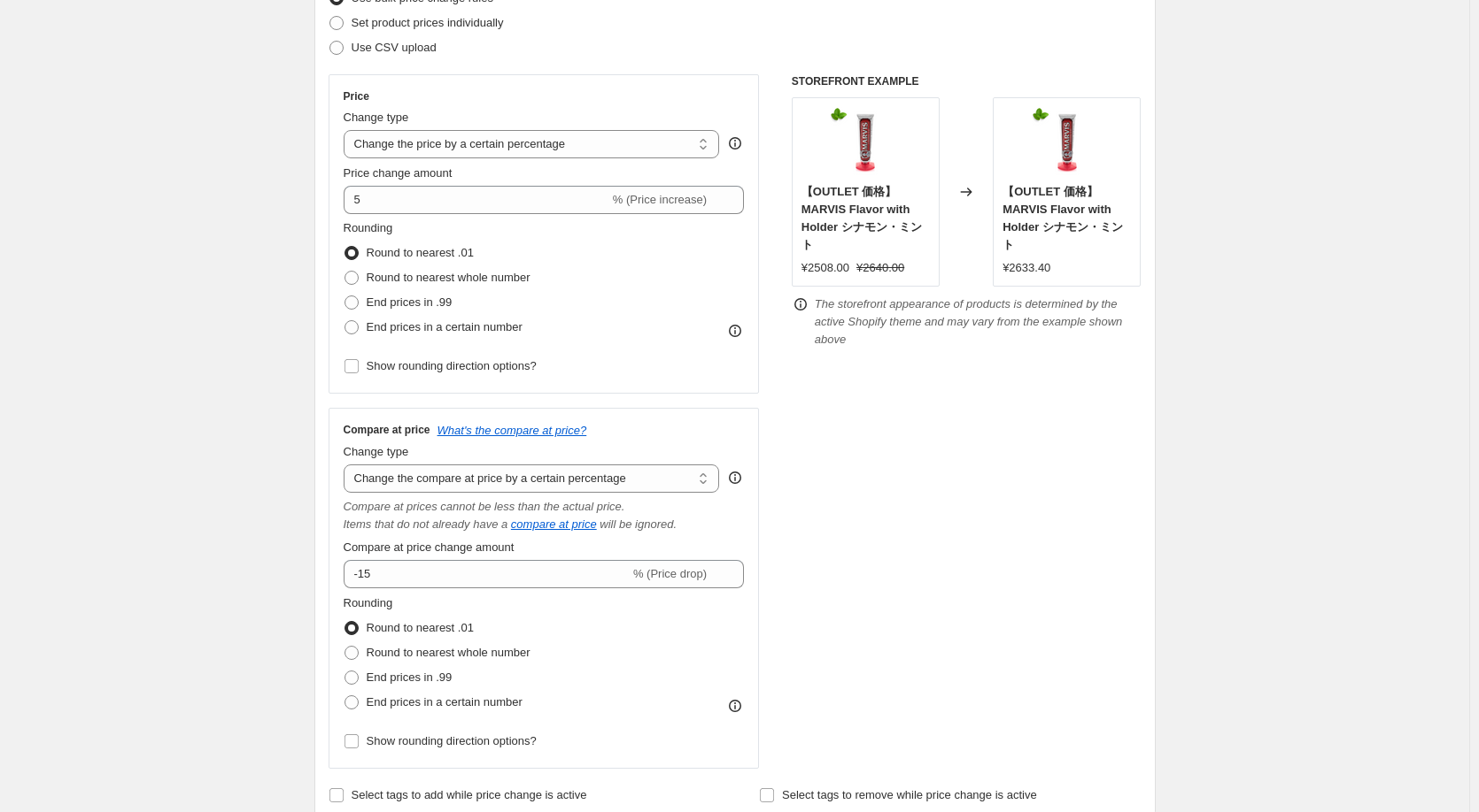
scroll to position [319, 0]
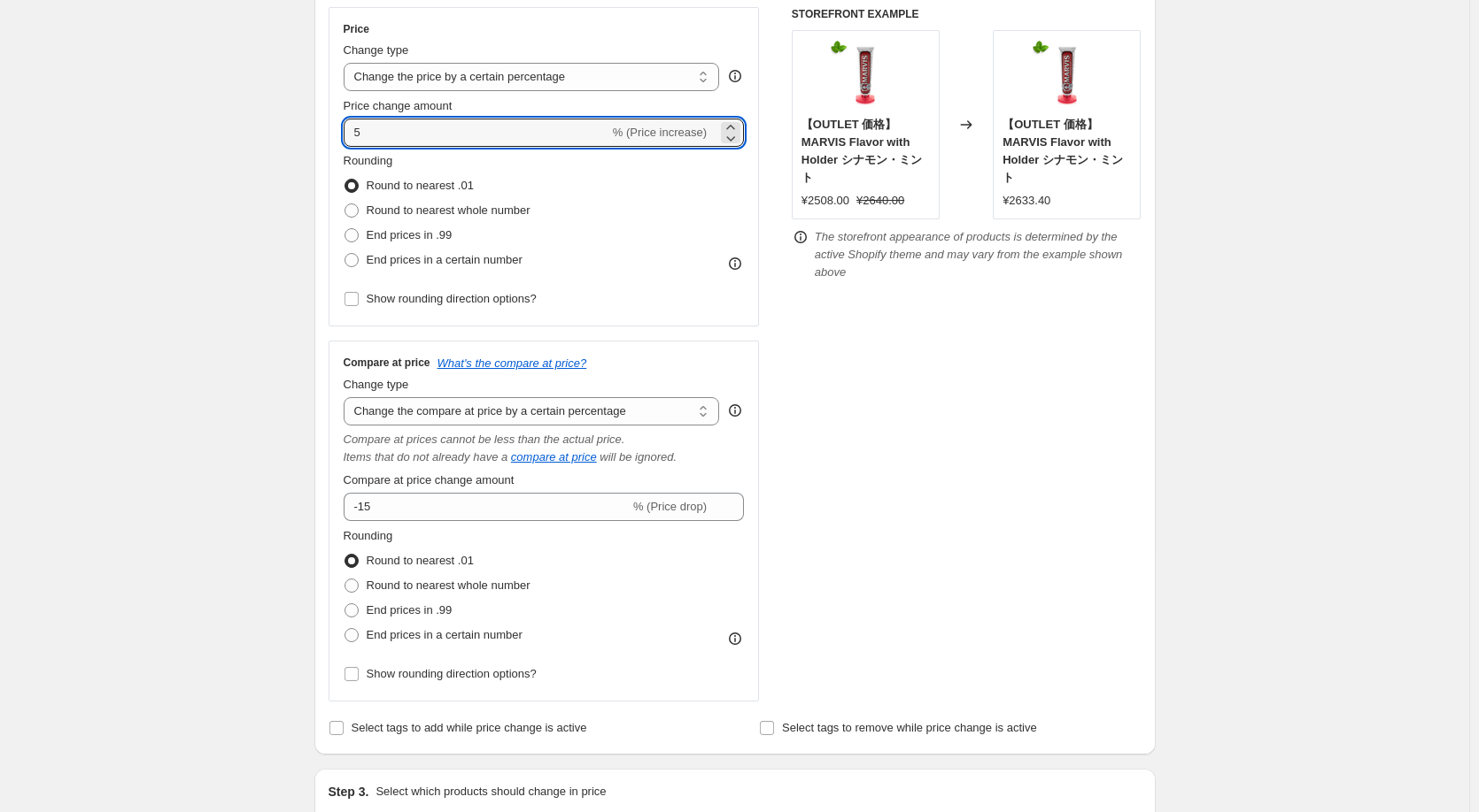
click at [737, 146] on icon at bounding box center [731, 138] width 18 height 18
click at [735, 145] on icon at bounding box center [731, 138] width 18 height 18
click at [735, 147] on div "Price Change type Change the price to a certain amount Change the price by a ce…" at bounding box center [544, 166] width 401 height 289
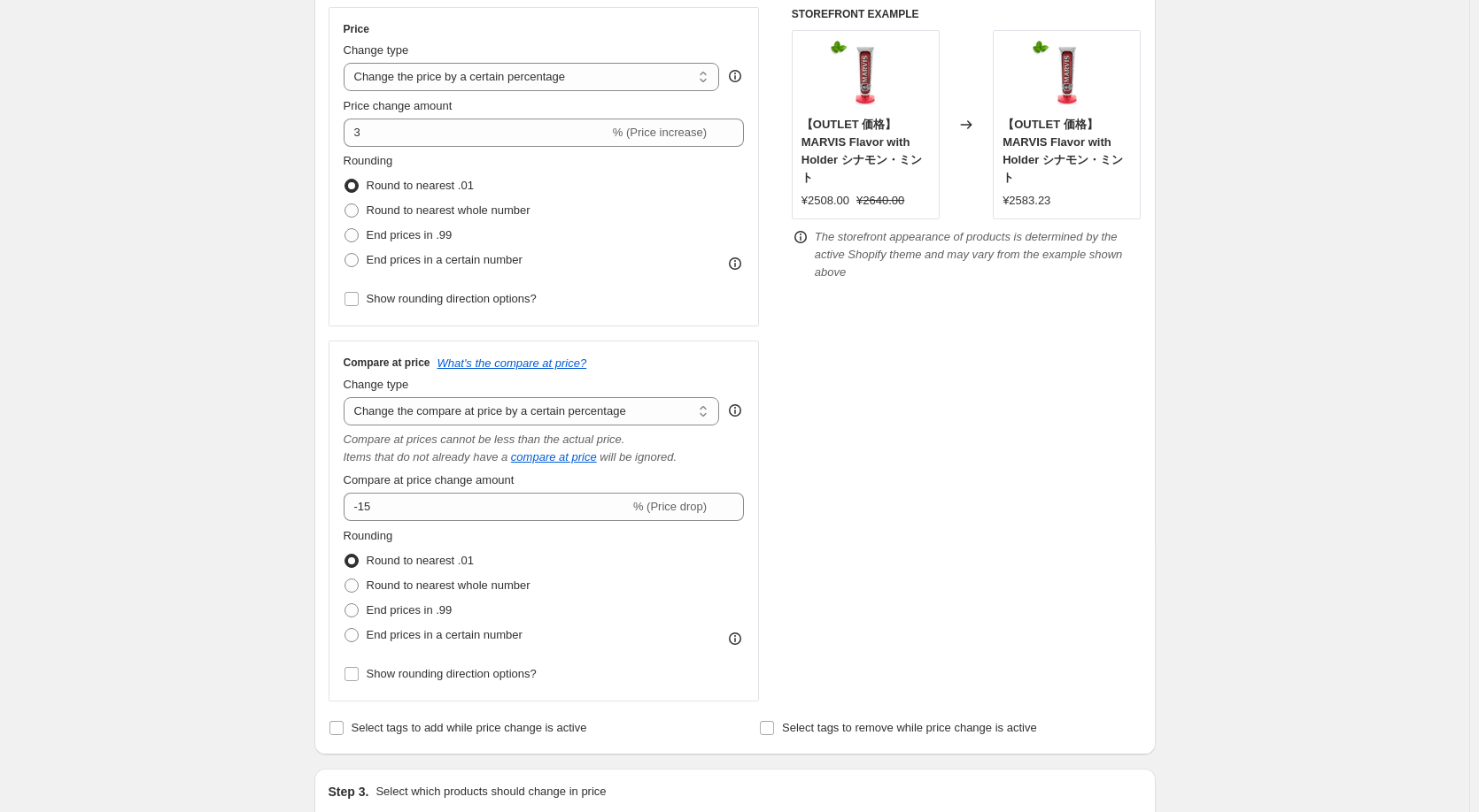
click at [735, 147] on div "Price Change type Change the price to a certain amount Change the price by a ce…" at bounding box center [544, 166] width 401 height 289
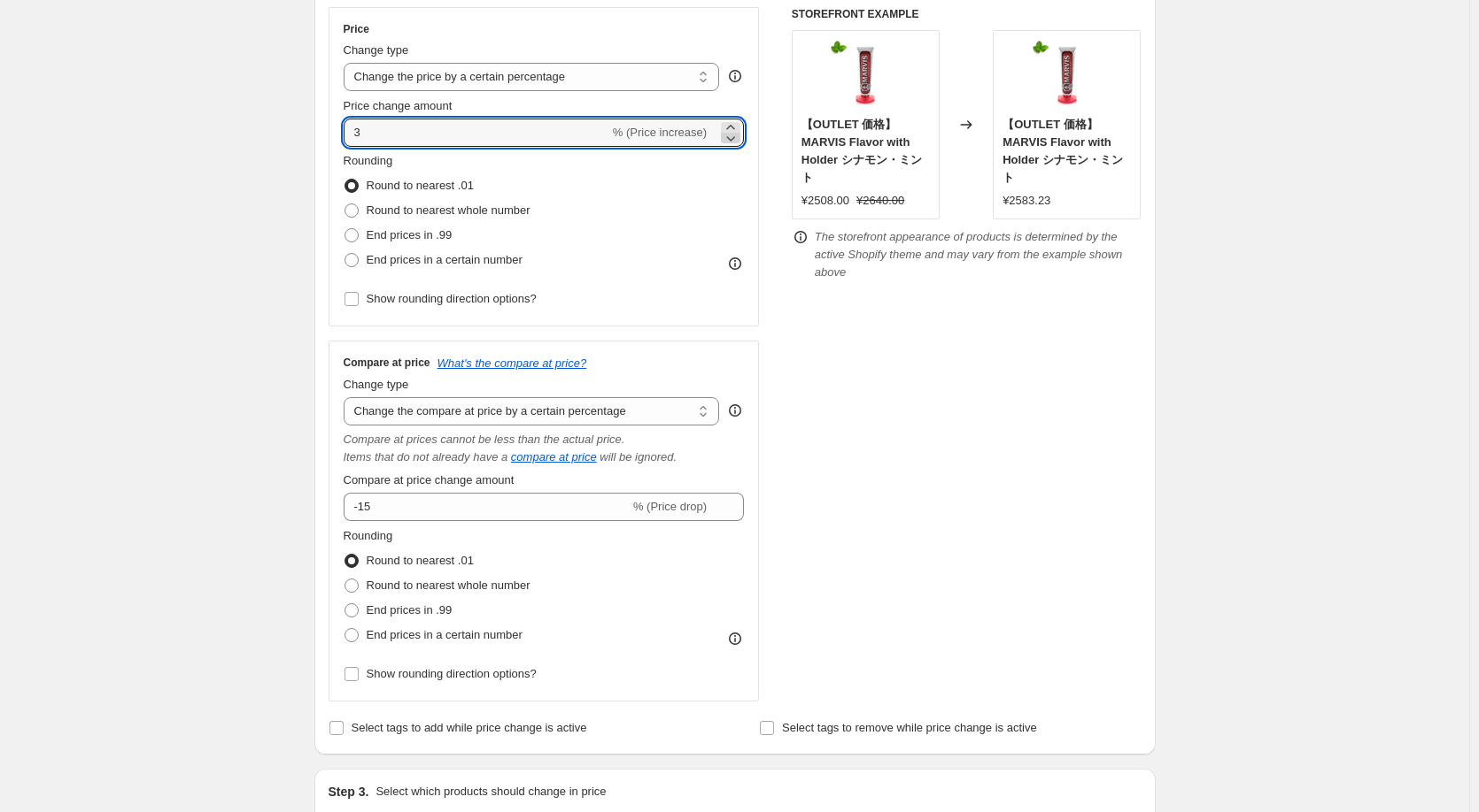
click at [735, 141] on icon at bounding box center [731, 138] width 9 height 5
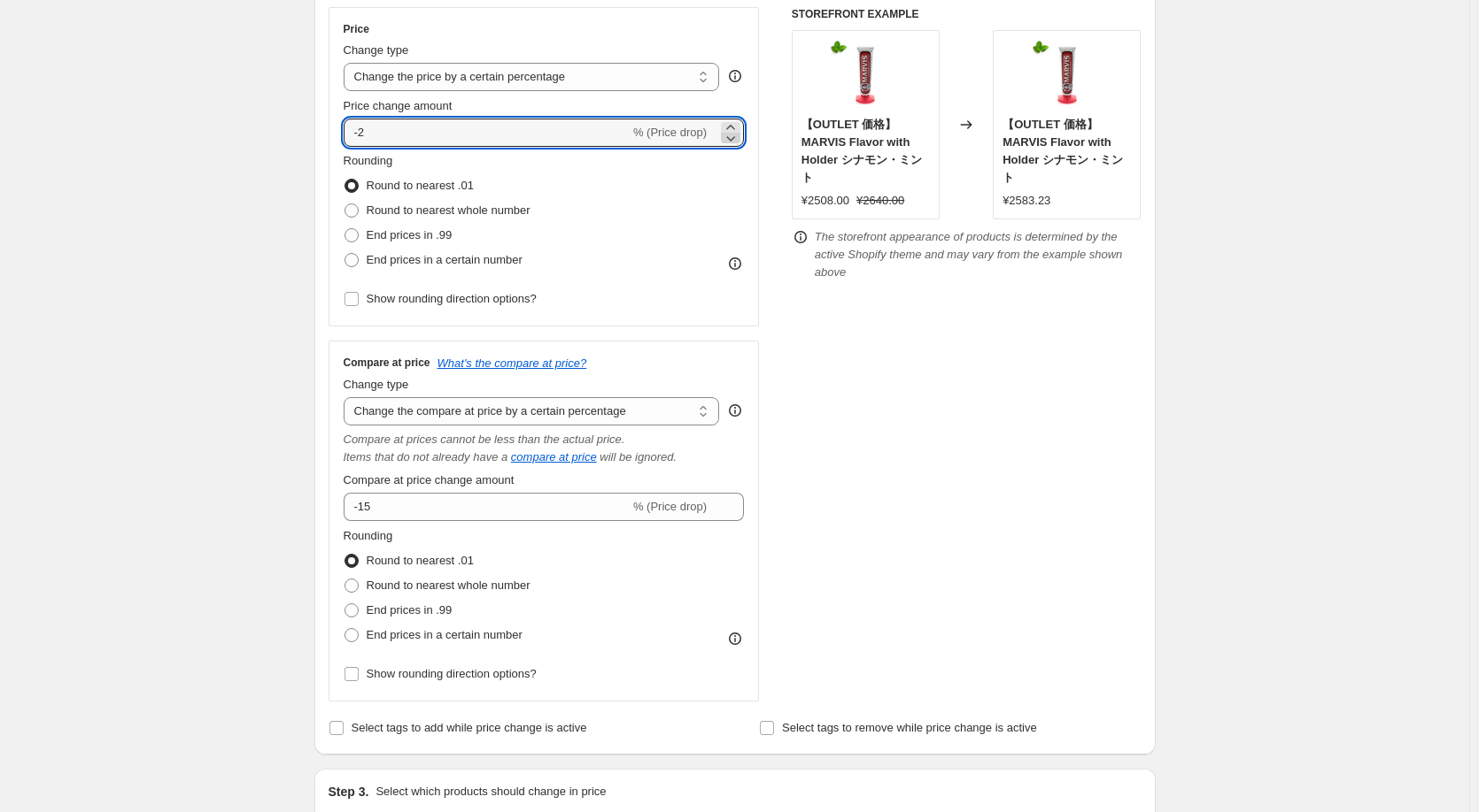
click at [735, 141] on icon at bounding box center [731, 138] width 9 height 5
type input "-5"
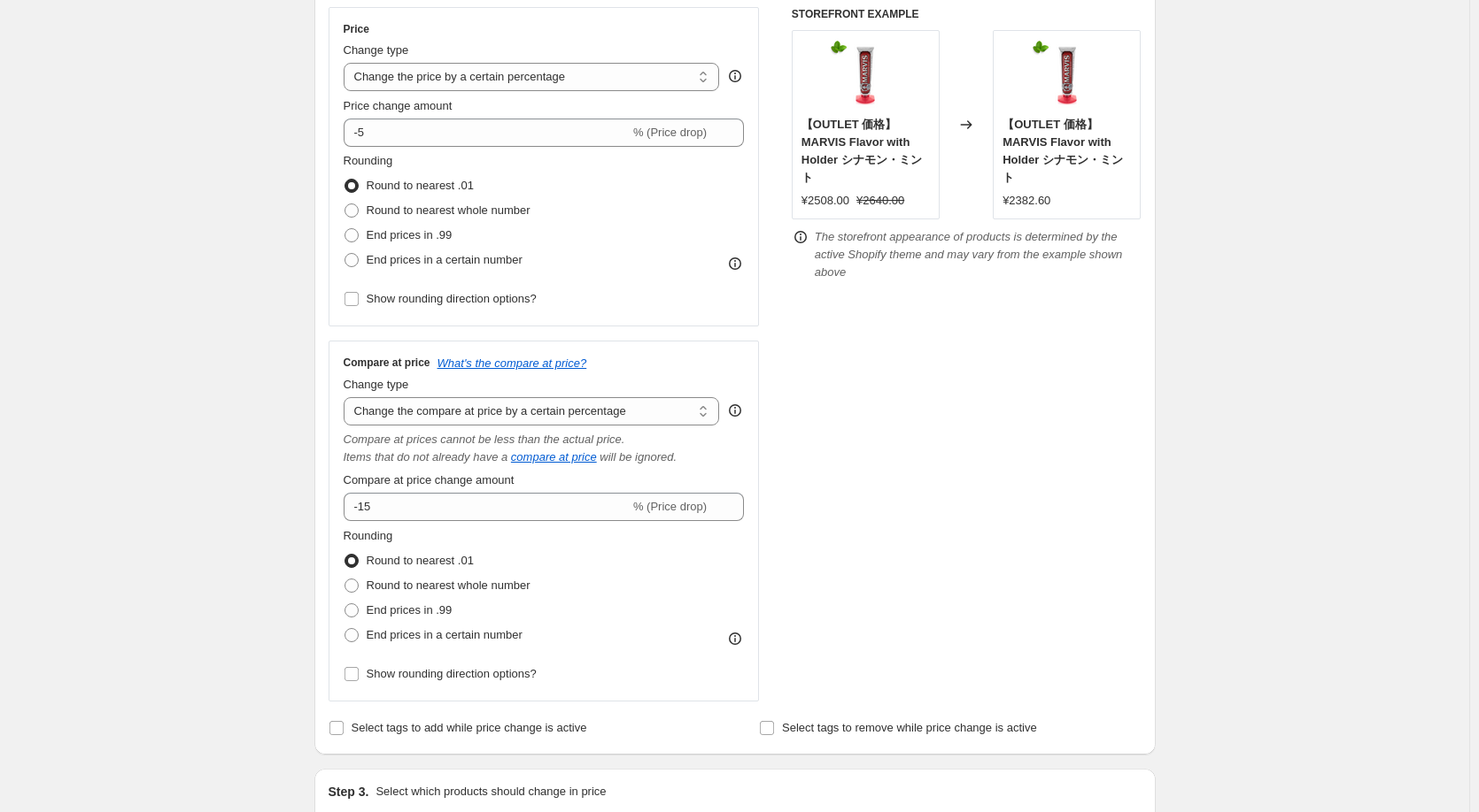
click at [850, 376] on div "STOREFRONT EXAMPLE 【OUTLET 価格】[PERSON_NAME] Flavor with Holder シナモン・ミント ¥2508.0…" at bounding box center [966, 354] width 350 height 695
drag, startPoint x: 850, startPoint y: 376, endPoint x: 742, endPoint y: 302, distance: 130.9
click at [788, 337] on div "Price Change type Change the price to a certain amount Change the price by a ce…" at bounding box center [735, 354] width 812 height 695
click at [602, 89] on select "Change the price to a certain amount Change the price by a certain amount Chang…" at bounding box center [532, 77] width 376 height 29
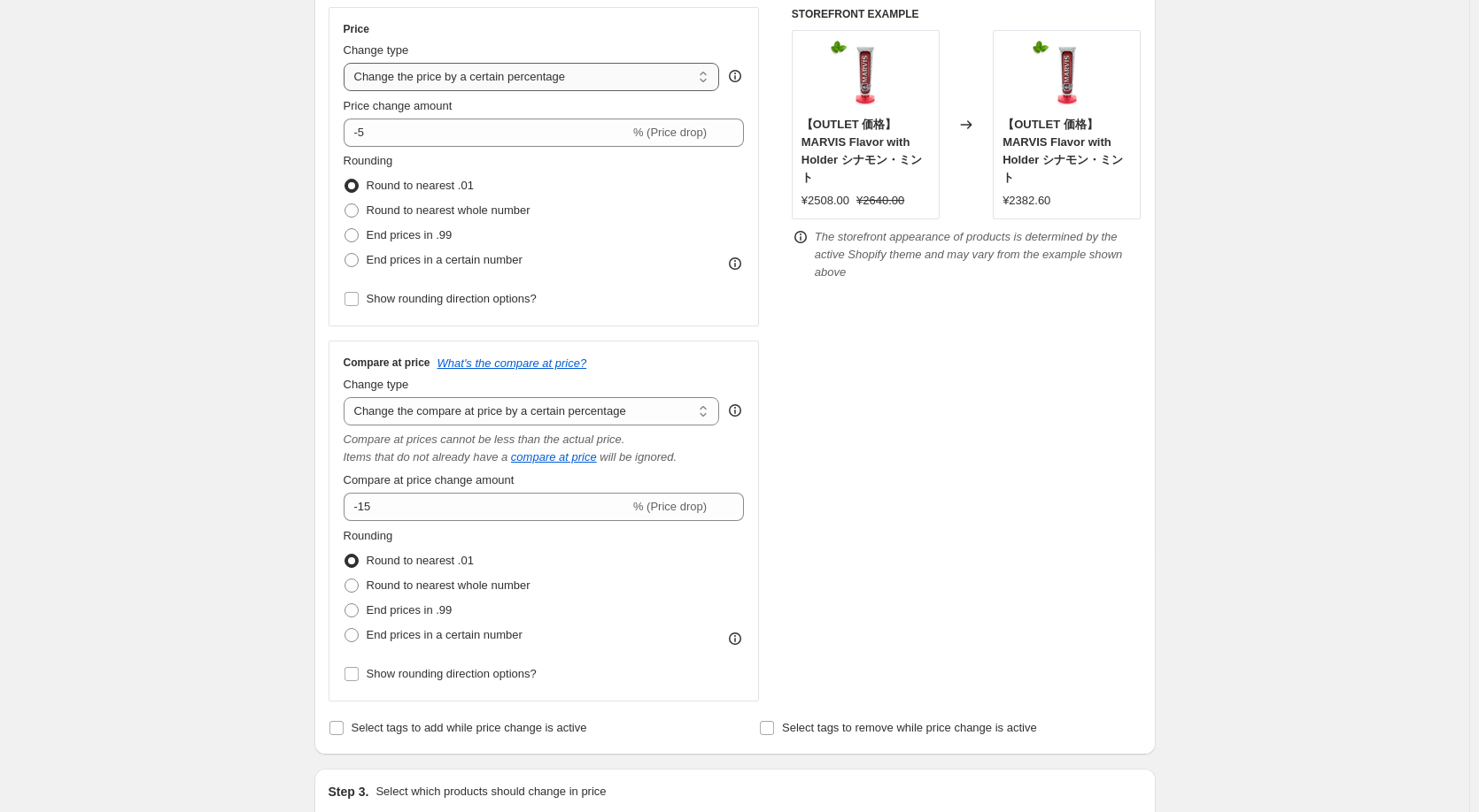
click at [347, 63] on select "Change the price to a certain amount Change the price by a certain amount Chang…" at bounding box center [532, 77] width 376 height 29
click at [822, 398] on div "STOREFRONT EXAMPLE 【OUTLET 価格】[PERSON_NAME] Flavor with Holder シナモン・ミント ¥2508.0…" at bounding box center [966, 354] width 350 height 695
click at [655, 416] on select "Change the compare at price to the current price (sale) Change the compare at p…" at bounding box center [532, 411] width 376 height 29
click at [347, 398] on select "Change the compare at price to the current price (sale) Change the compare at p…" at bounding box center [532, 411] width 376 height 29
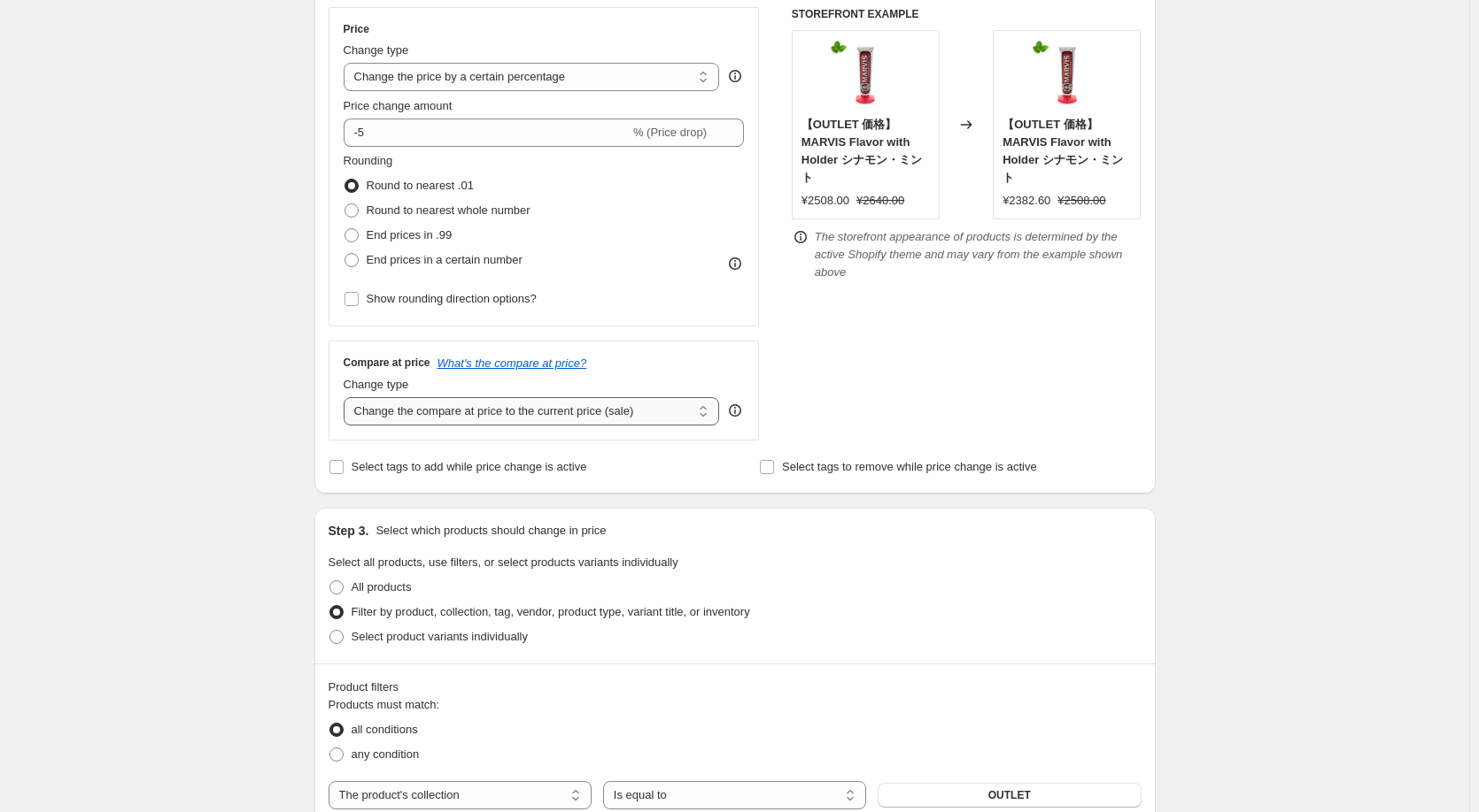
click at [648, 413] on select "Change the compare at price to the current price (sale) Change the compare at p…" at bounding box center [532, 411] width 376 height 29
click at [347, 398] on select "Change the compare at price to the current price (sale) Change the compare at p…" at bounding box center [532, 411] width 376 height 29
click at [620, 404] on select "Change the compare at price to the current price (sale) Change the compare at p…" at bounding box center [532, 411] width 376 height 29
click at [347, 398] on select "Change the compare at price to the current price (sale) Change the compare at p…" at bounding box center [532, 411] width 376 height 29
click at [668, 413] on select "Change the compare at price to the current price (sale) Change the compare at p…" at bounding box center [532, 411] width 376 height 29
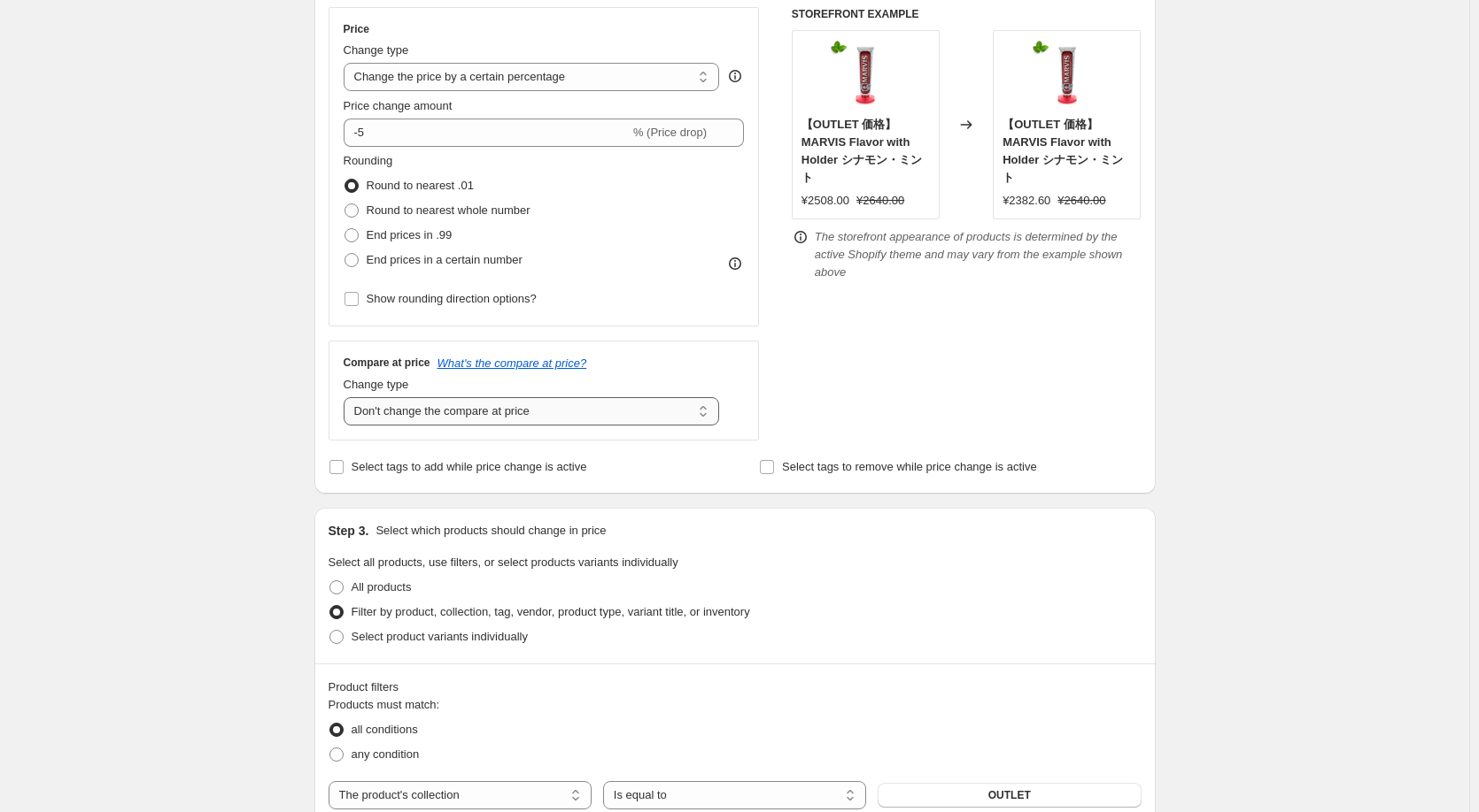
click at [347, 398] on select "Change the compare at price to the current price (sale) Change the compare at p…" at bounding box center [532, 411] width 376 height 29
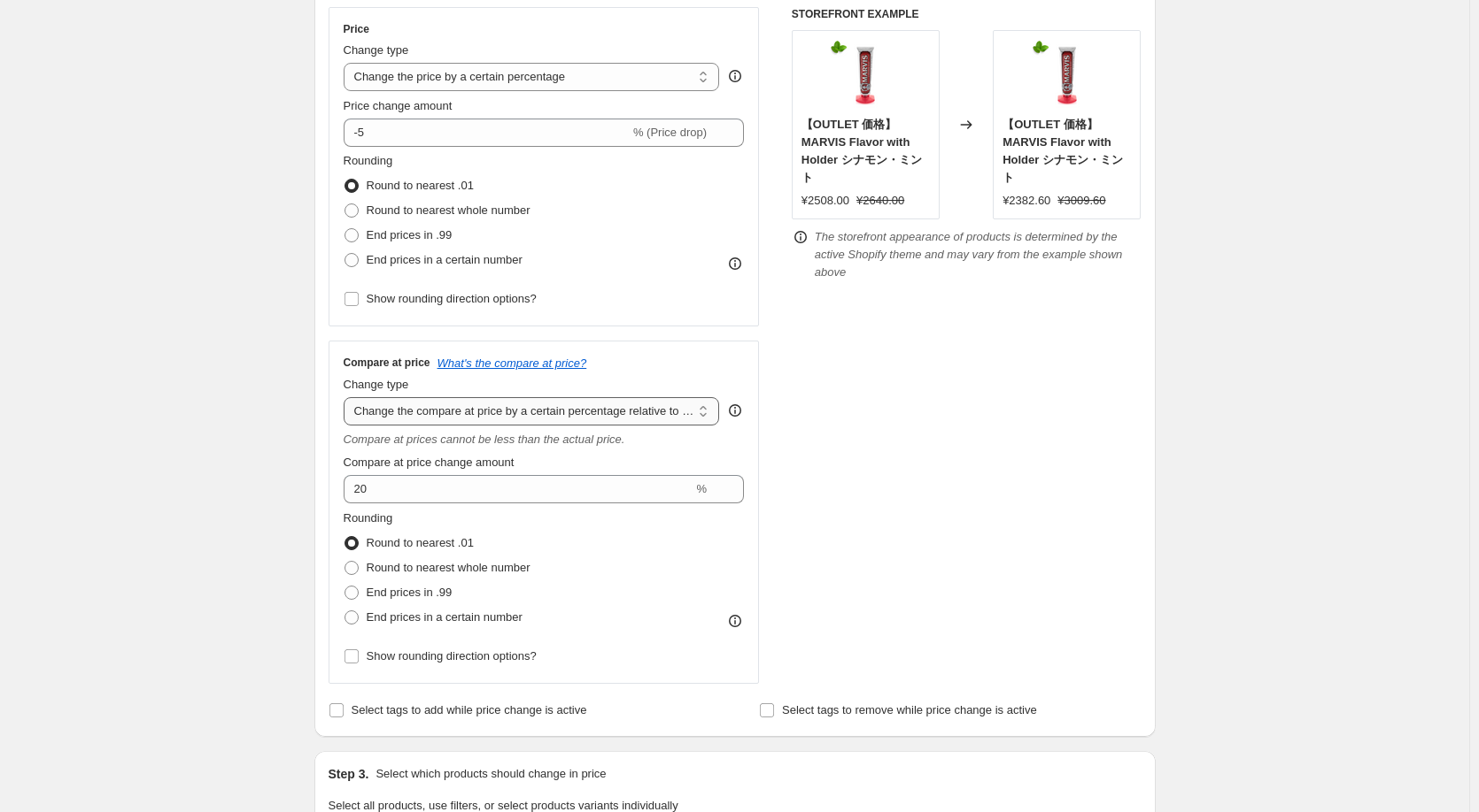
click at [637, 407] on select "Change the compare at price to the current price (sale) Change the compare at p…" at bounding box center [532, 411] width 376 height 29
select select "no_change"
click at [347, 398] on select "Change the compare at price to the current price (sale) Change the compare at p…" at bounding box center [532, 411] width 376 height 29
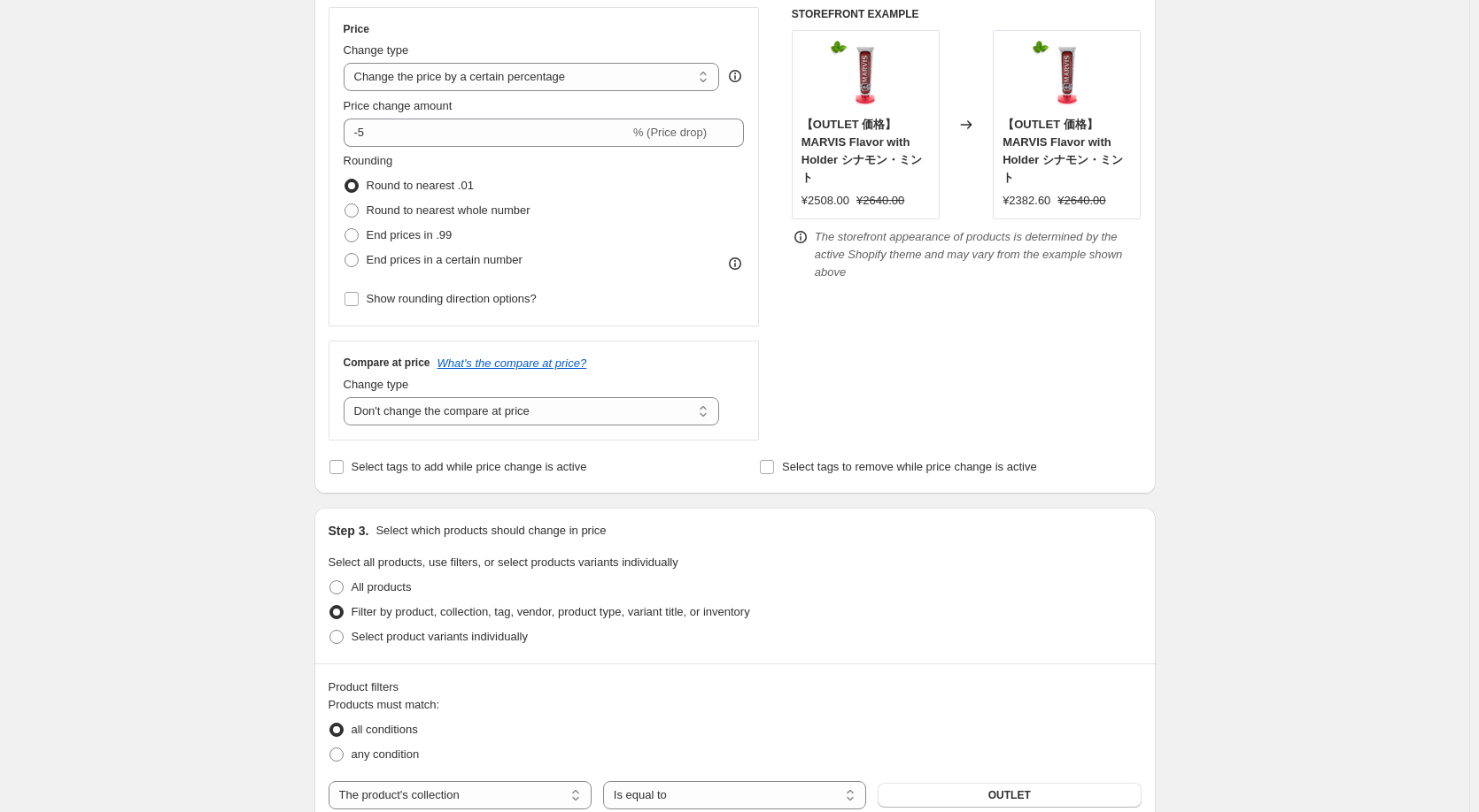
click at [859, 342] on div "STOREFRONT EXAMPLE 【OUTLET 価格】[PERSON_NAME] Flavor with Holder シナモン・ミント ¥2508.0…" at bounding box center [966, 223] width 350 height 434
click at [1026, 419] on div "STOREFRONT EXAMPLE 【OUTLET 価格】[PERSON_NAME] Flavor with Holder シナモン・ミント ¥2508.0…" at bounding box center [966, 223] width 350 height 434
click at [834, 199] on div "¥2508.00" at bounding box center [825, 201] width 48 height 18
click at [284, 327] on div "Create new price [MEDICAL_DATA]. This page is ready Create new price [MEDICAL_D…" at bounding box center [735, 825] width 1469 height 2287
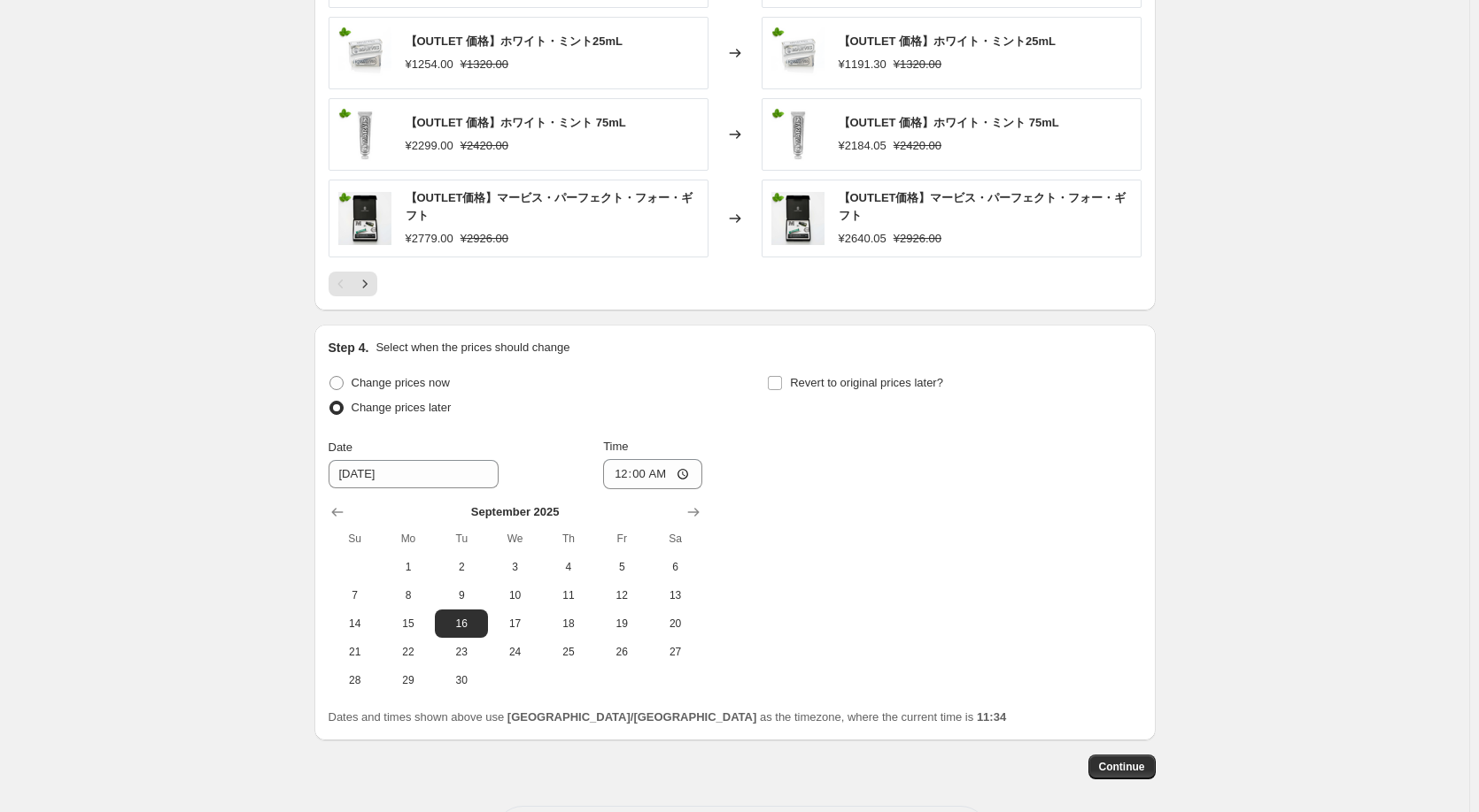
scroll to position [1476, 0]
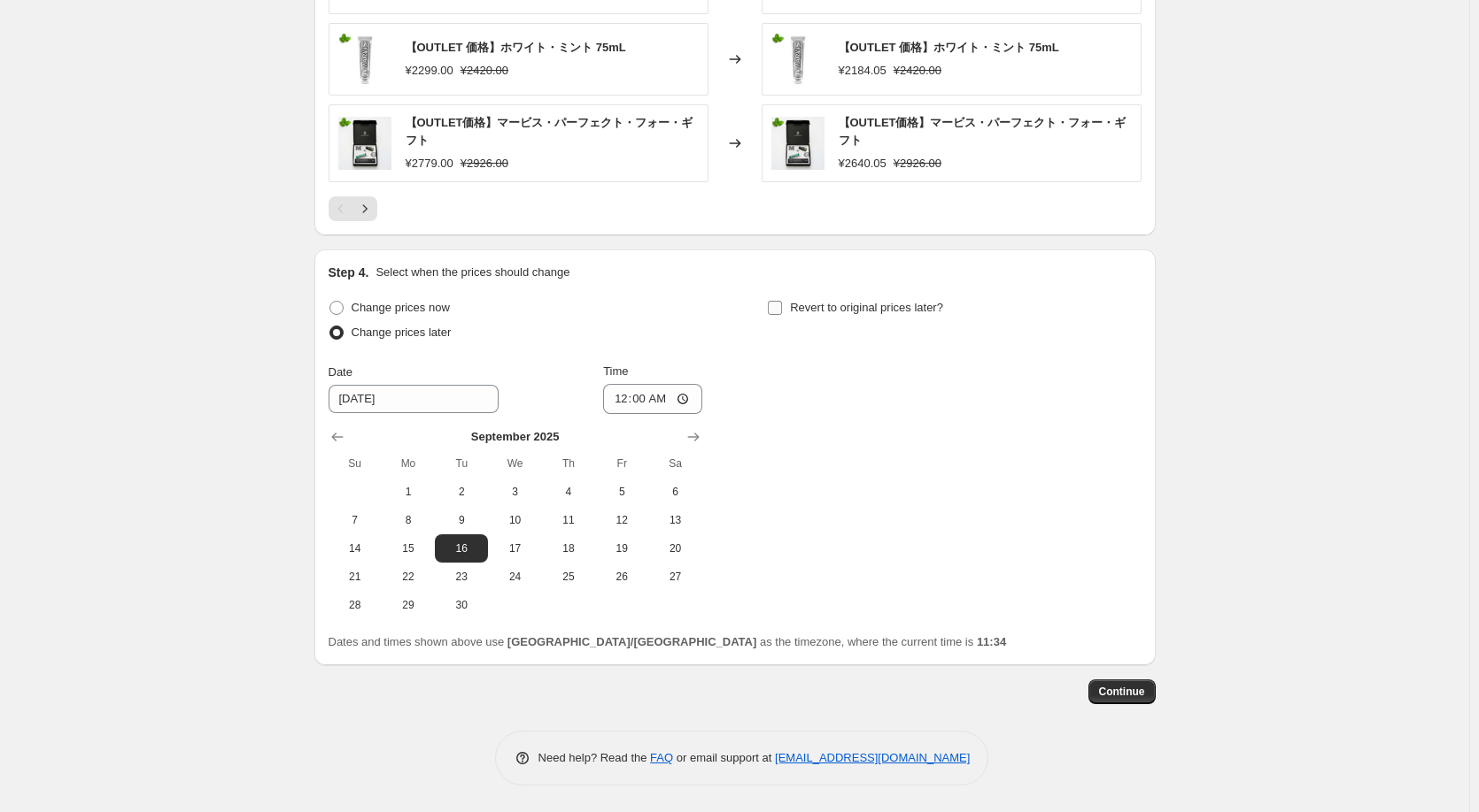
click at [776, 307] on input "Revert to original prices later?" at bounding box center [775, 308] width 14 height 14
checkbox input "true"
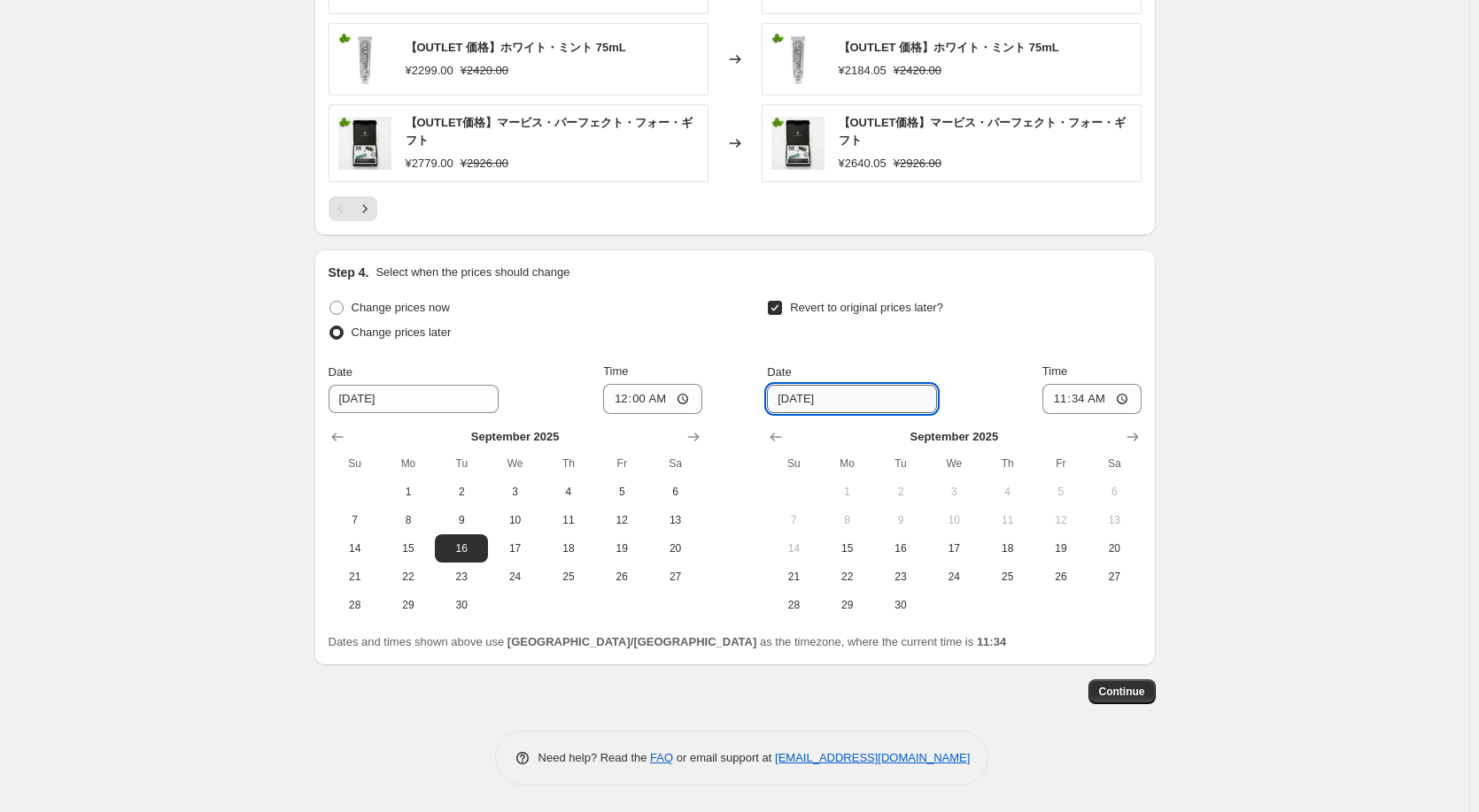
click at [868, 400] on input "[DATE]" at bounding box center [852, 399] width 170 height 29
click at [968, 557] on button "17" at bounding box center [953, 548] width 53 height 29
type input "[DATE]"
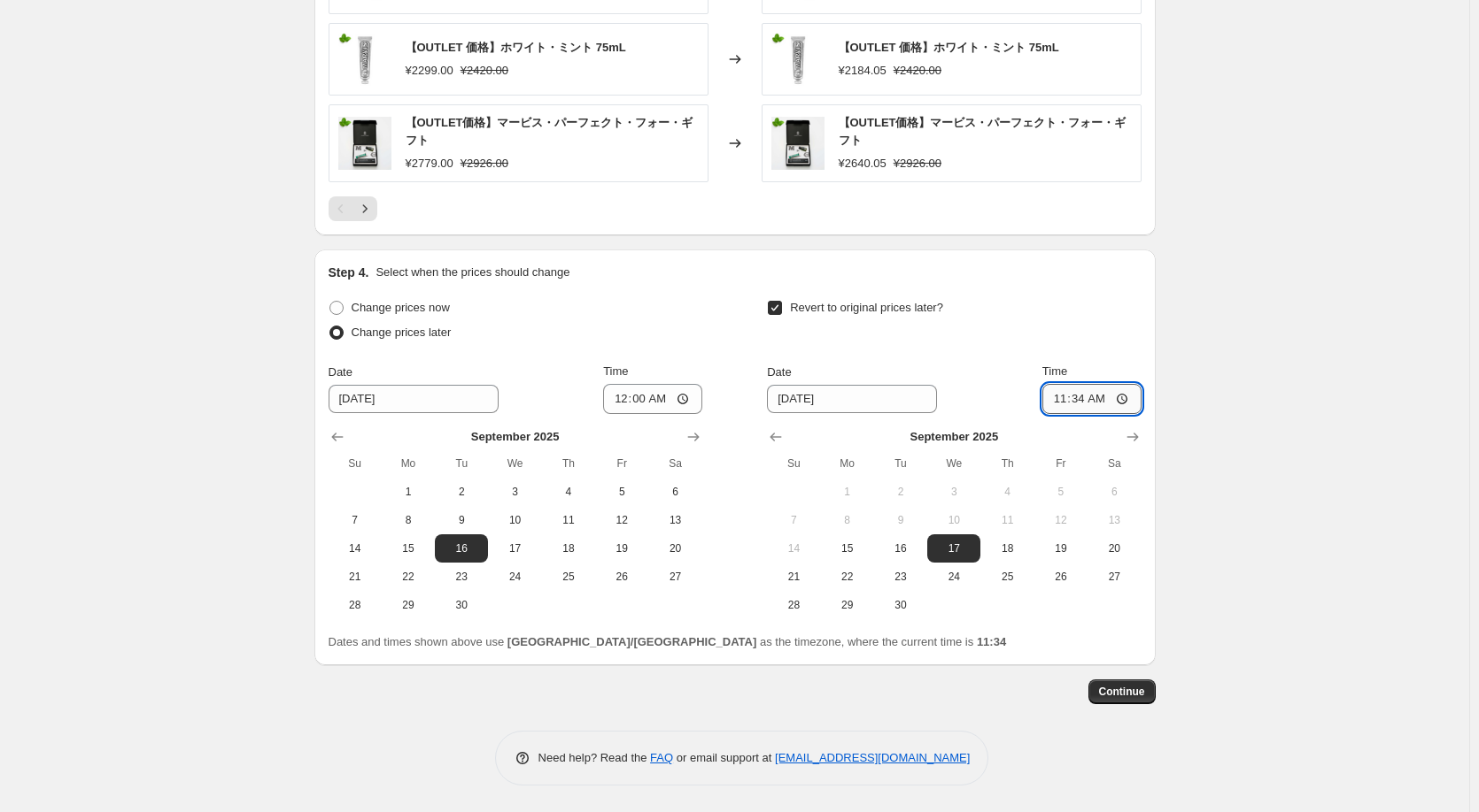
click at [1123, 406] on input "11:34" at bounding box center [1091, 399] width 99 height 31
type input "00:00"
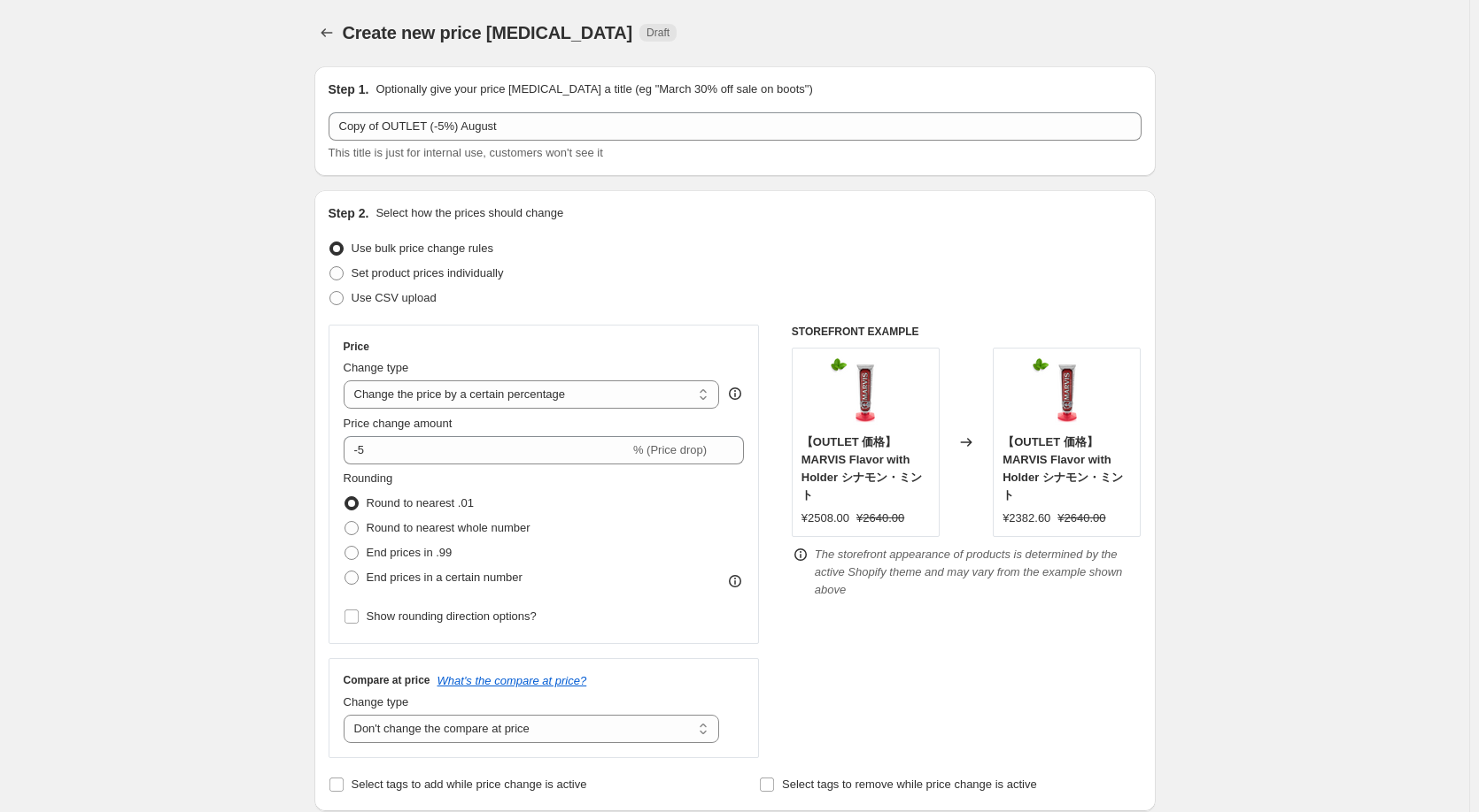
scroll to position [0, 0]
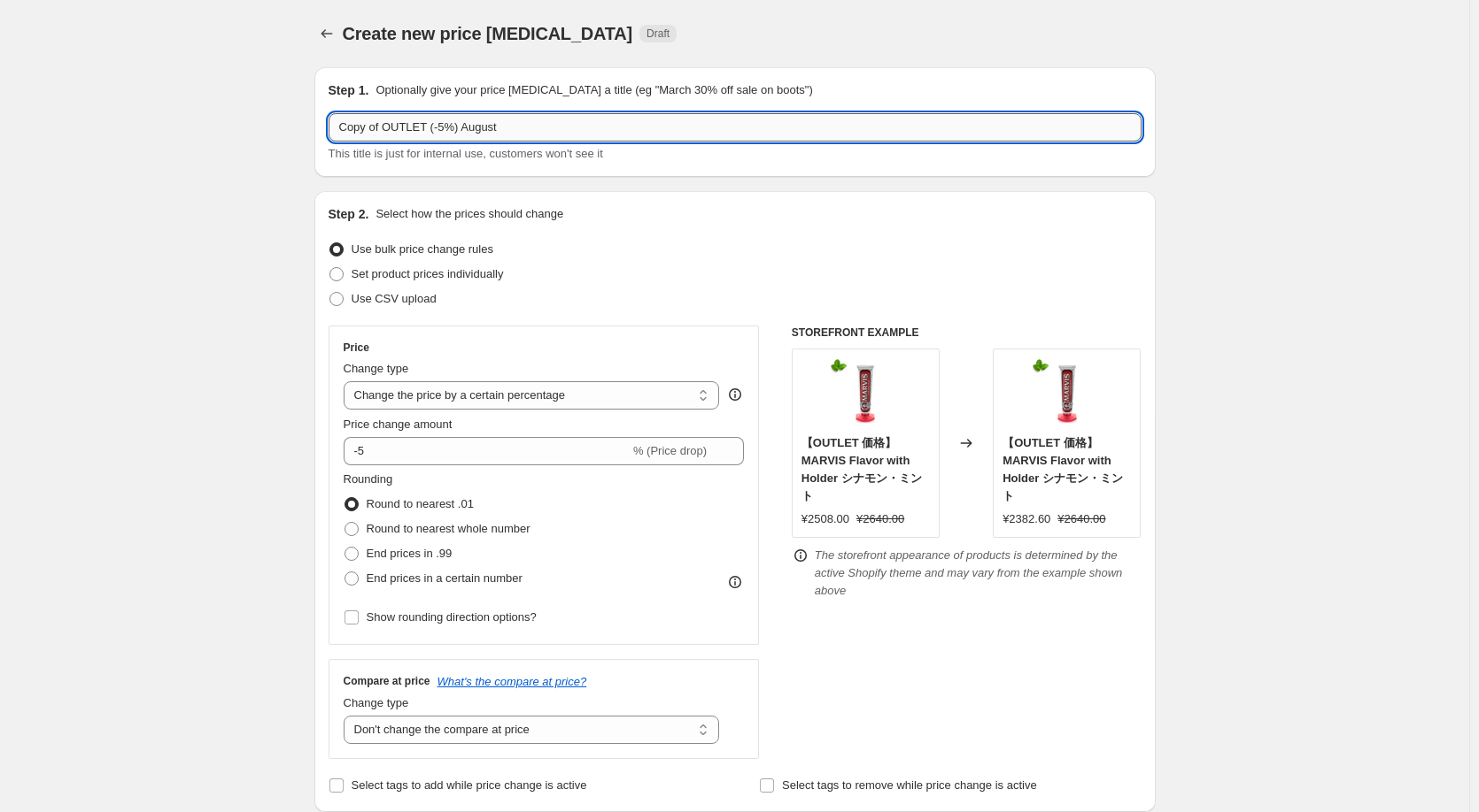
click at [385, 127] on input "Copy of OUTLET (-5%) August" at bounding box center [735, 127] width 812 height 29
paste input "(-5%)"
click at [414, 124] on input "OUTLET Sep. (-5%)" at bounding box center [735, 127] width 812 height 29
click at [503, 136] on input "OUTLET Sep. (more -5%)" at bounding box center [735, 127] width 812 height 29
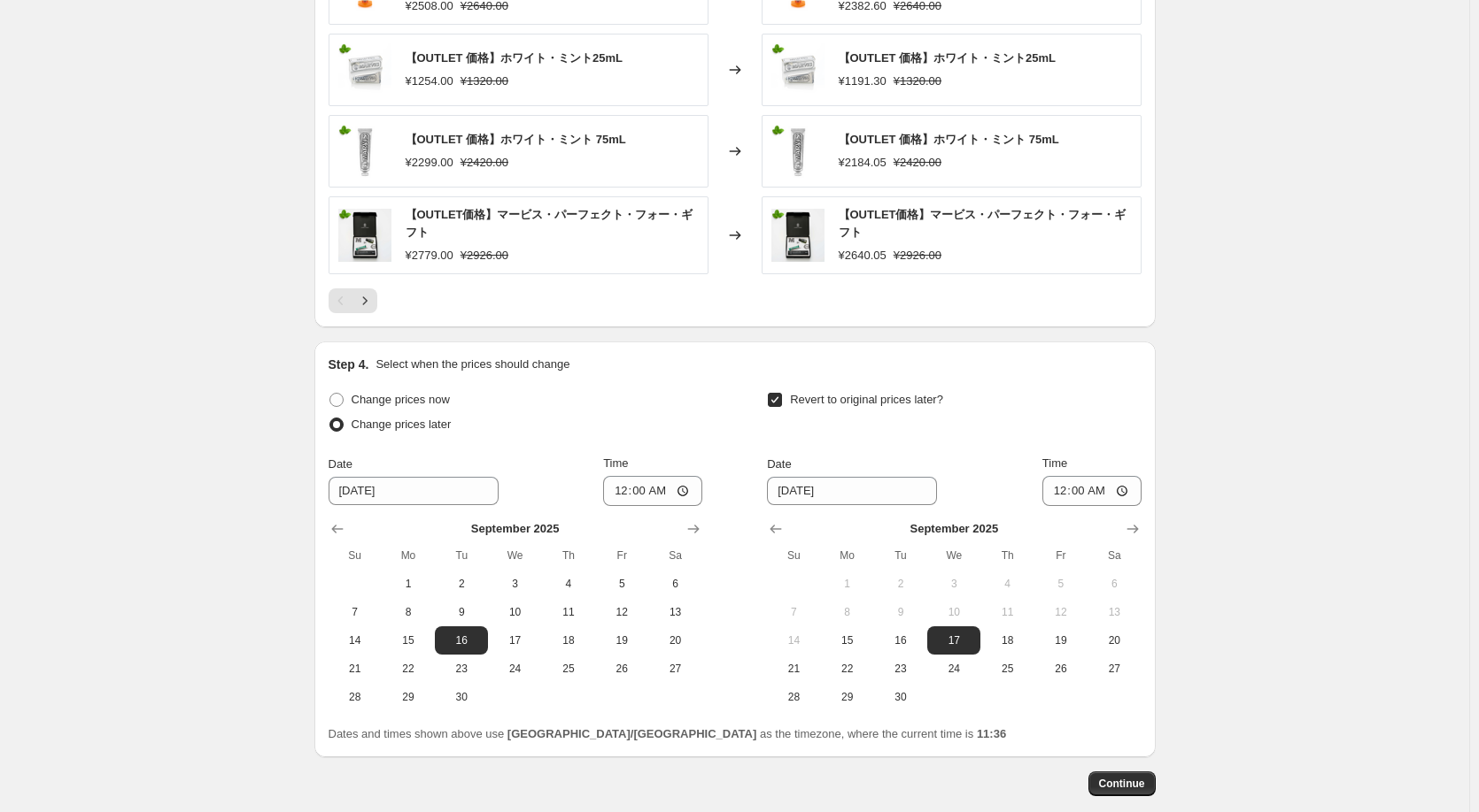
scroll to position [1476, 0]
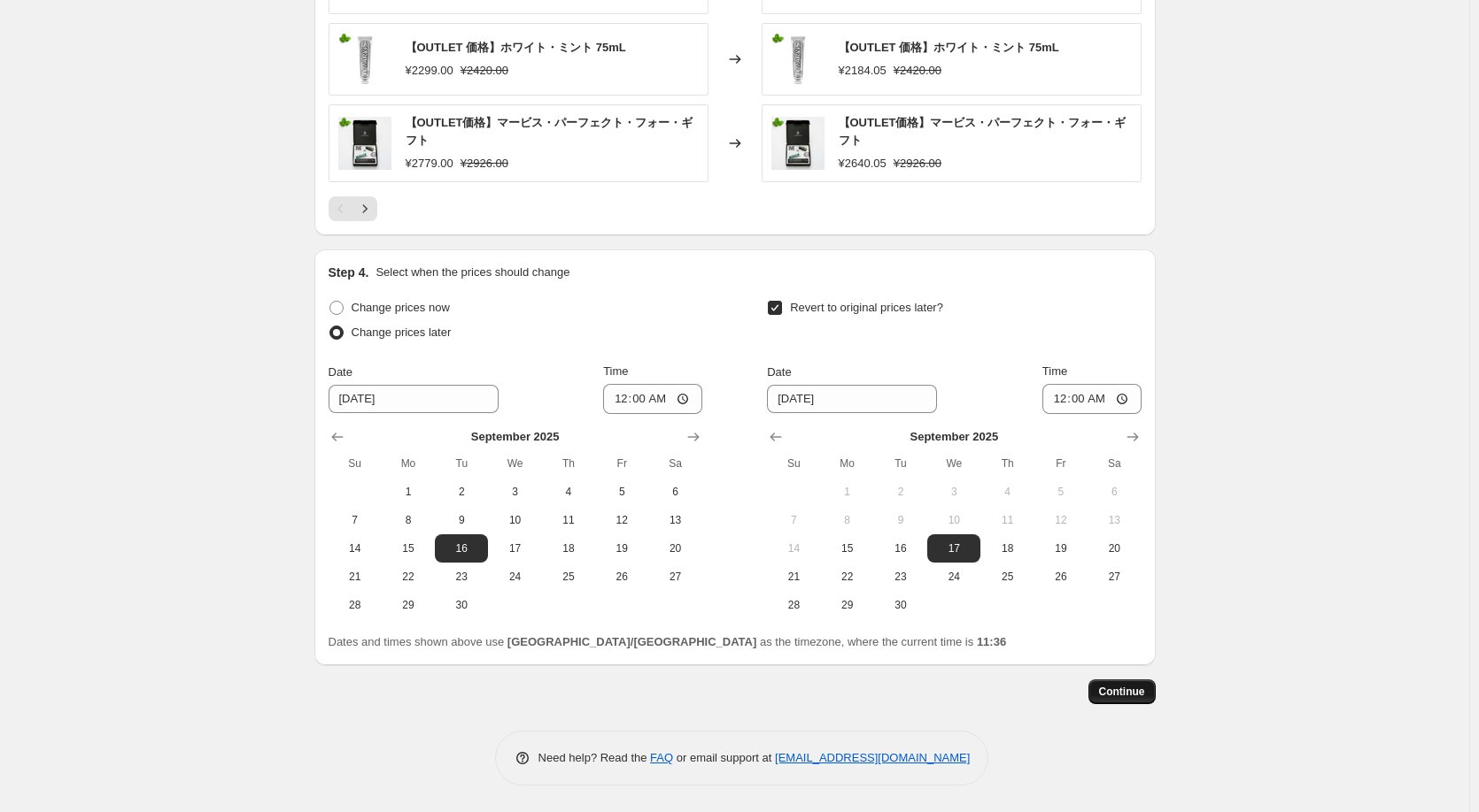
type input "OUTLET Sep. (more -5%)"
click at [1131, 698] on span "Continue" at bounding box center [1122, 692] width 46 height 14
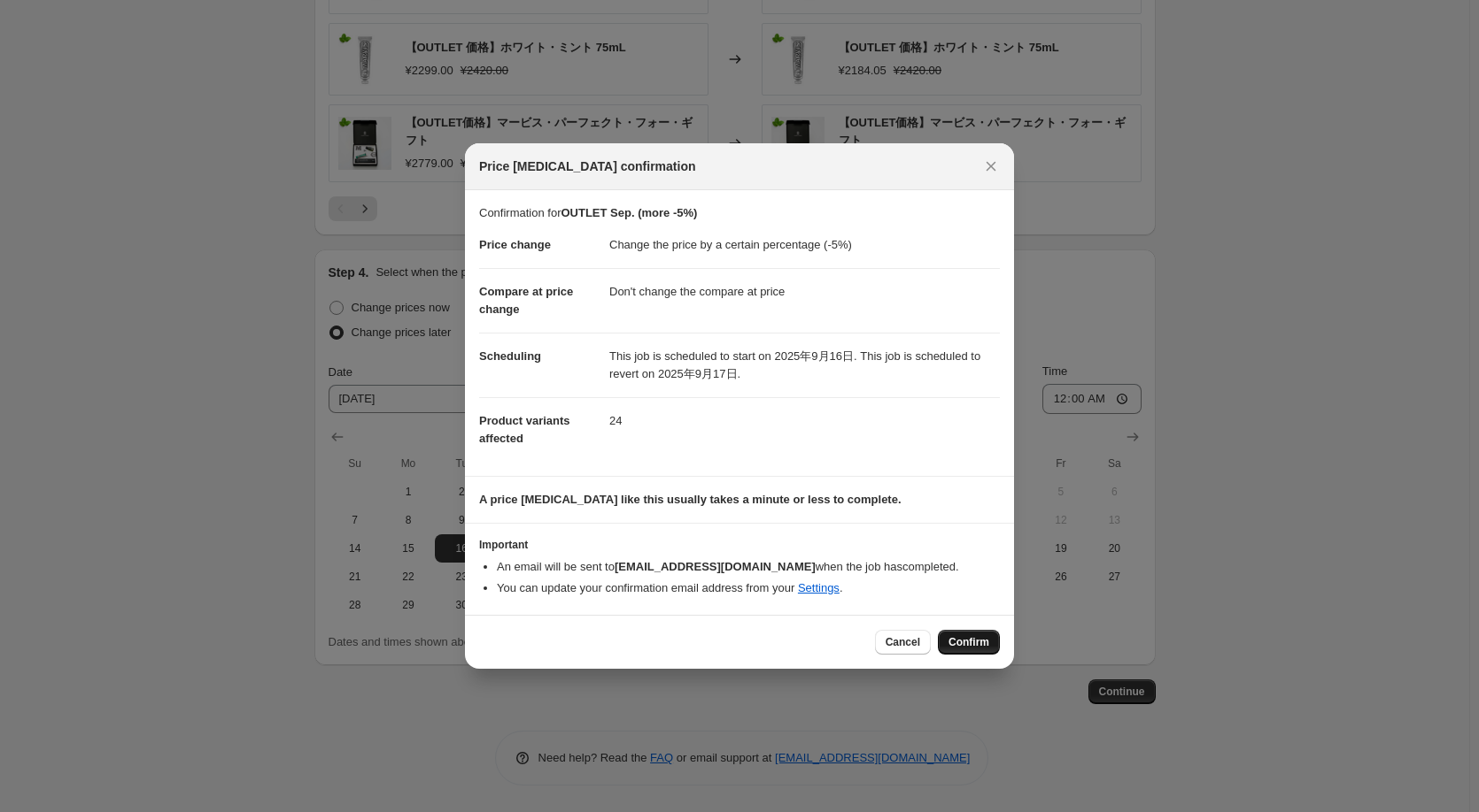
click at [978, 642] on span "Confirm" at bounding box center [968, 643] width 40 height 14
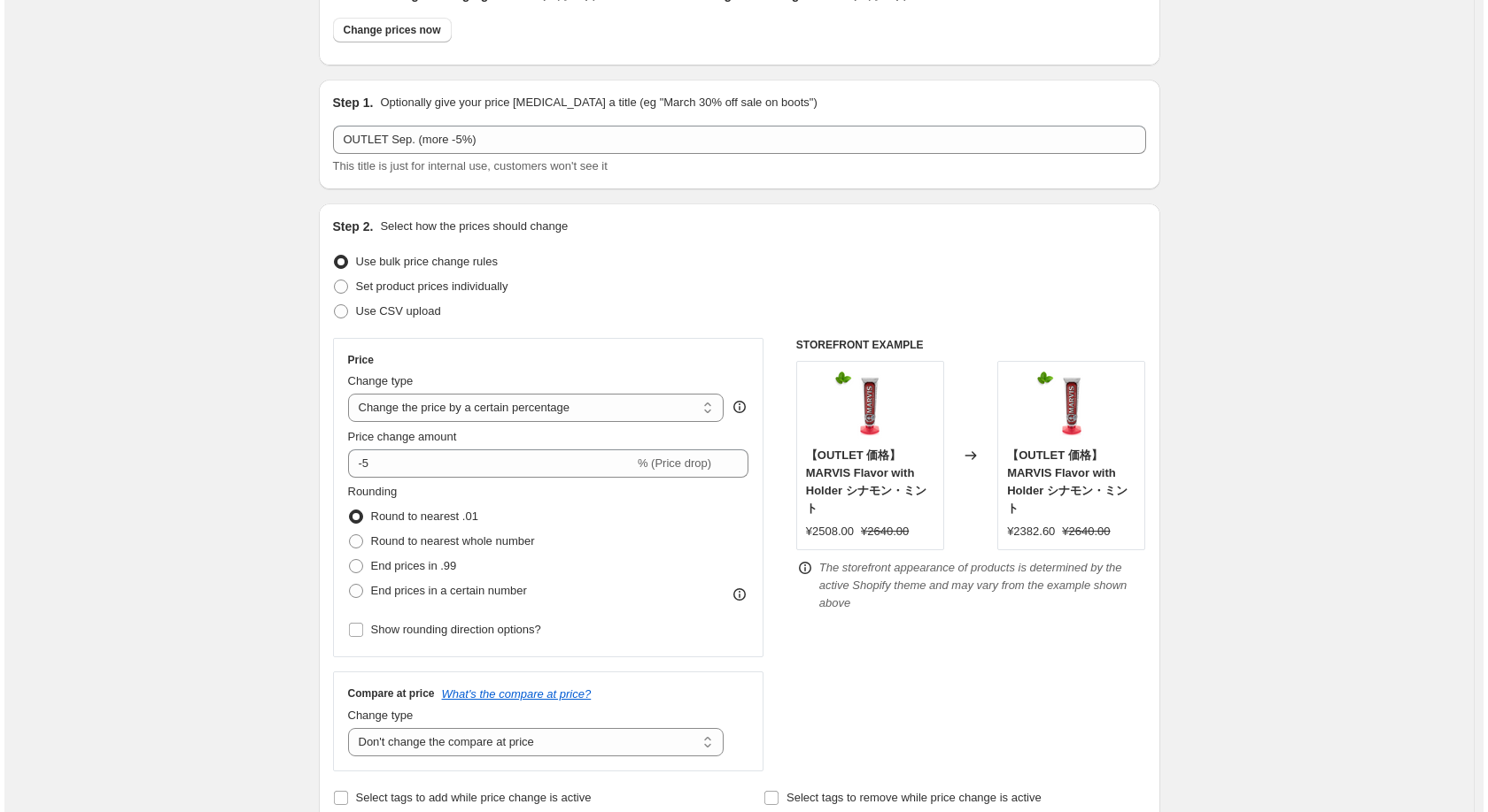
scroll to position [0, 0]
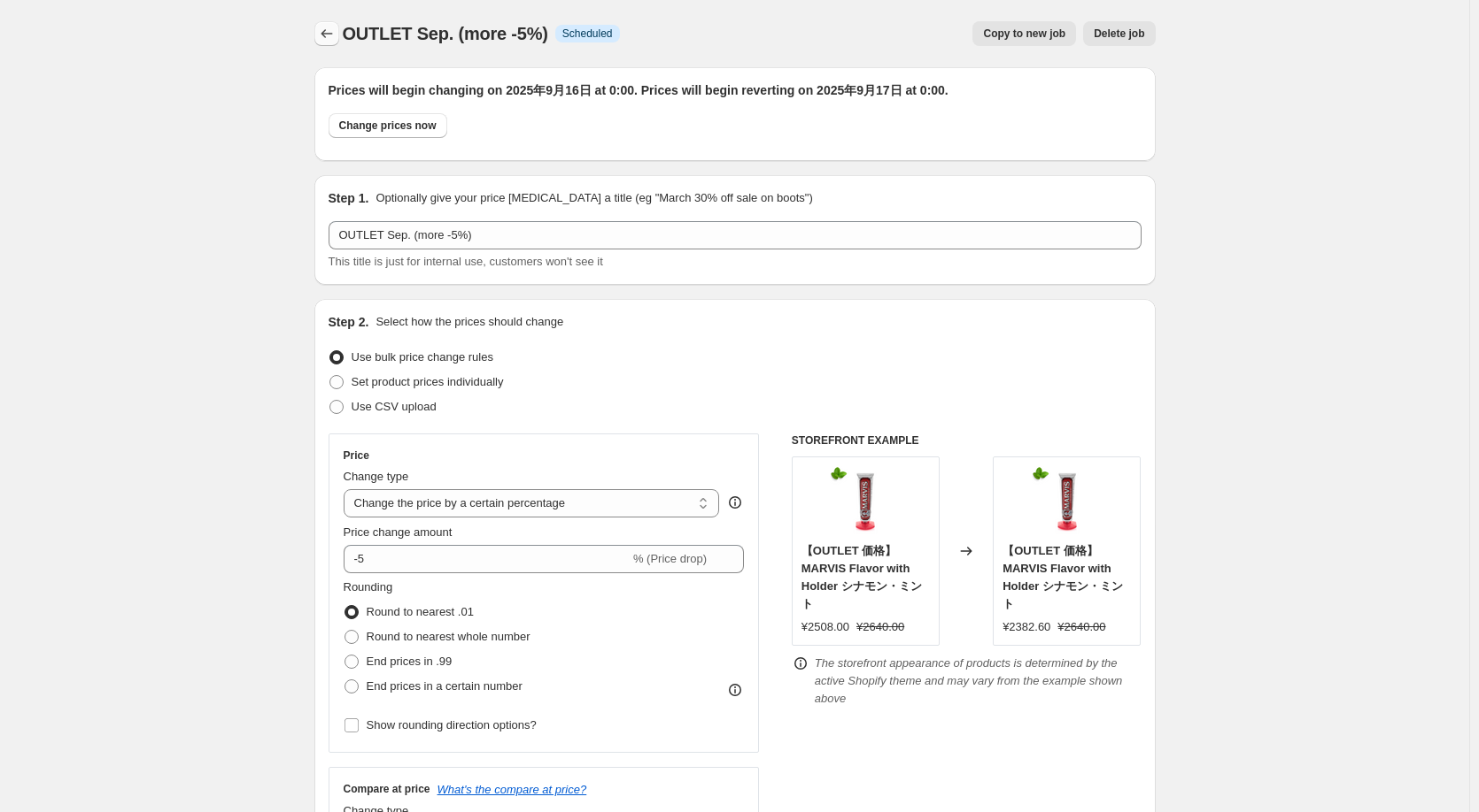
click at [339, 37] on button "Price change jobs" at bounding box center [326, 33] width 25 height 25
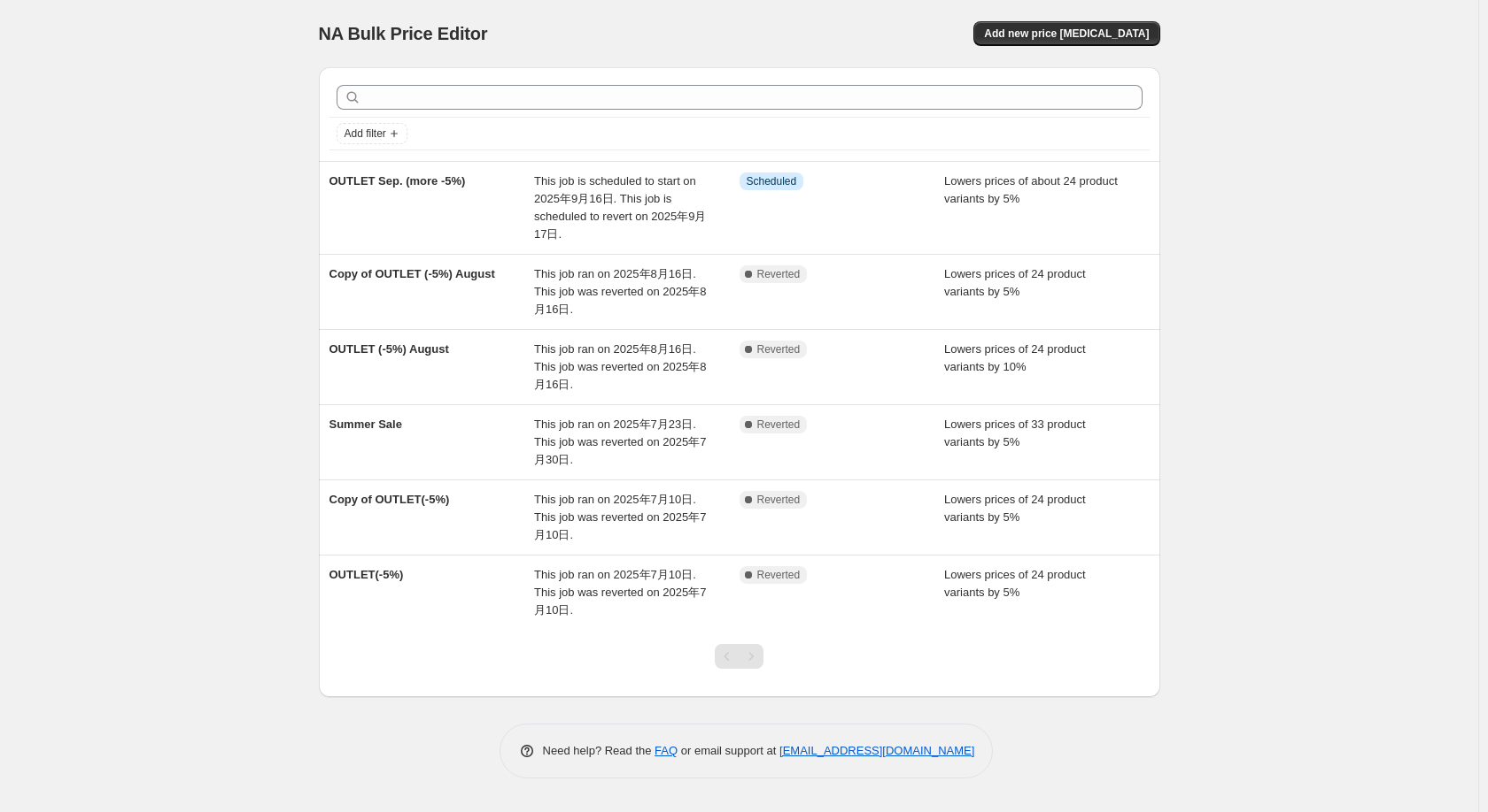
click at [249, 267] on div "NA Bulk Price Editor. This page is ready NA Bulk Price Editor Add new price [ME…" at bounding box center [739, 406] width 1478 height 812
click at [246, 474] on div "NA Bulk Price Editor. This page is ready NA Bulk Price Editor Add new price [ME…" at bounding box center [739, 406] width 1478 height 812
